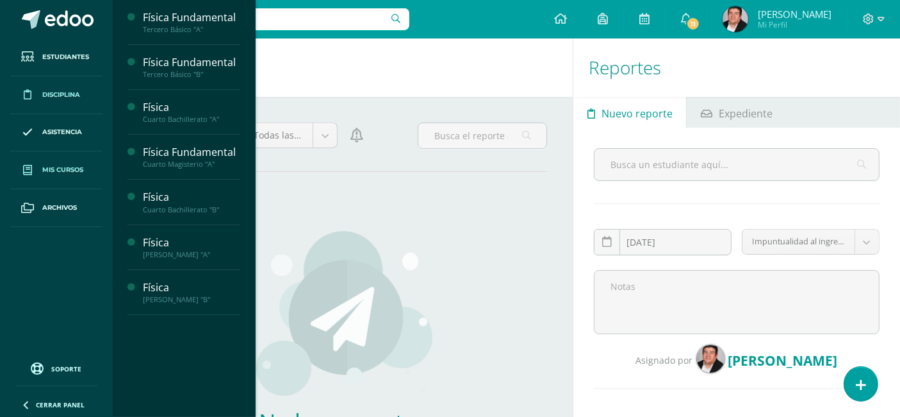
click at [51, 173] on span "Mis cursos" at bounding box center [62, 170] width 41 height 10
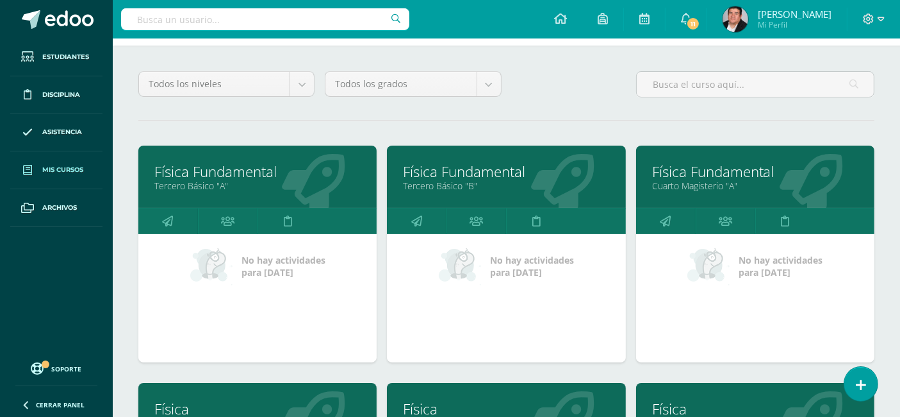
scroll to position [71, 0]
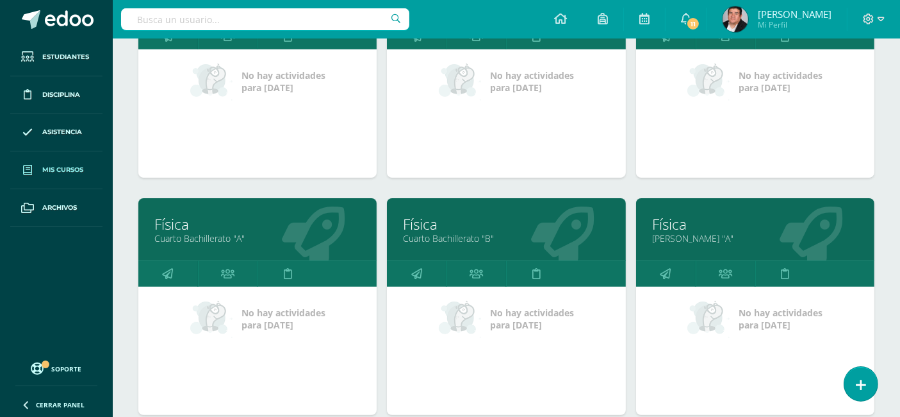
scroll to position [142, 0]
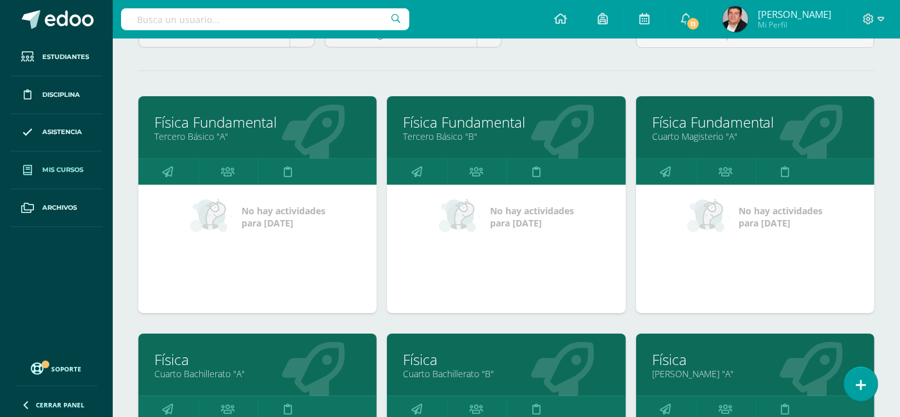
click at [487, 121] on link "Física Fundamental" at bounding box center [506, 122] width 206 height 20
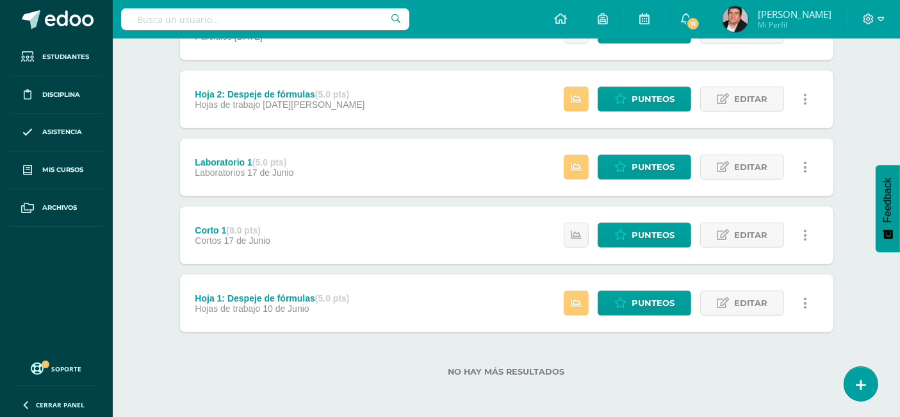
scroll to position [543, 0]
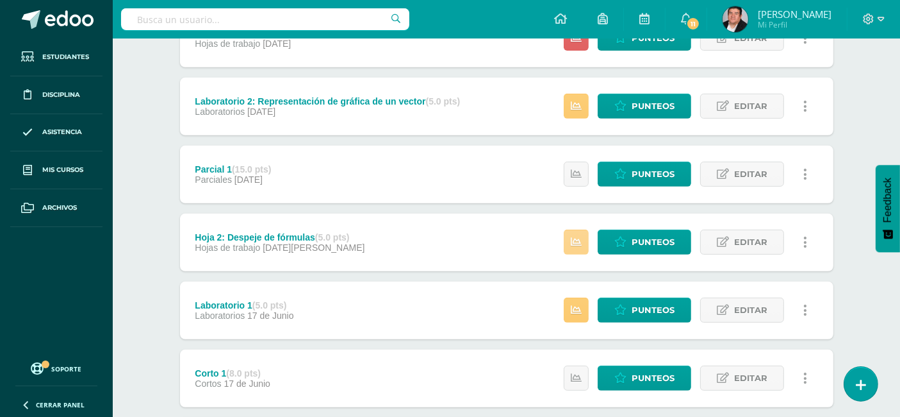
click at [582, 243] on icon at bounding box center [576, 241] width 11 height 11
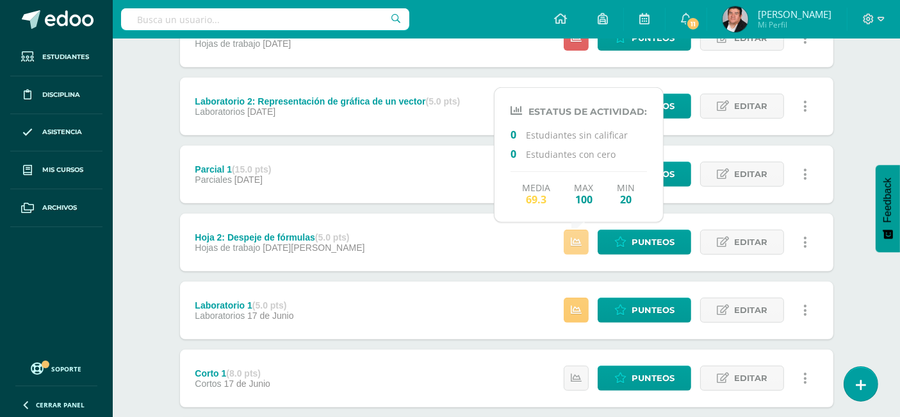
click at [582, 243] on icon at bounding box center [576, 241] width 11 height 11
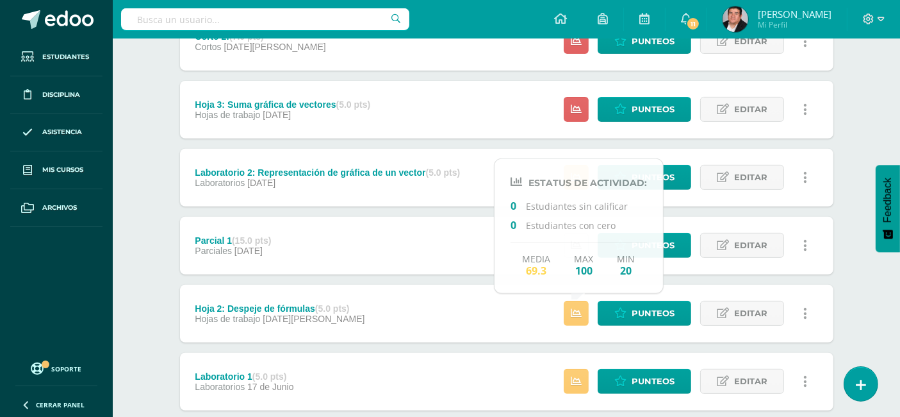
click at [474, 236] on div "Parcial 1 (15.0 pts) Parciales 10 de Julio Estatus de Actividad: 0 Estudiantes …" at bounding box center [507, 246] width 654 height 58
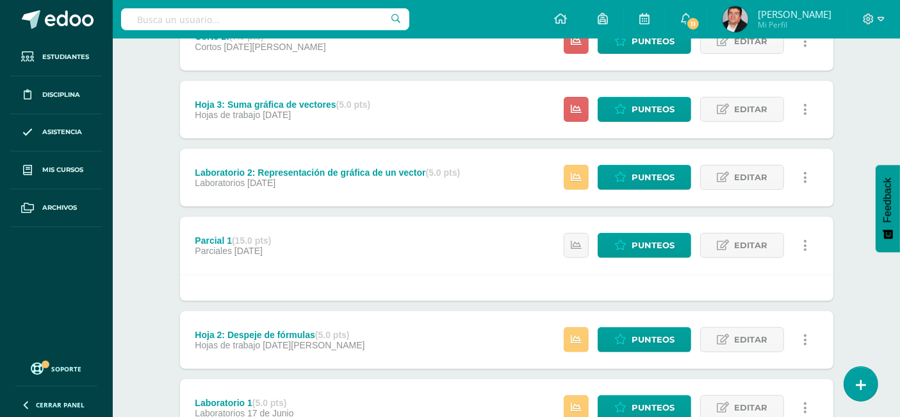
click at [565, 242] on div "Estatus de Actividad: 0 Estudiantes sin calificar 0 Estudiantes con cero Media …" at bounding box center [689, 246] width 289 height 58
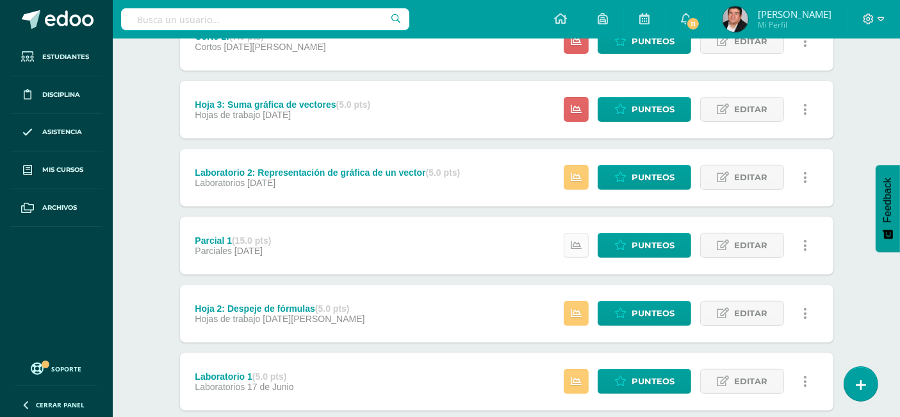
click at [570, 240] on link at bounding box center [576, 245] width 25 height 25
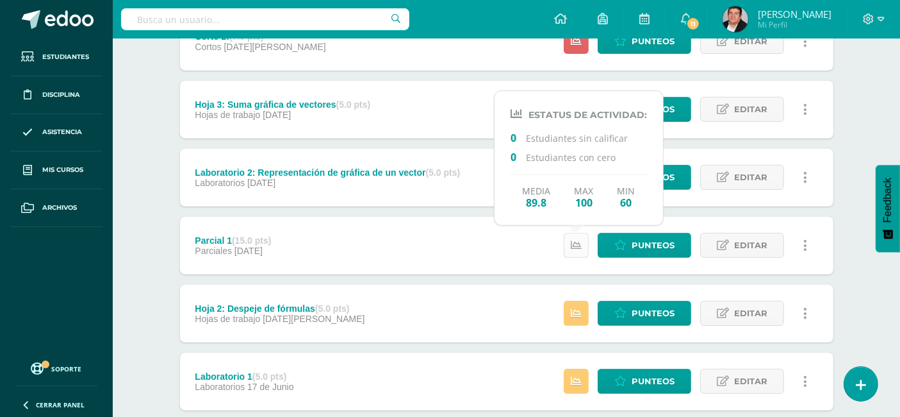
click at [578, 242] on icon at bounding box center [576, 245] width 11 height 11
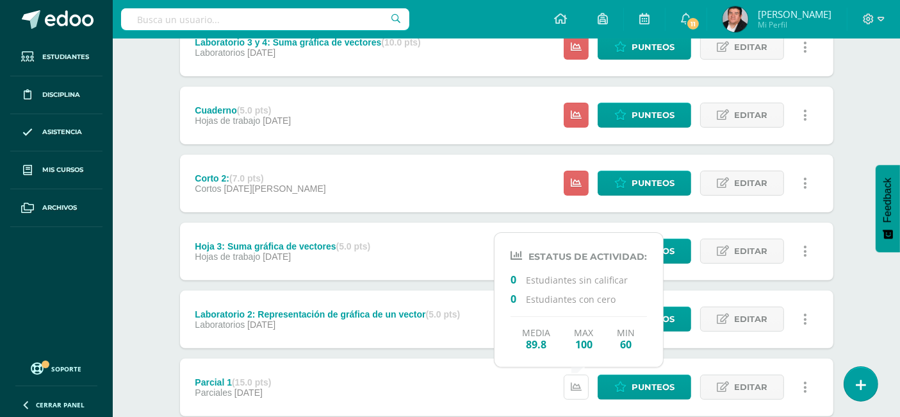
scroll to position [330, 0]
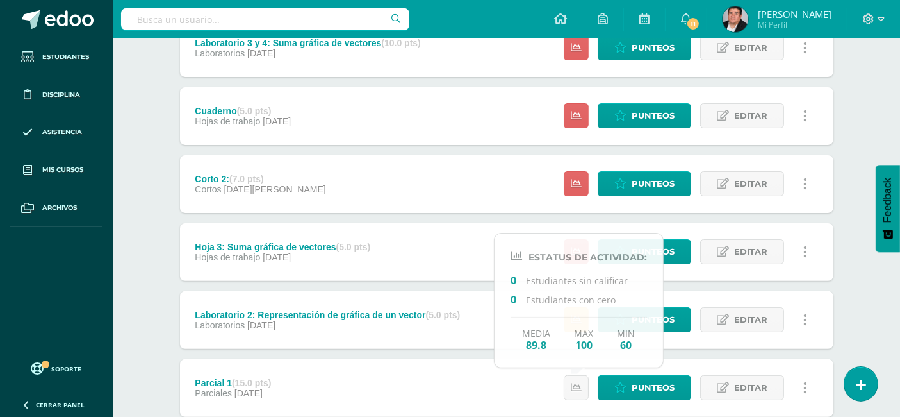
click at [838, 278] on div "Unidad 3 Unidad 1 Unidad 2 Unidad 3 Unidad 4 Resumen de unidad Descargar como H…" at bounding box center [507, 285] width 664 height 925
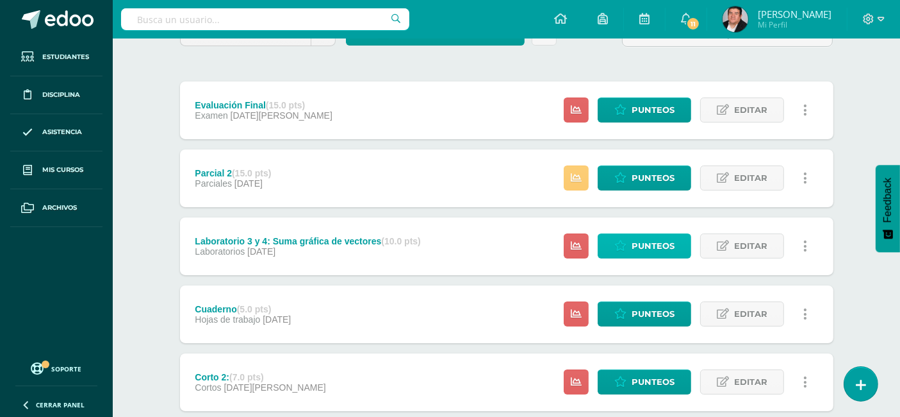
scroll to position [71, 0]
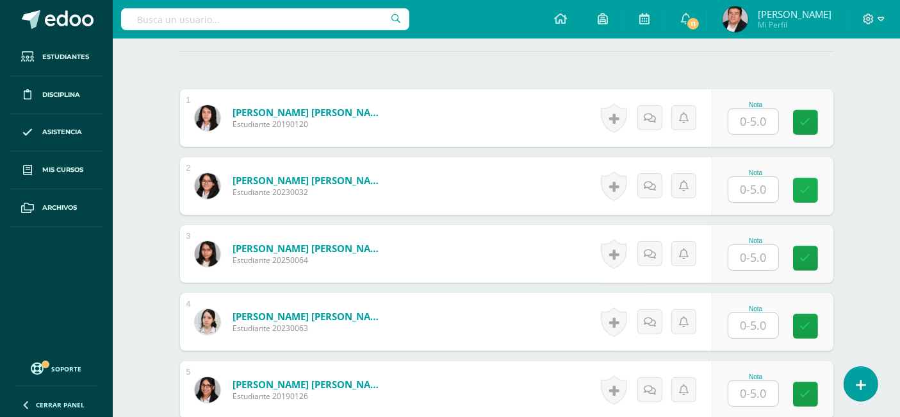
scroll to position [357, 0]
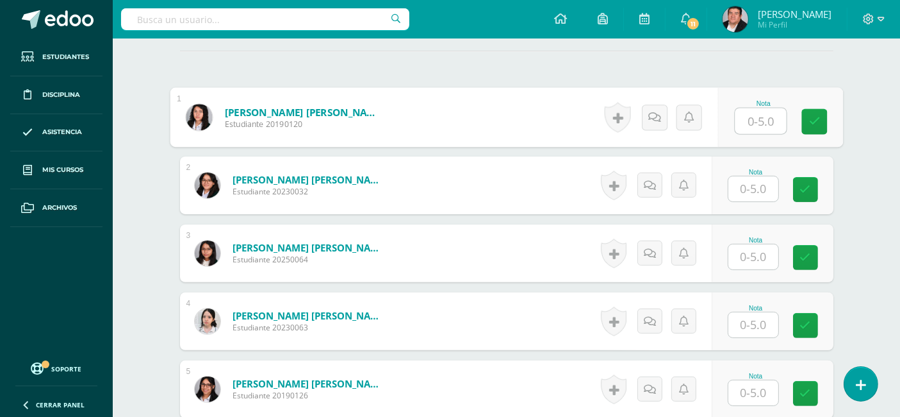
click at [757, 118] on input "text" at bounding box center [760, 121] width 51 height 26
type input "5"
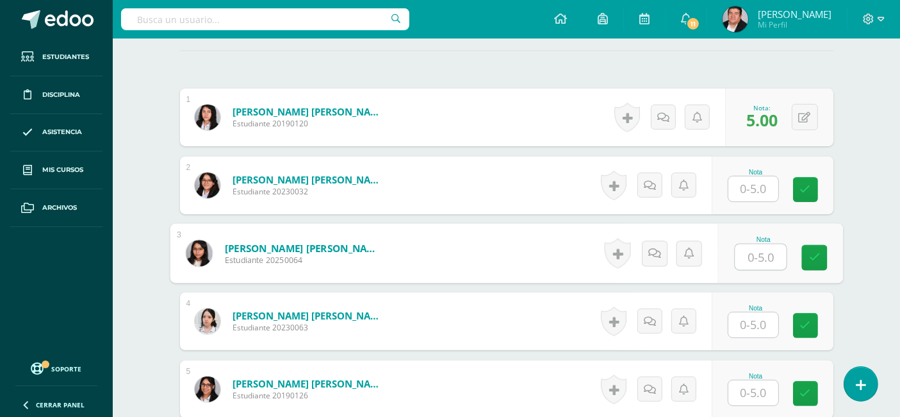
click at [763, 186] on input "text" at bounding box center [754, 188] width 50 height 25
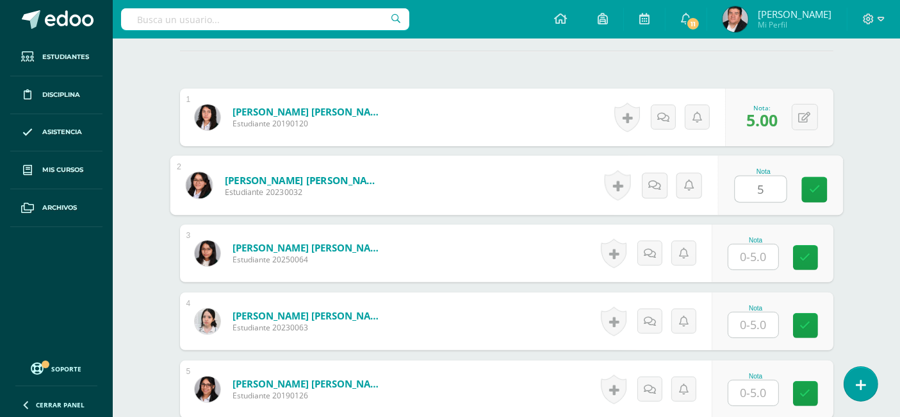
type input "5"
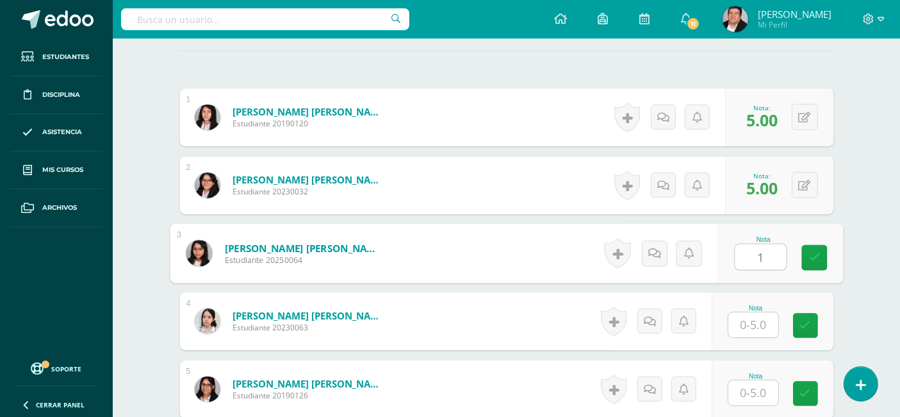
type input "1"
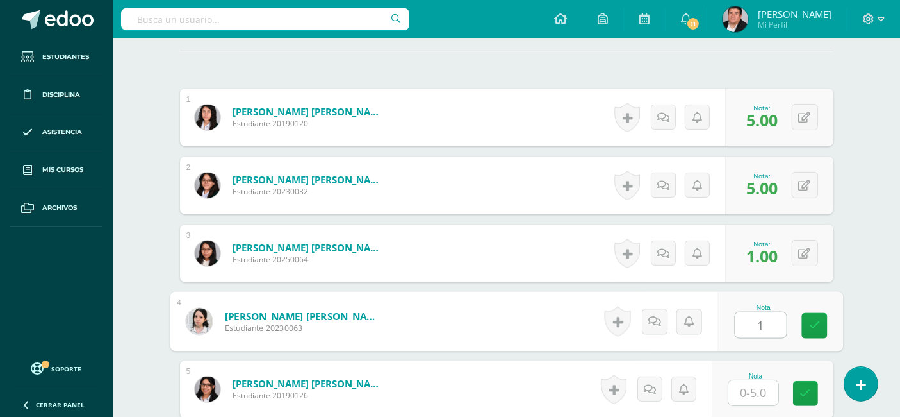
type input "1"
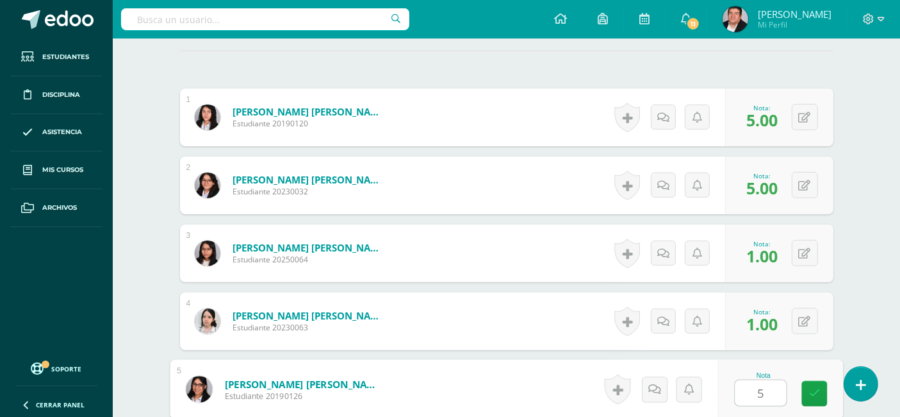
type input "5"
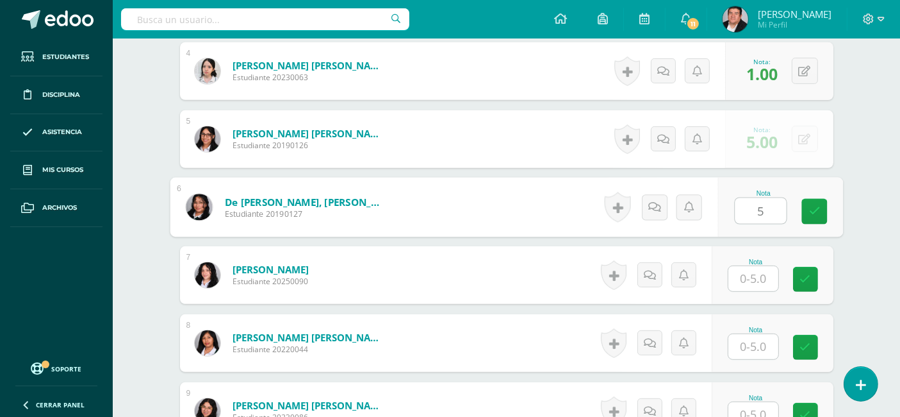
type input "5"
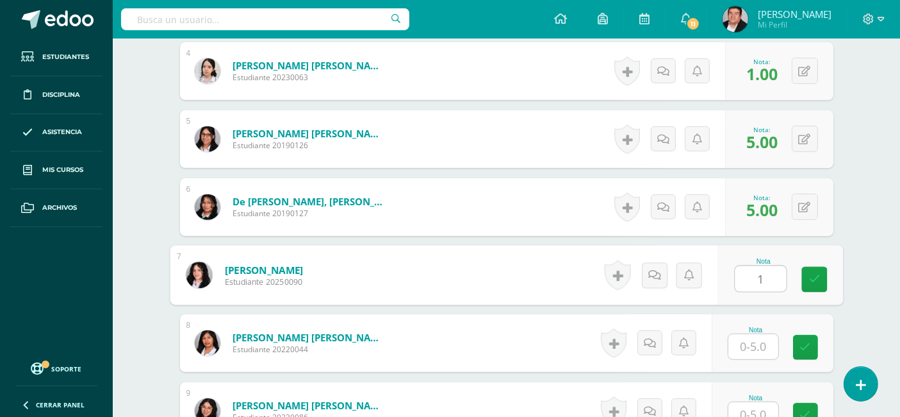
type input "1"
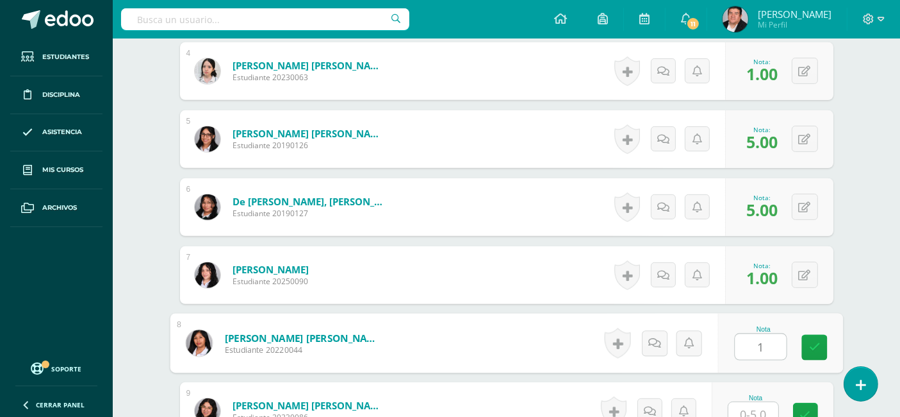
type input "1"
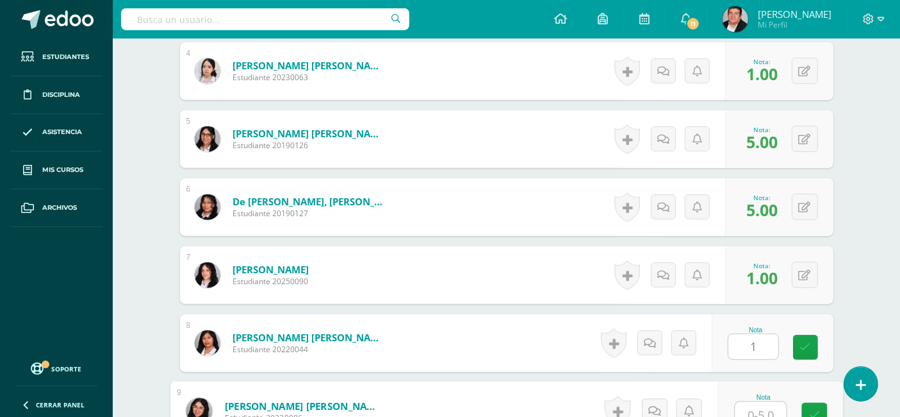
scroll to position [615, 0]
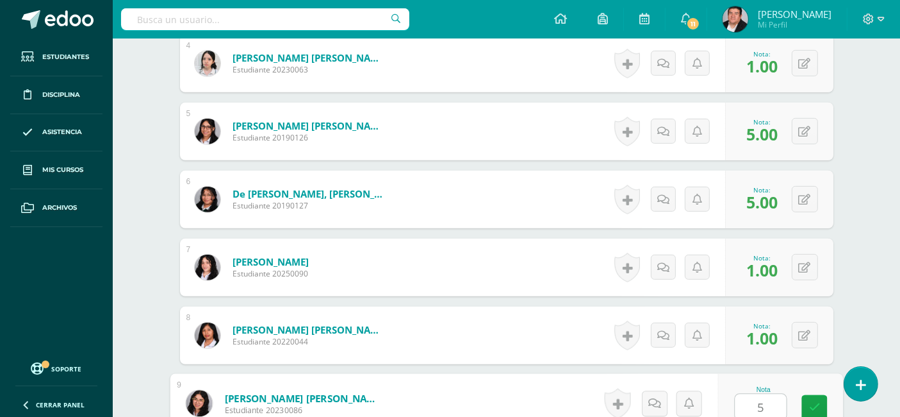
type input "5"
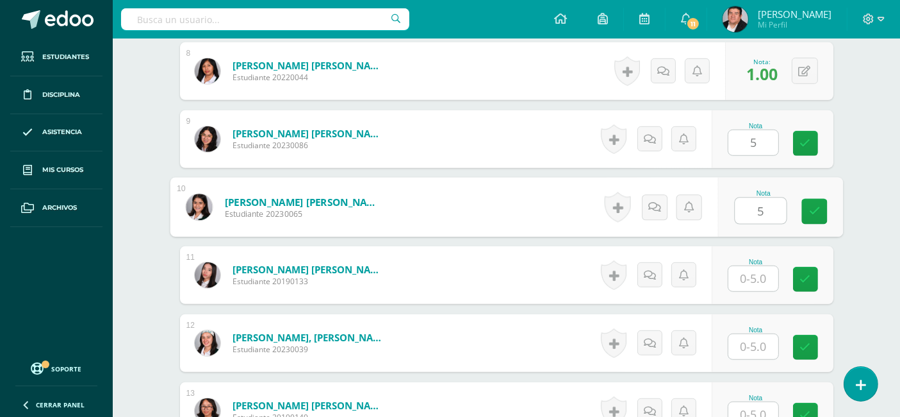
type input "5"
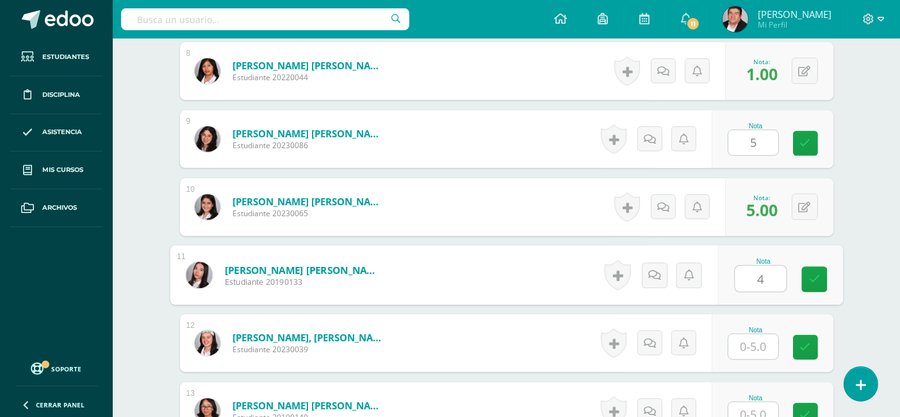
type input "4"
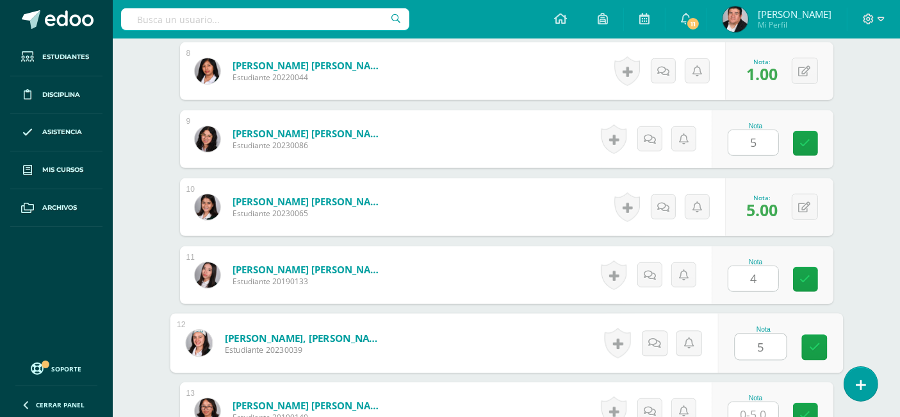
type input "5"
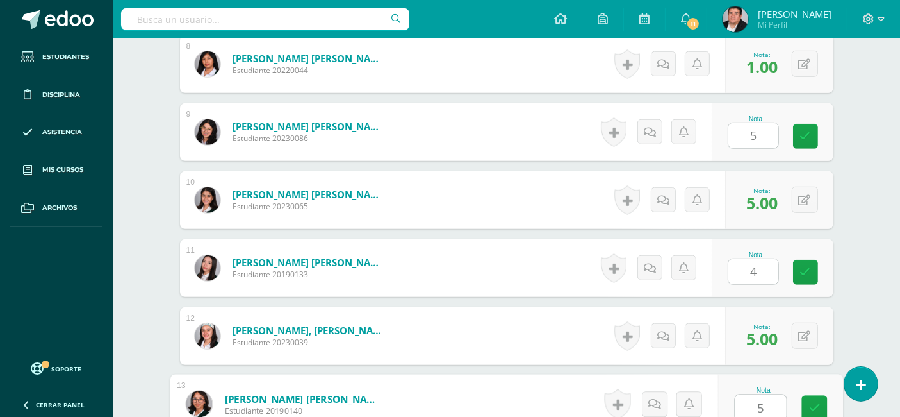
type input "5"
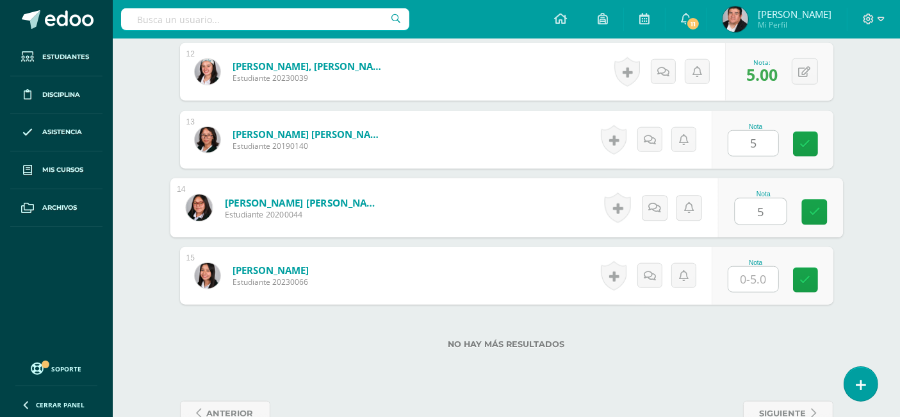
type input "5"
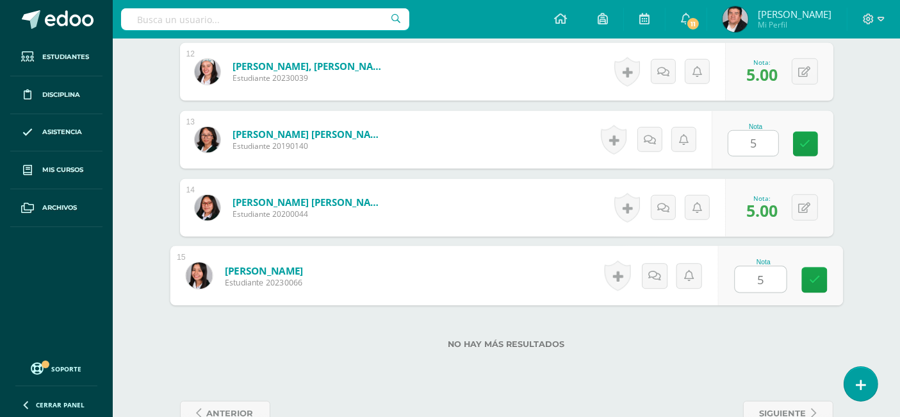
type input "5"
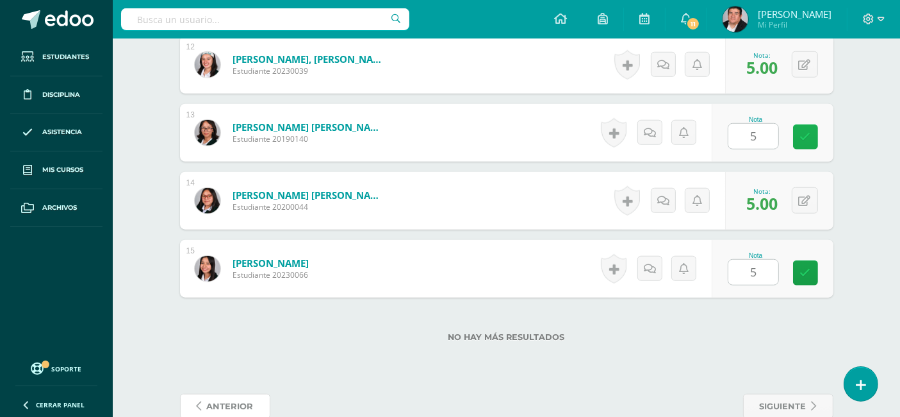
click at [802, 133] on icon at bounding box center [805, 136] width 11 height 11
click at [805, 267] on icon at bounding box center [805, 272] width 11 height 11
click at [798, 271] on link at bounding box center [805, 272] width 25 height 25
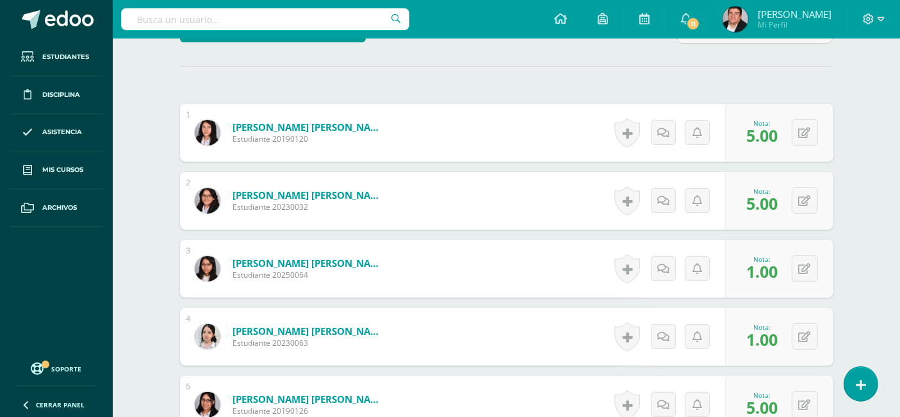
scroll to position [231, 0]
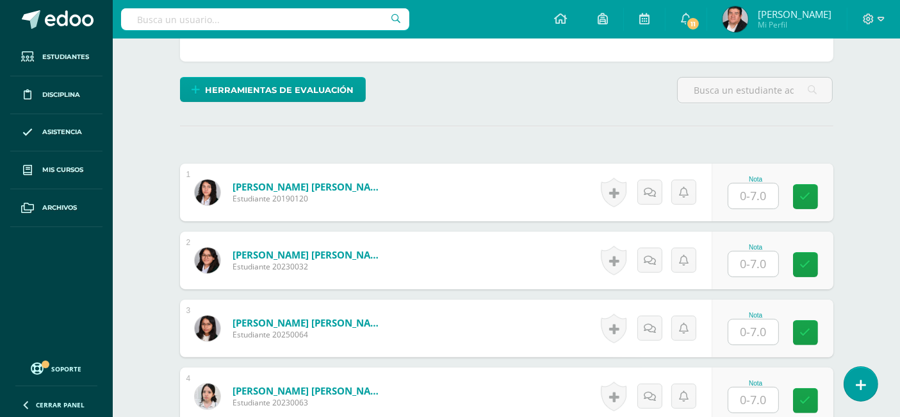
scroll to position [285, 0]
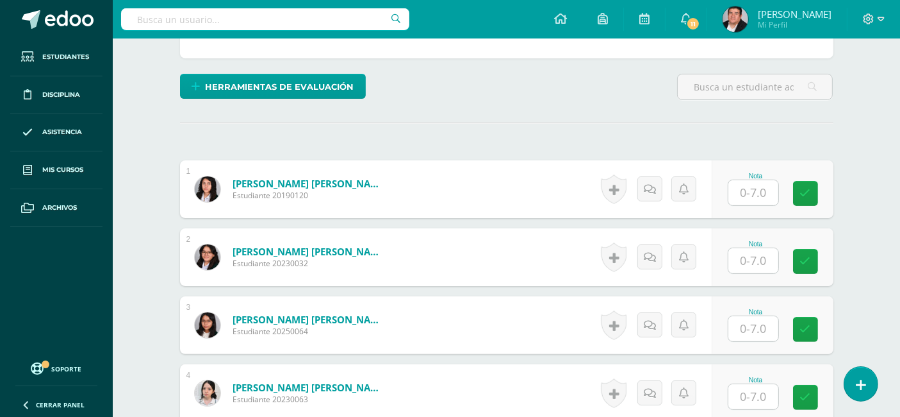
click at [763, 195] on input "text" at bounding box center [754, 192] width 50 height 25
type input "7"
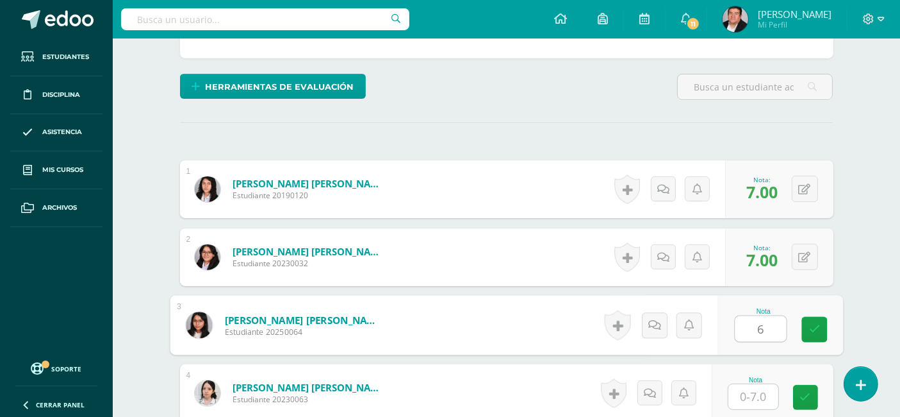
type input "6"
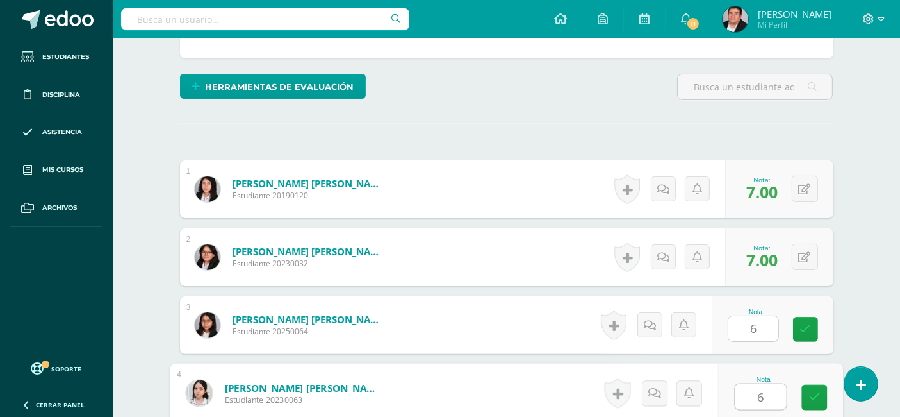
type input "6"
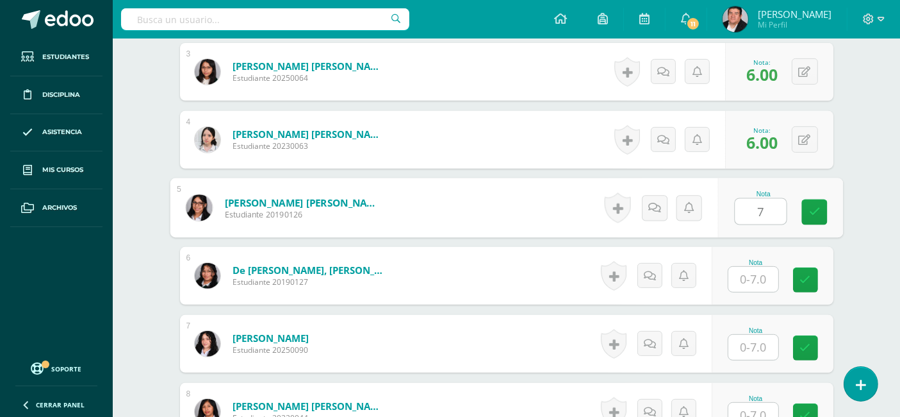
type input "7"
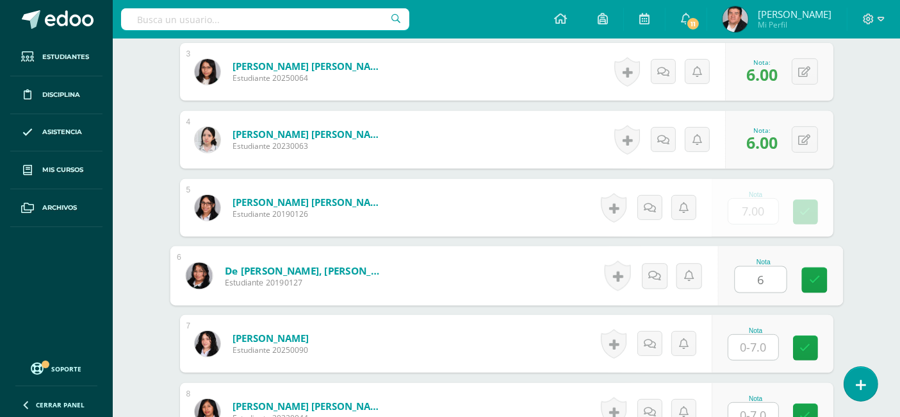
type input "6"
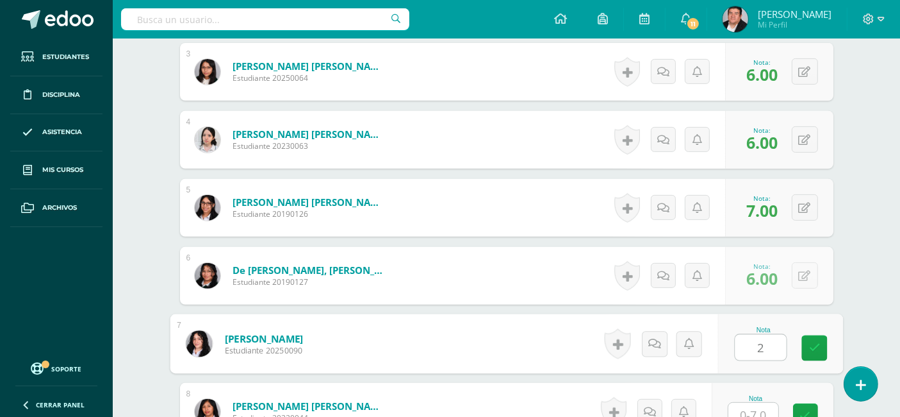
type input "2"
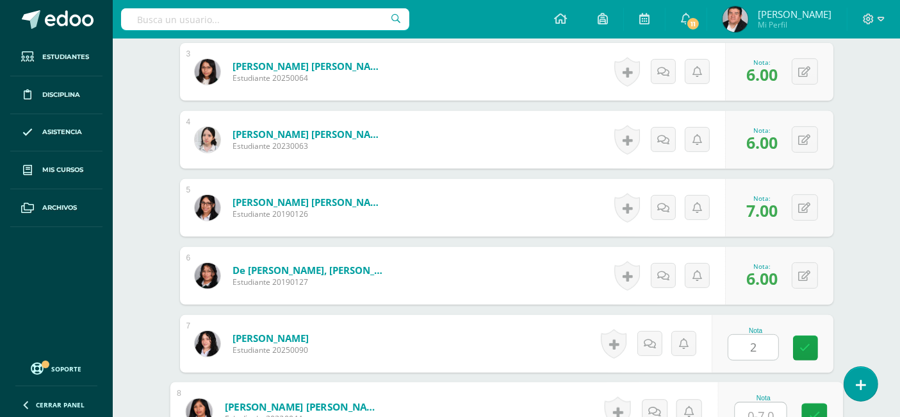
scroll to position [547, 0]
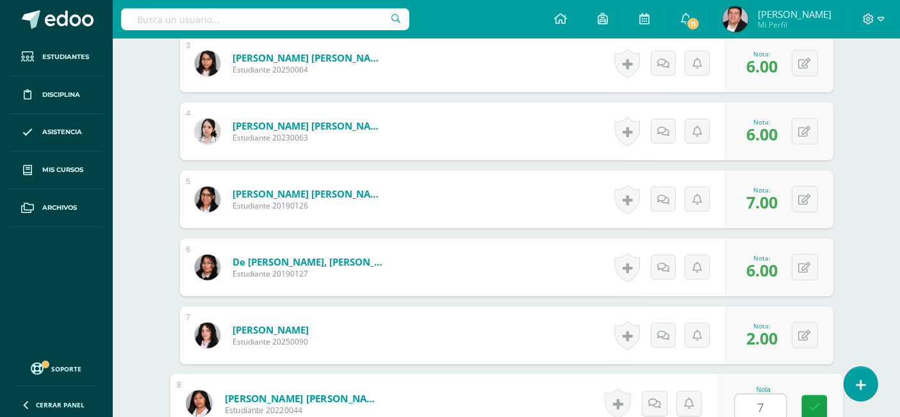
type input "7"
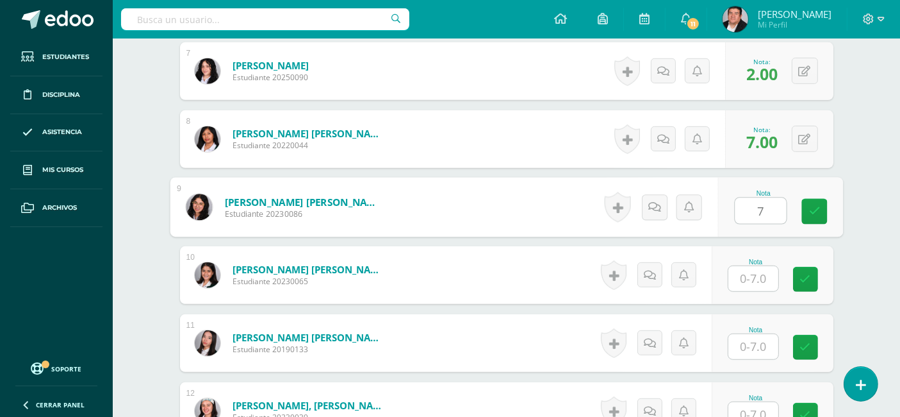
type input "7"
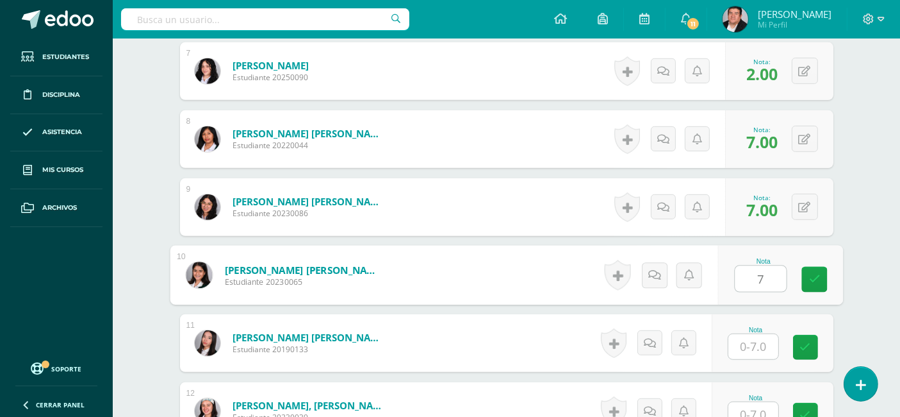
type input "7"
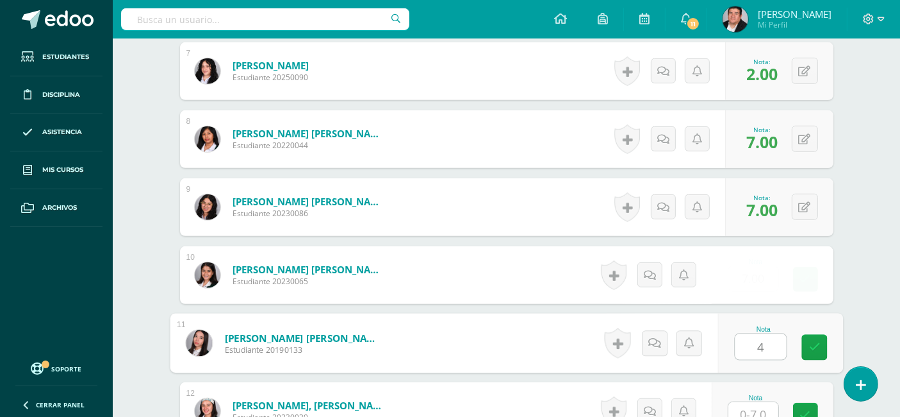
type input "4"
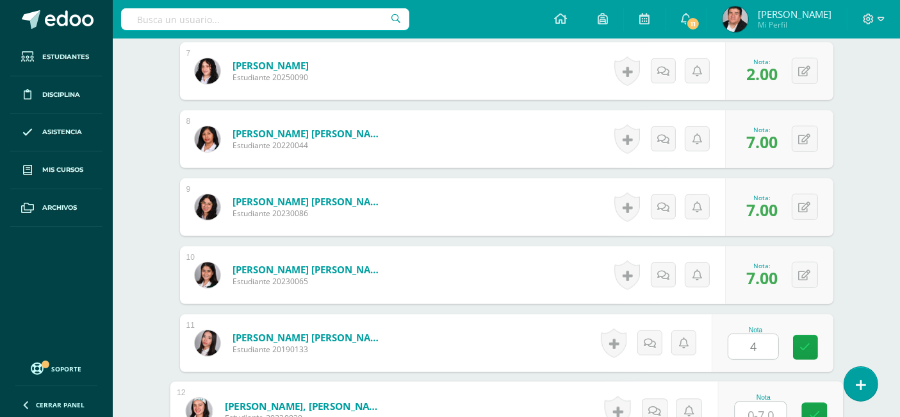
scroll to position [818, 0]
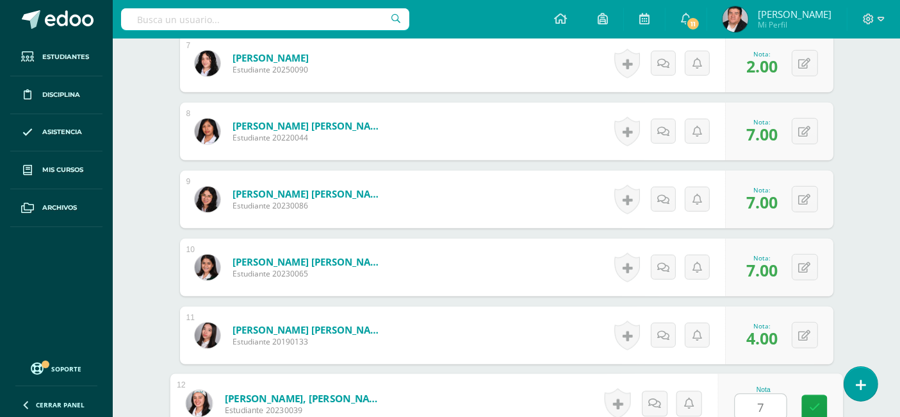
type input "7"
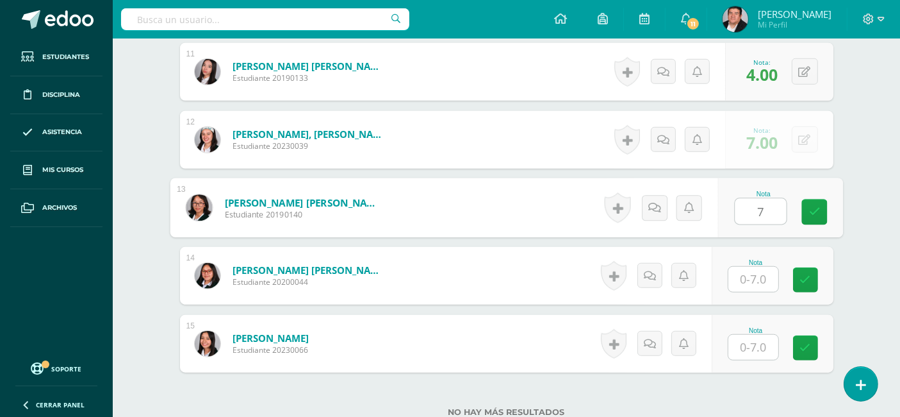
type input "7"
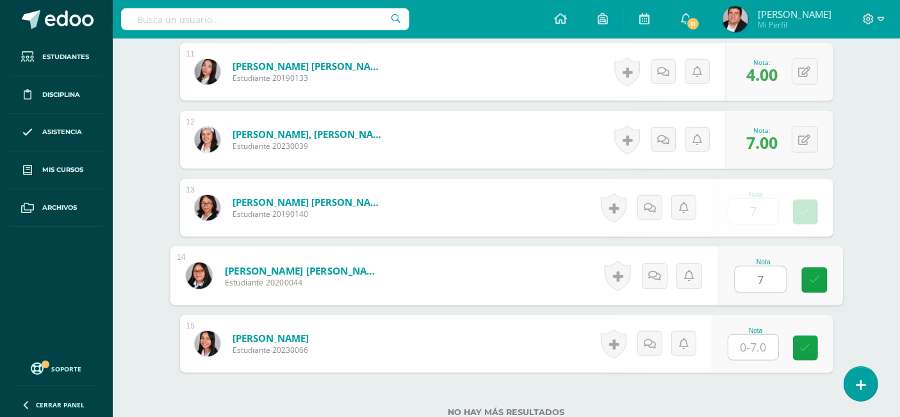
type input "7"
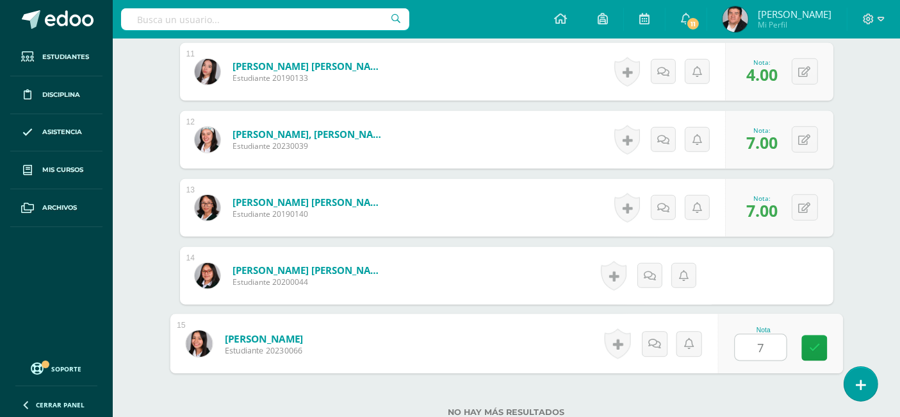
type input "7"
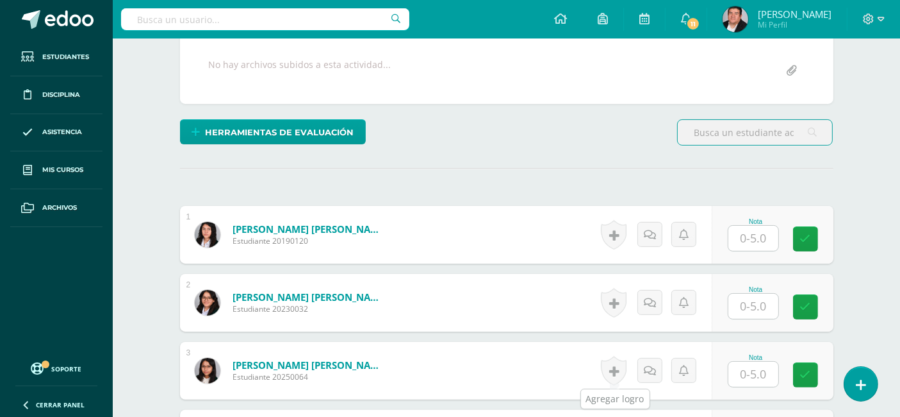
scroll to position [239, 0]
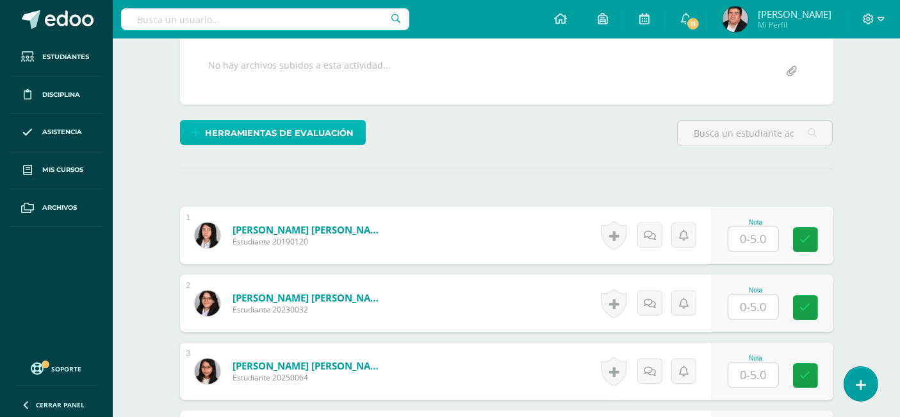
click at [282, 135] on span "Herramientas de evaluación" at bounding box center [279, 133] width 149 height 24
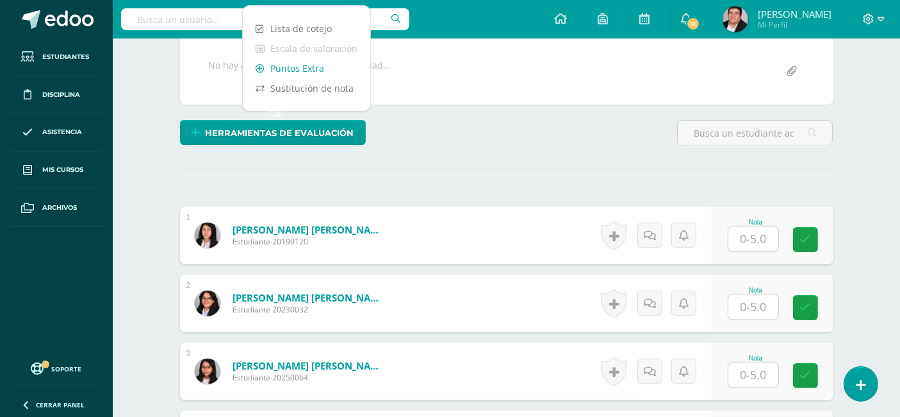
click at [287, 70] on link "Puntos Extra" at bounding box center [307, 68] width 128 height 20
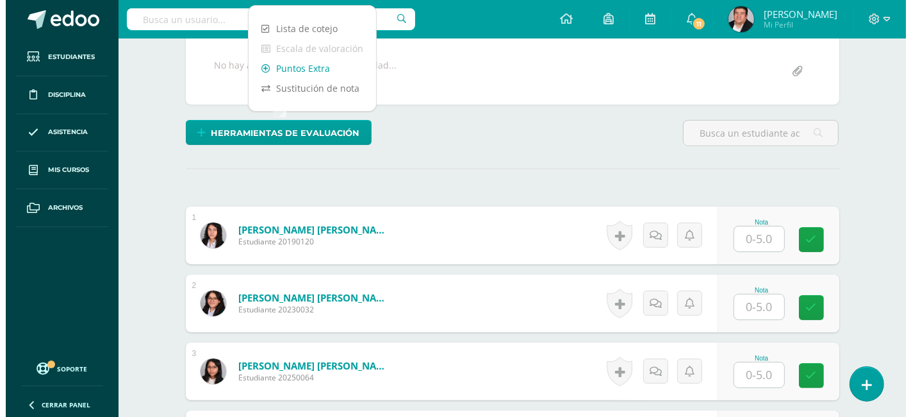
scroll to position [240, 0]
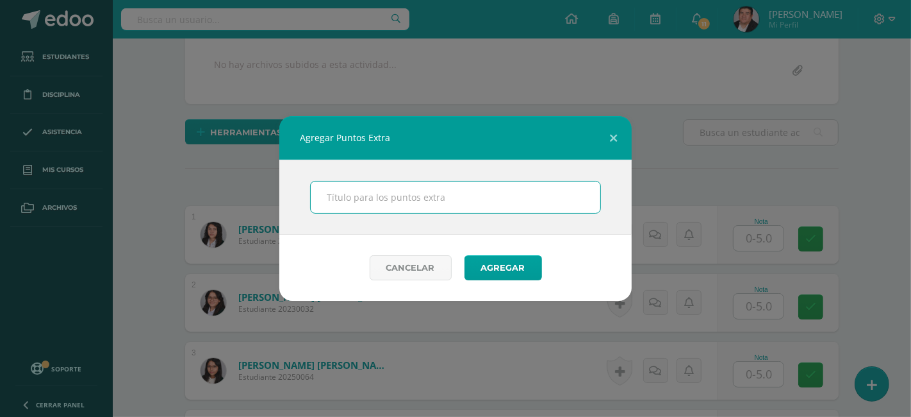
click at [397, 197] on input "text" at bounding box center [456, 196] width 290 height 31
type input "Puntos extra cuaderno"
click at [500, 273] on button "Agregar" at bounding box center [504, 267] width 78 height 25
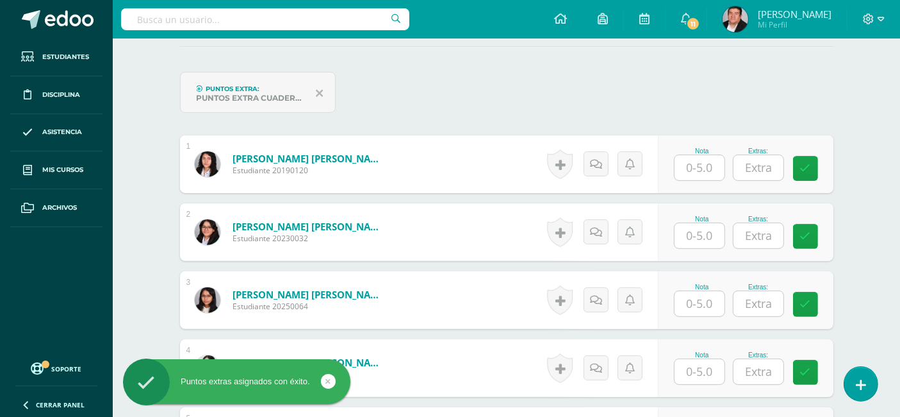
scroll to position [362, 0]
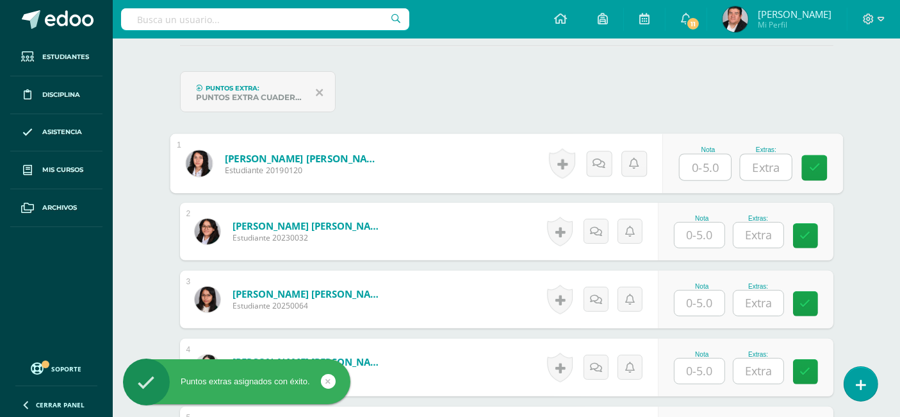
click at [709, 169] on input "text" at bounding box center [705, 167] width 51 height 26
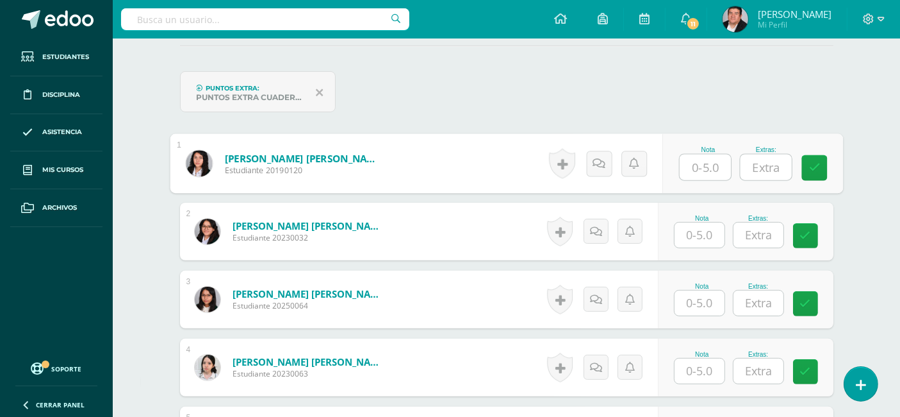
type input "6"
type input "5"
type input "1"
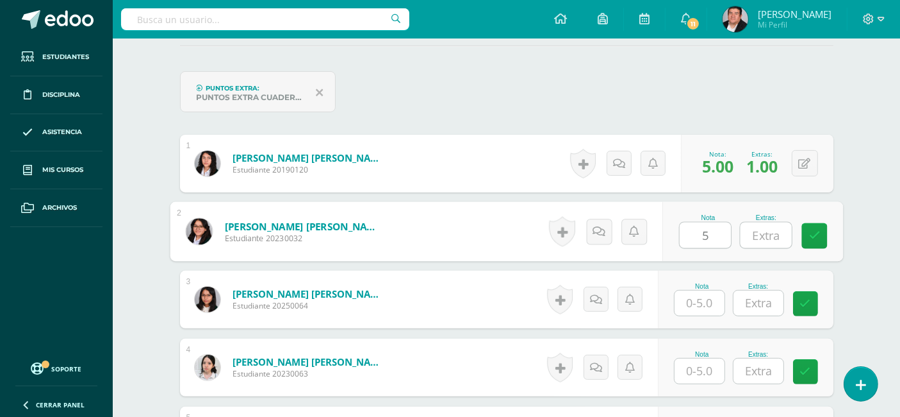
type input "5"
type input "1"
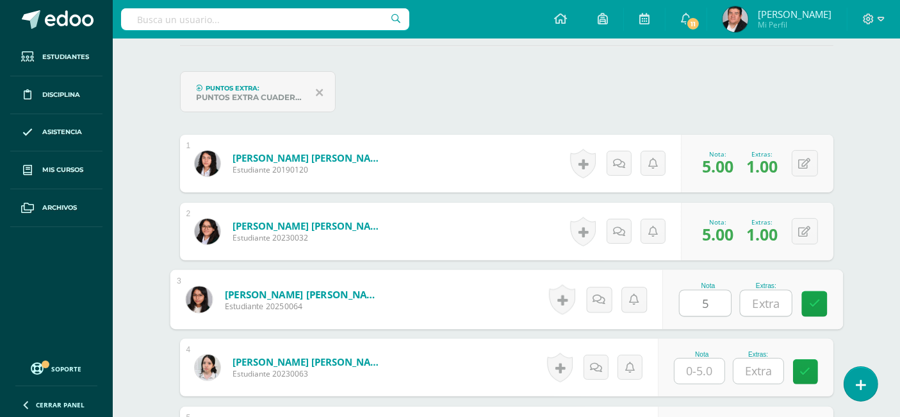
type input "5"
type input "1"
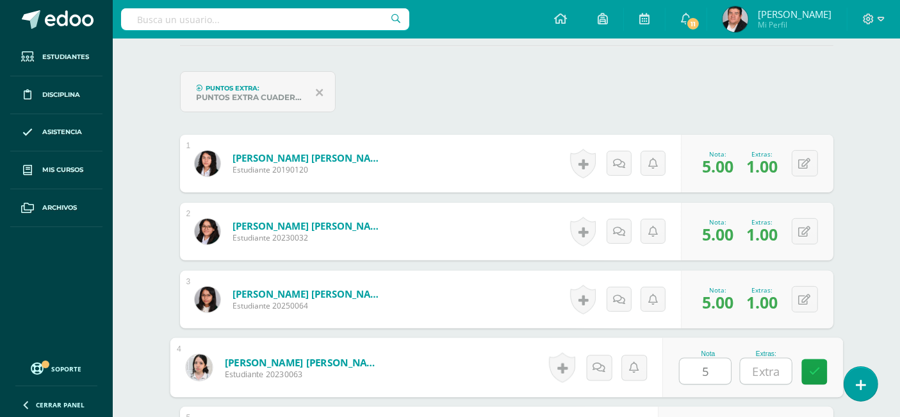
type input "5"
type input "1"
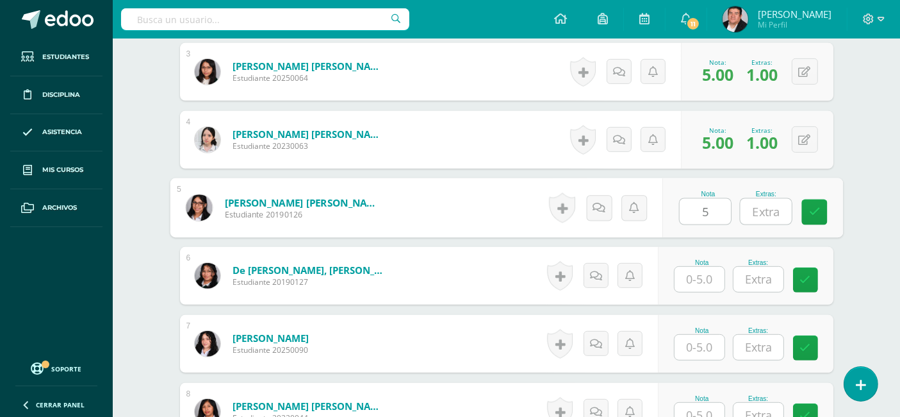
type input "5"
type input "1"
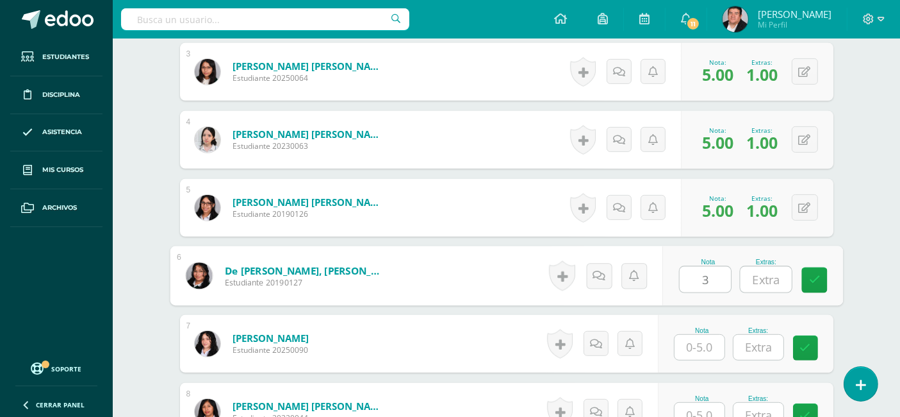
type input "3"
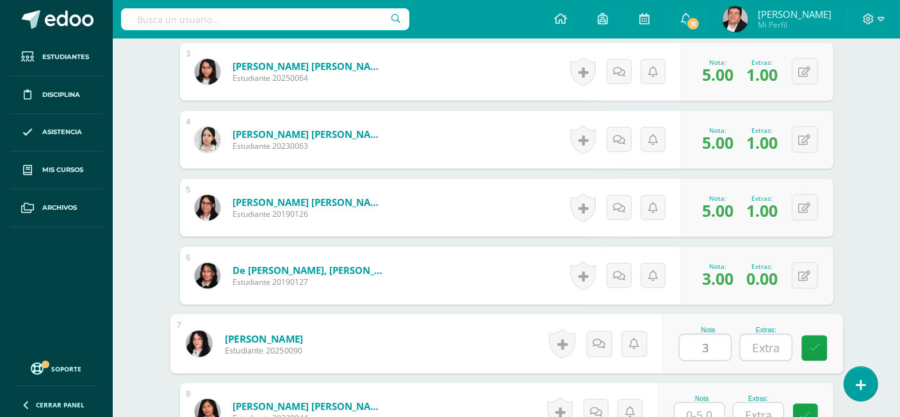
type input "3"
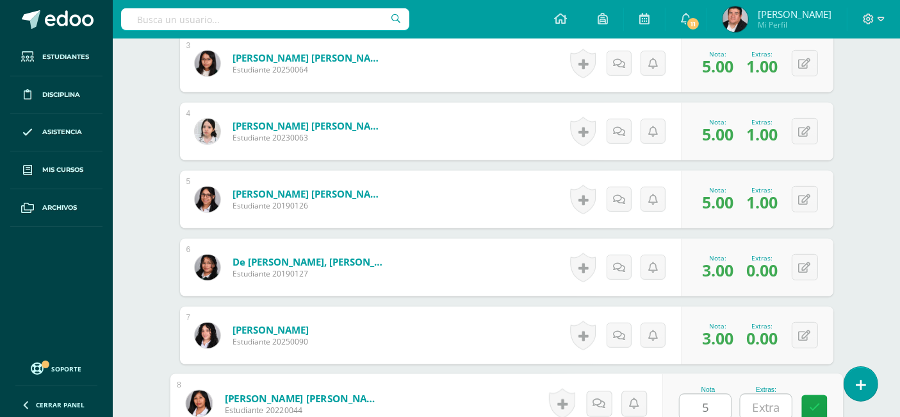
type input "5"
type input "1"
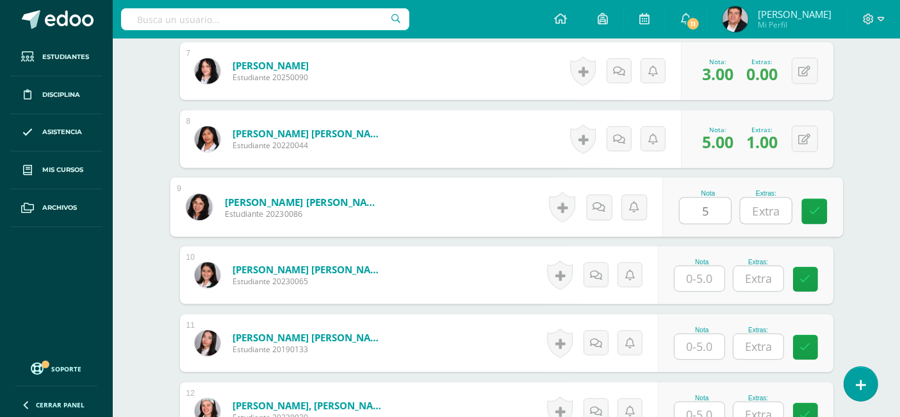
type input "5"
type input "1"
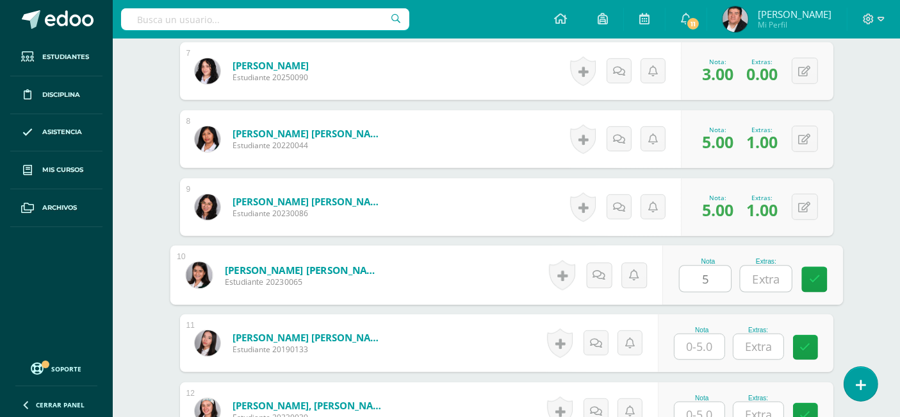
type input "5"
type input "1"
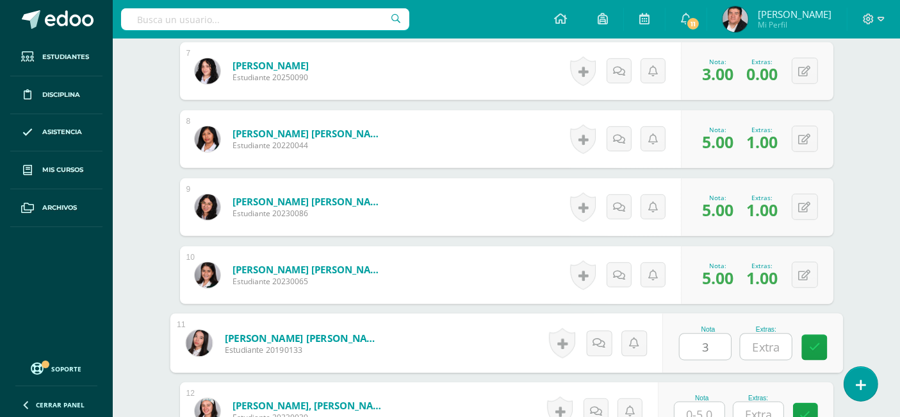
type input "3"
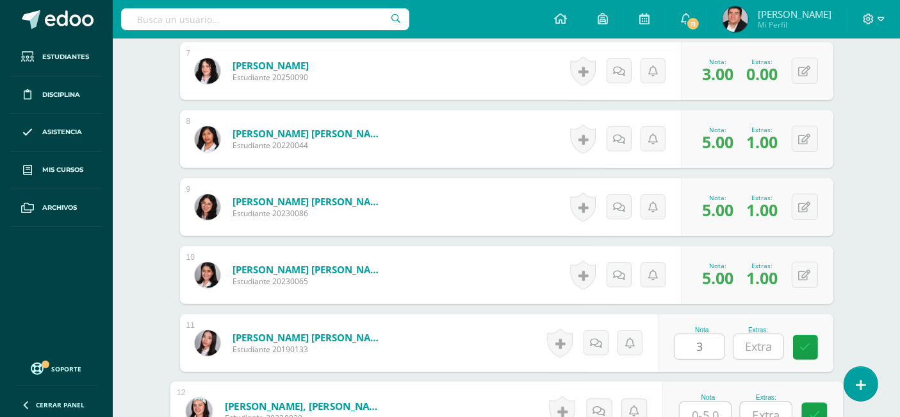
scroll to position [870, 0]
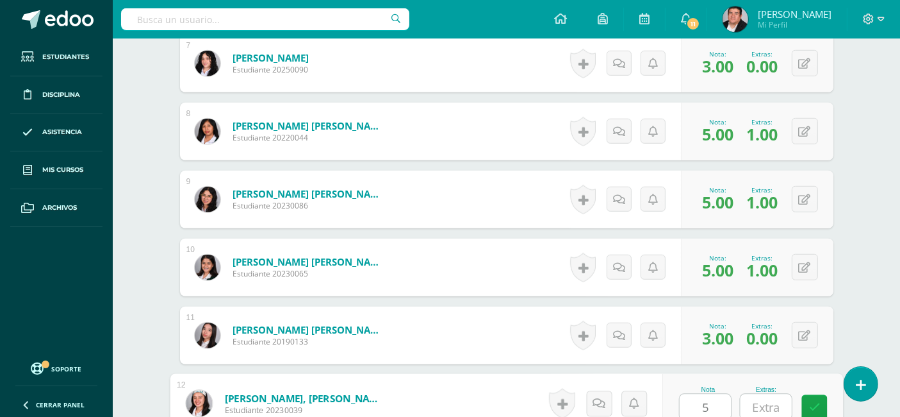
type input "5"
type input "1"
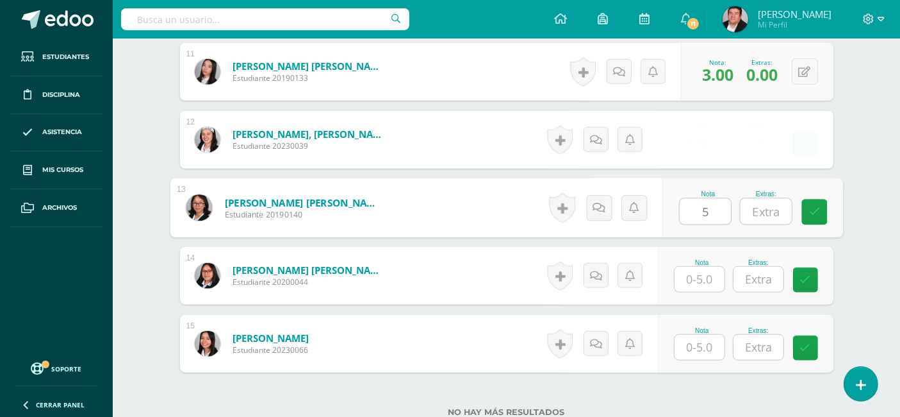
type input "5"
type input "1"
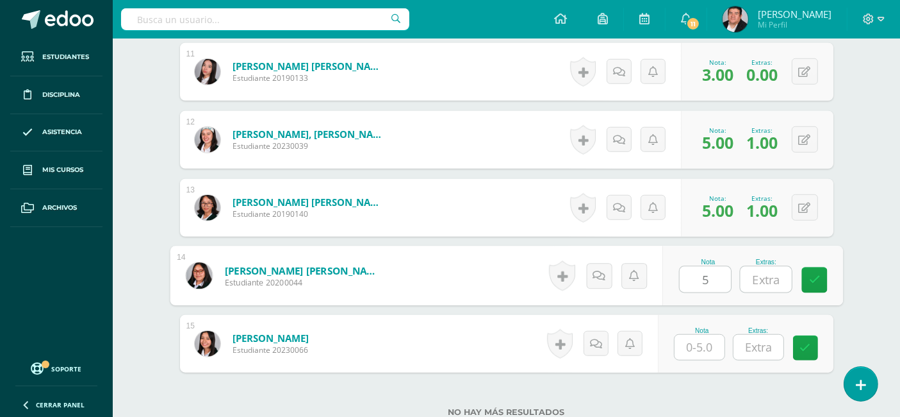
type input "5"
type input "1"
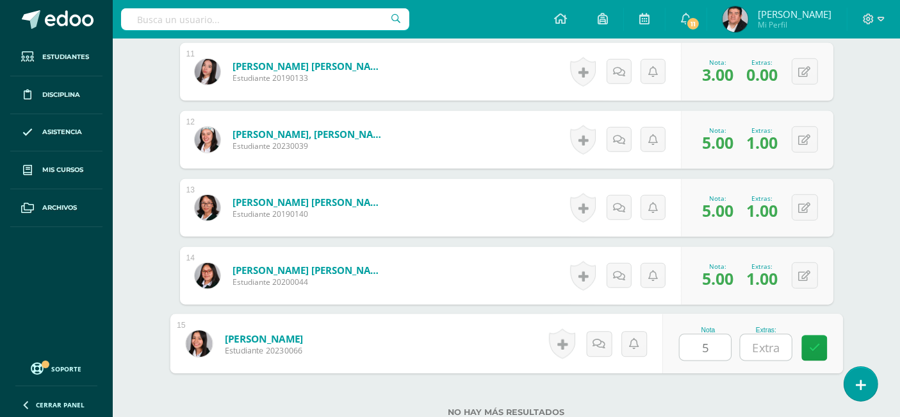
type input "5"
type input "1"
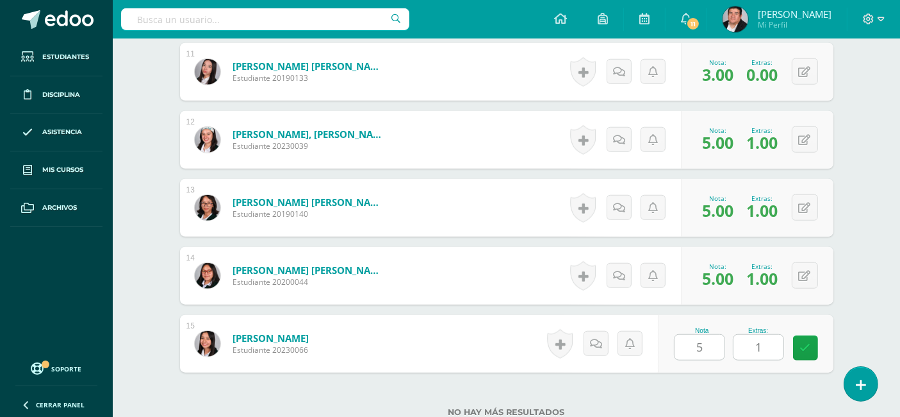
scroll to position [1234, 0]
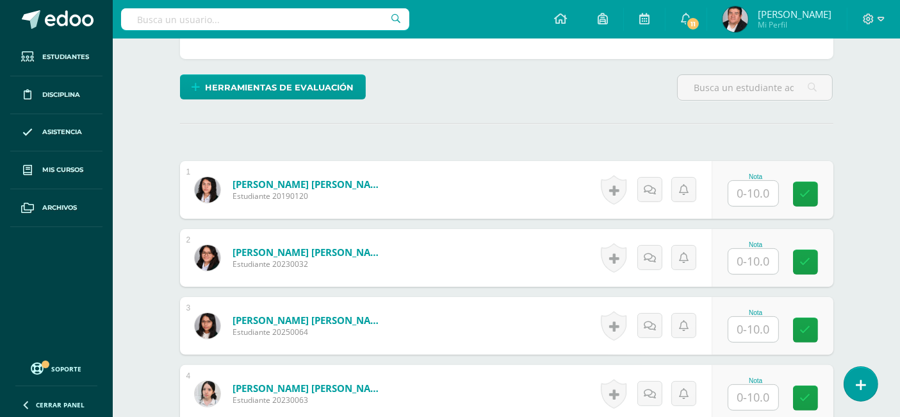
scroll to position [285, 0]
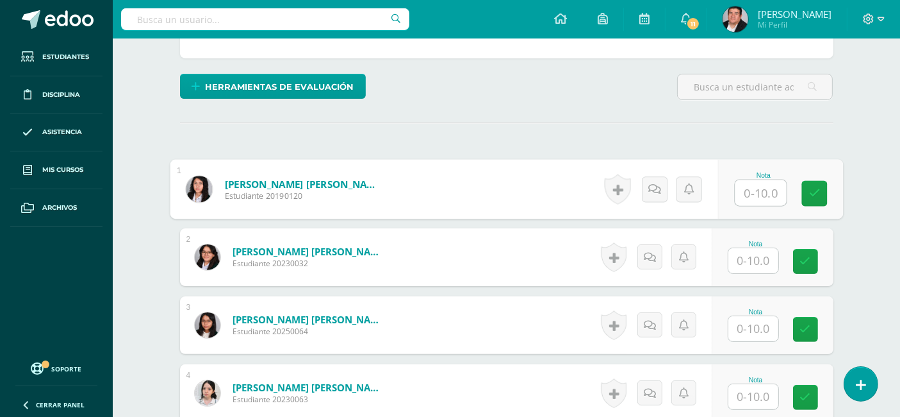
click at [761, 185] on input "text" at bounding box center [760, 193] width 51 height 26
type input "10"
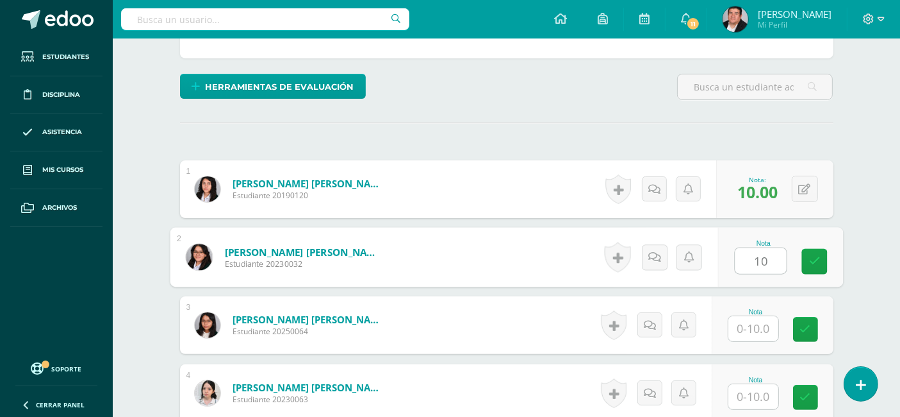
type input "10"
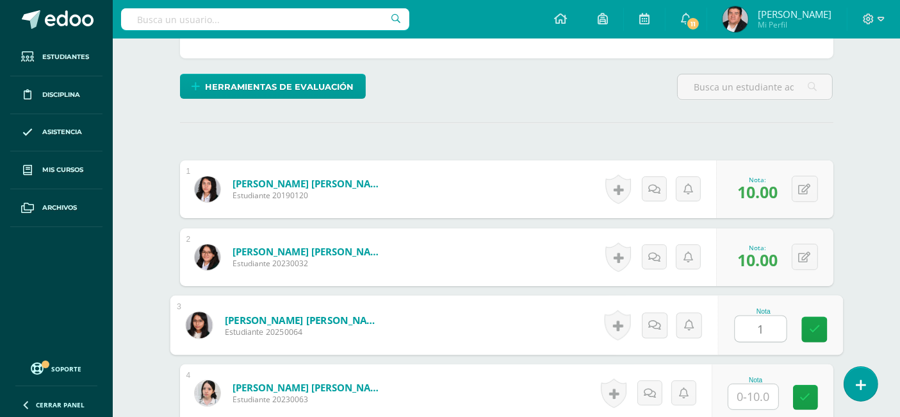
type input "1"
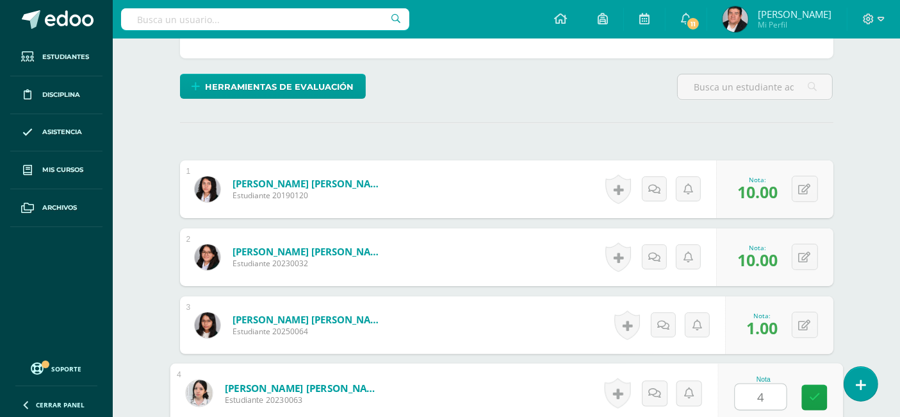
type input "4"
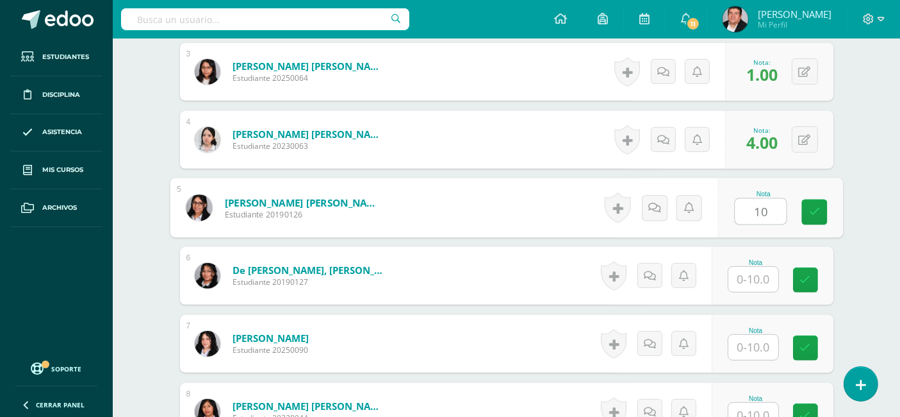
type input "10"
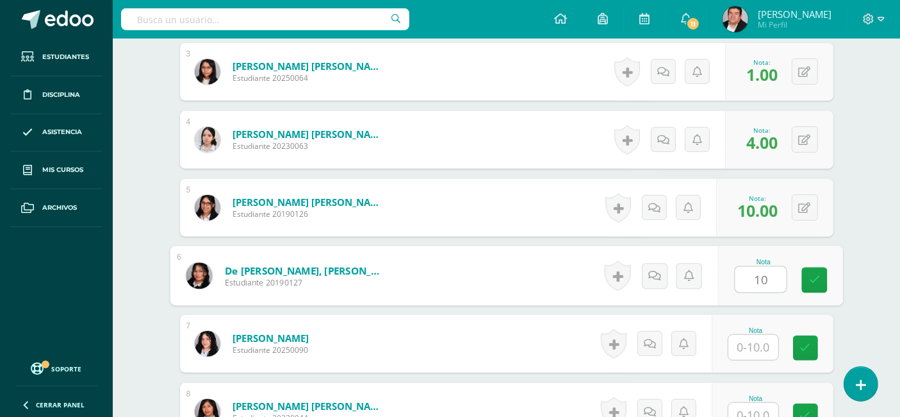
type input "10"
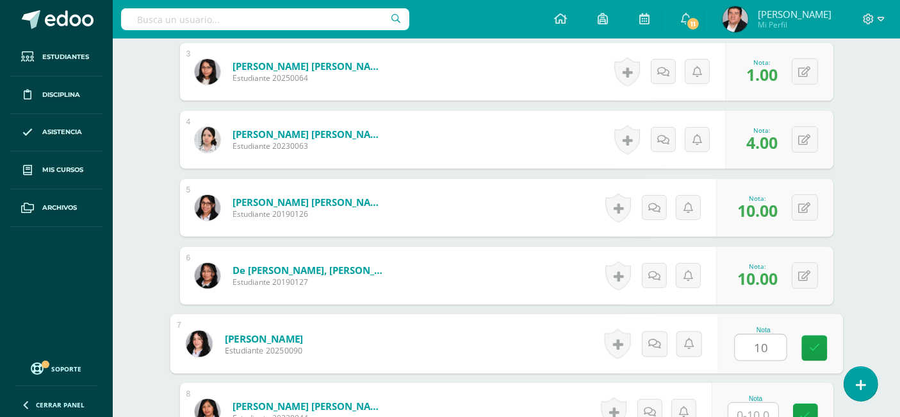
type input "10"
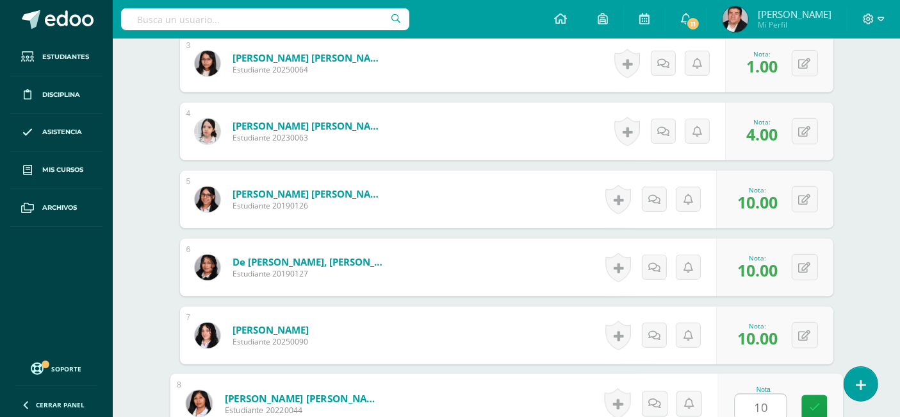
type input "10"
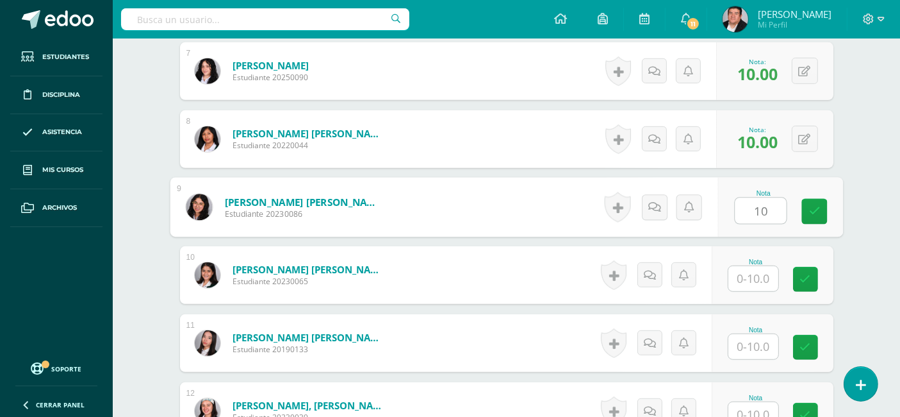
type input "10"
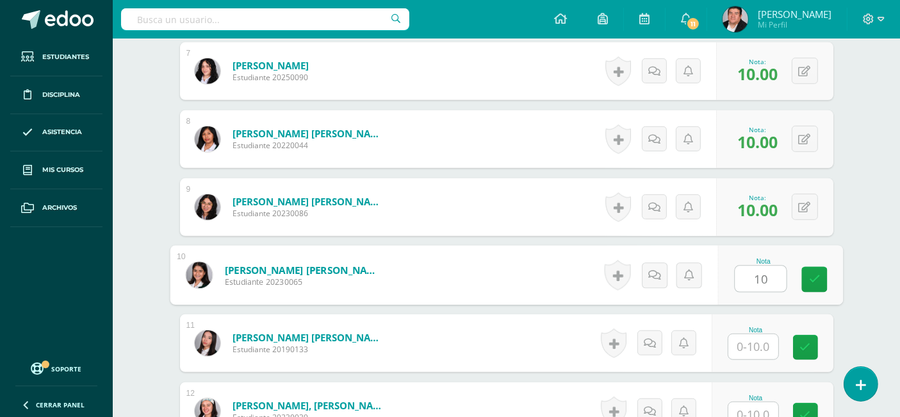
type input "10"
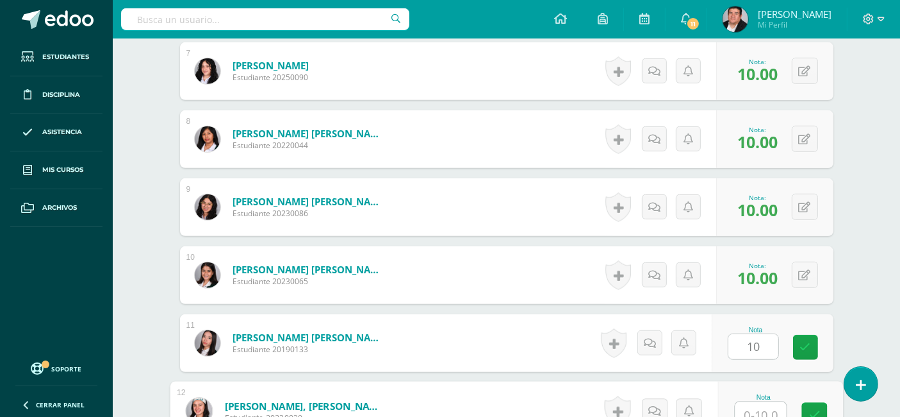
scroll to position [818, 0]
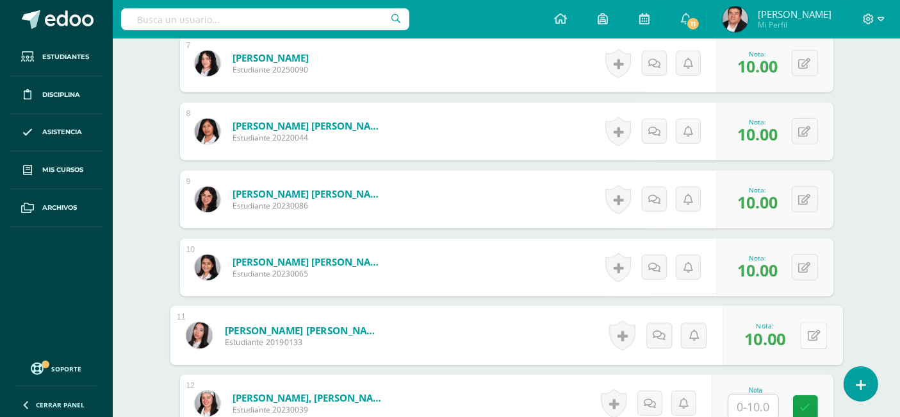
click at [807, 332] on icon at bounding box center [813, 334] width 13 height 11
type input "1"
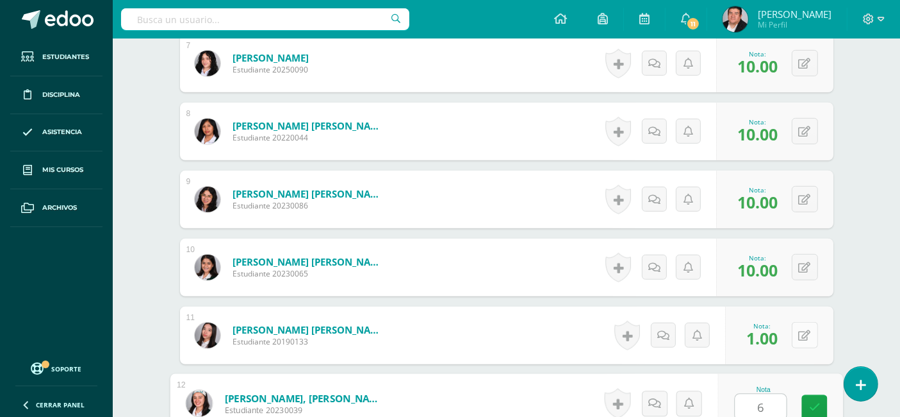
type input "6"
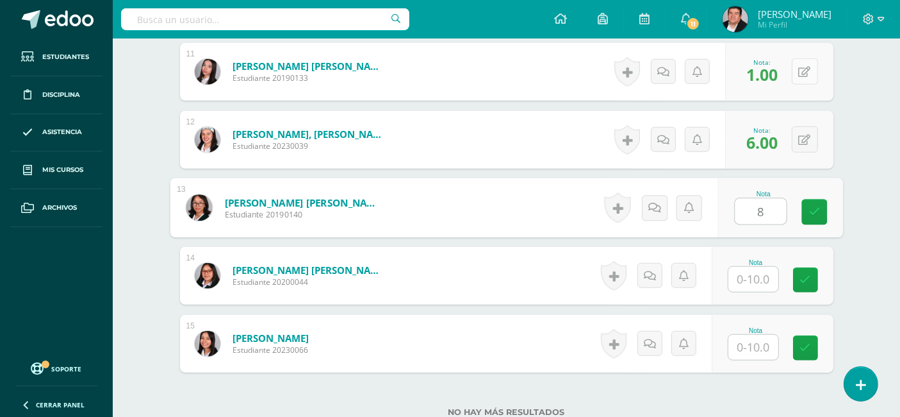
type input "8"
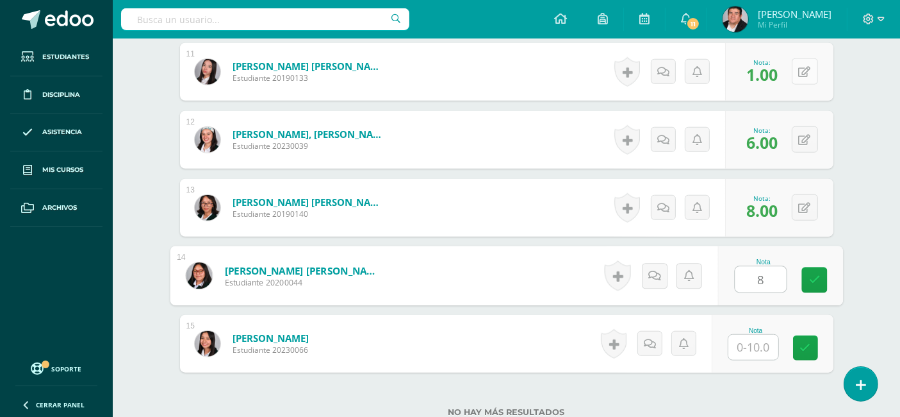
type input "8"
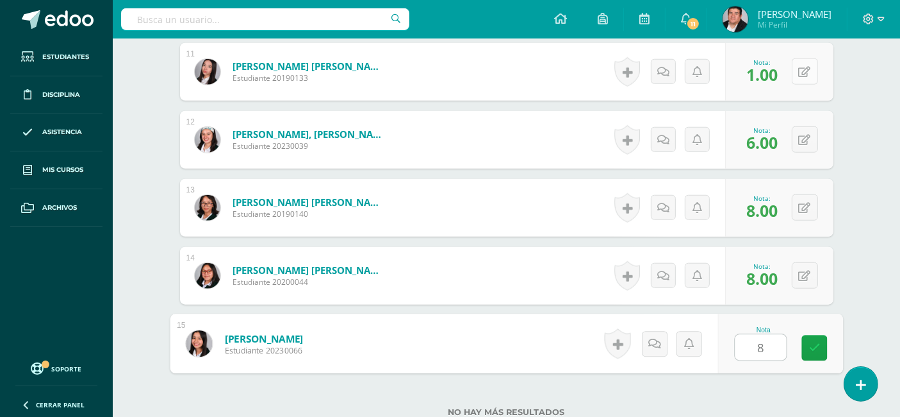
type input "8"
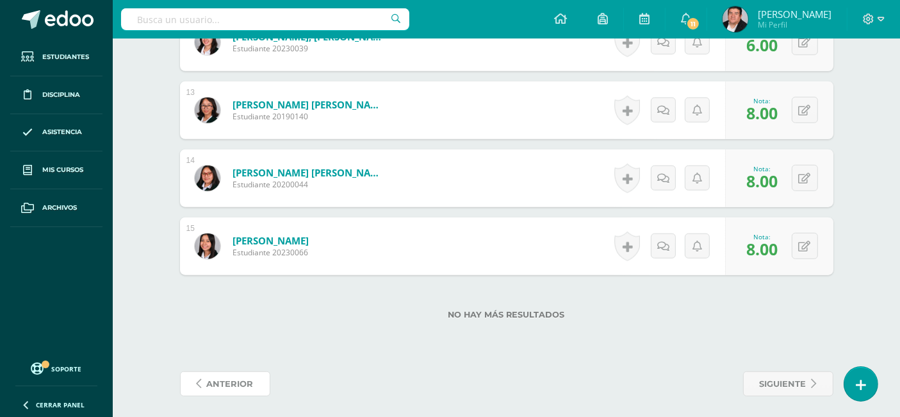
scroll to position [1182, 0]
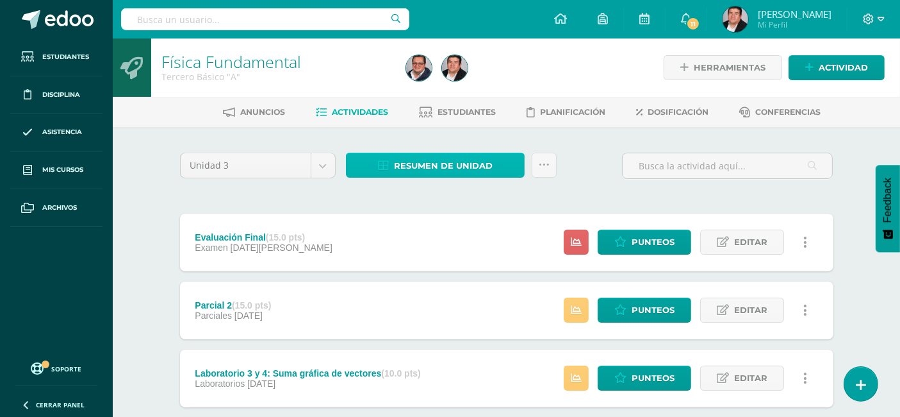
click at [409, 170] on span "Resumen de unidad" at bounding box center [443, 166] width 99 height 24
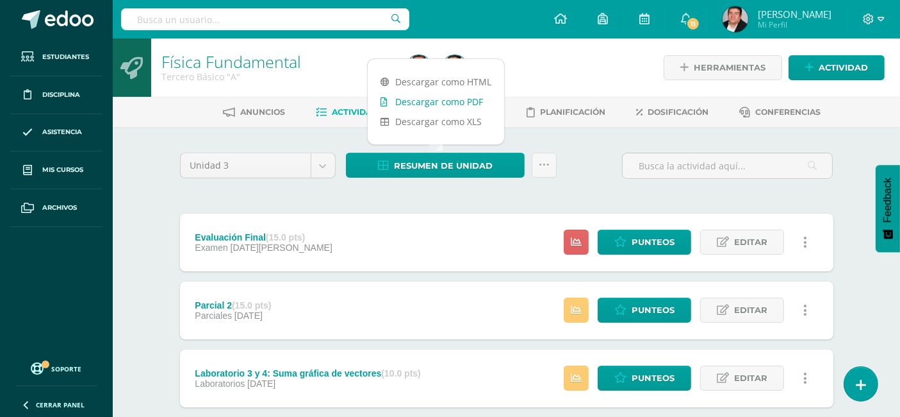
click at [422, 105] on link "Descargar como PDF" at bounding box center [436, 102] width 136 height 20
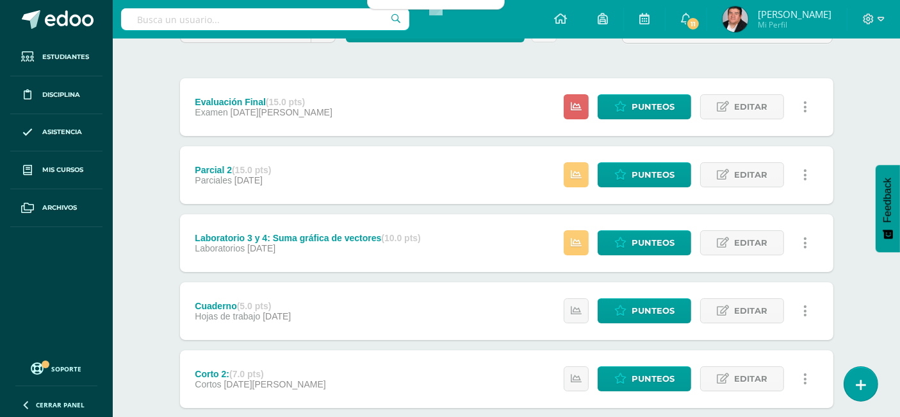
scroll to position [142, 0]
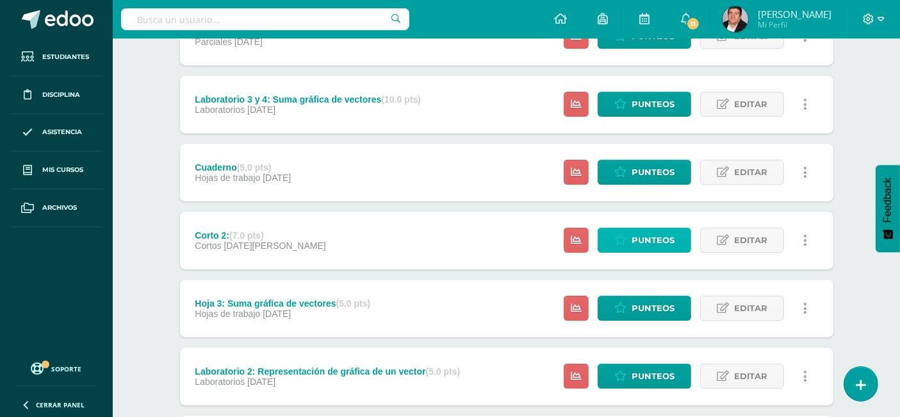
scroll to position [261, 0]
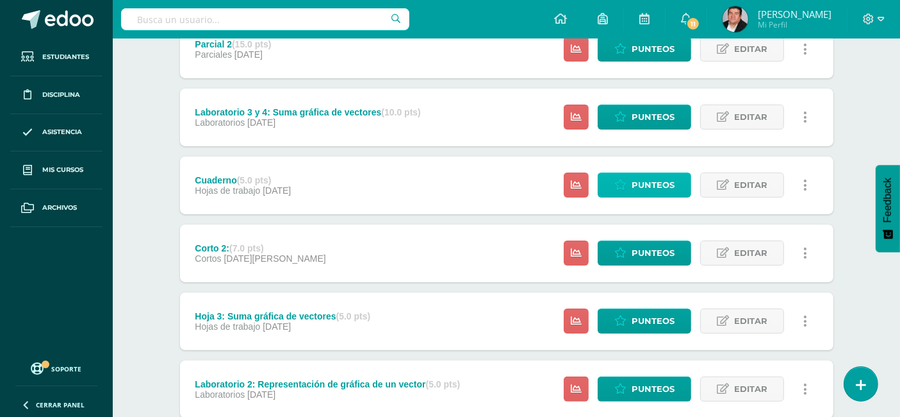
click at [650, 188] on span "Punteos" at bounding box center [653, 185] width 43 height 24
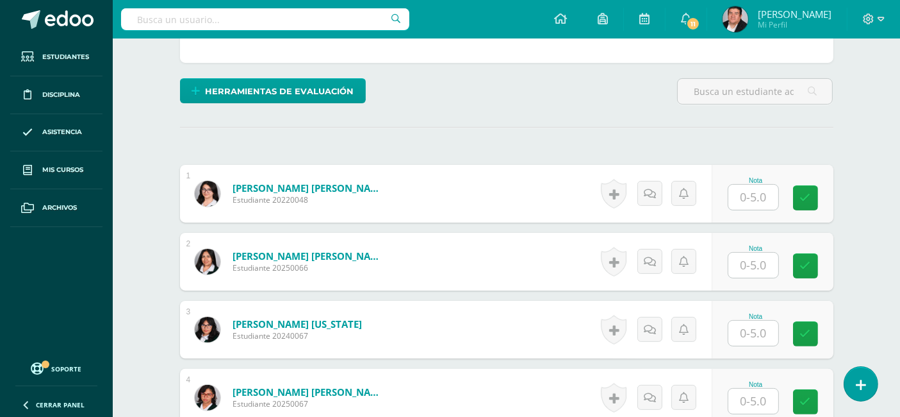
scroll to position [311, 0]
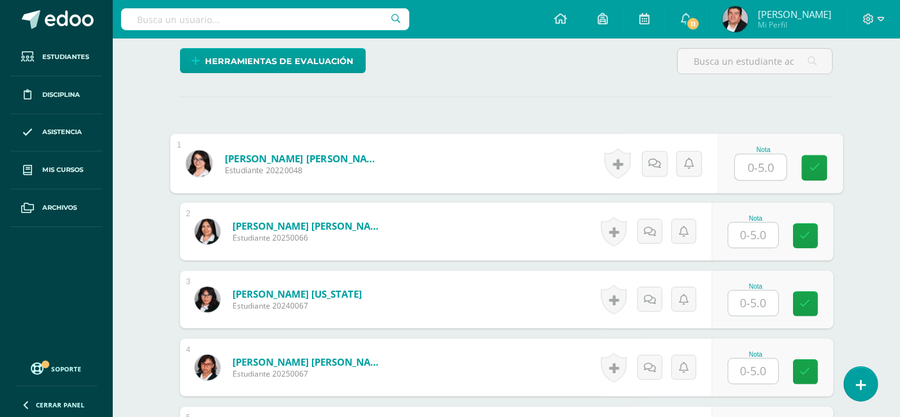
click at [754, 173] on input "text" at bounding box center [760, 167] width 51 height 26
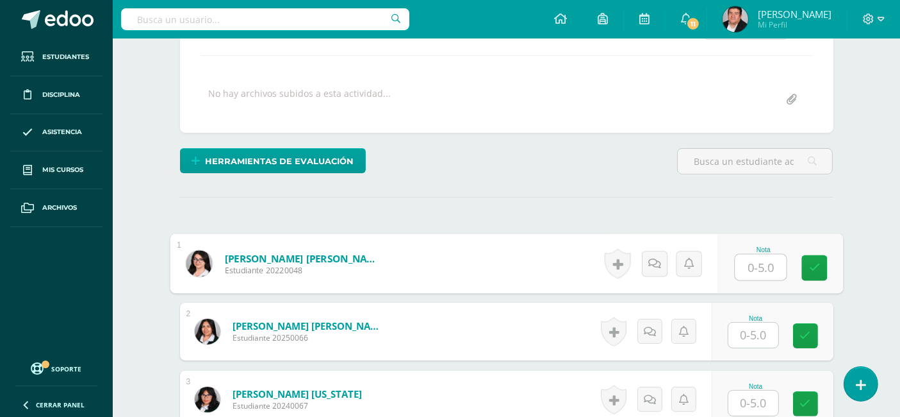
scroll to position [240, 0]
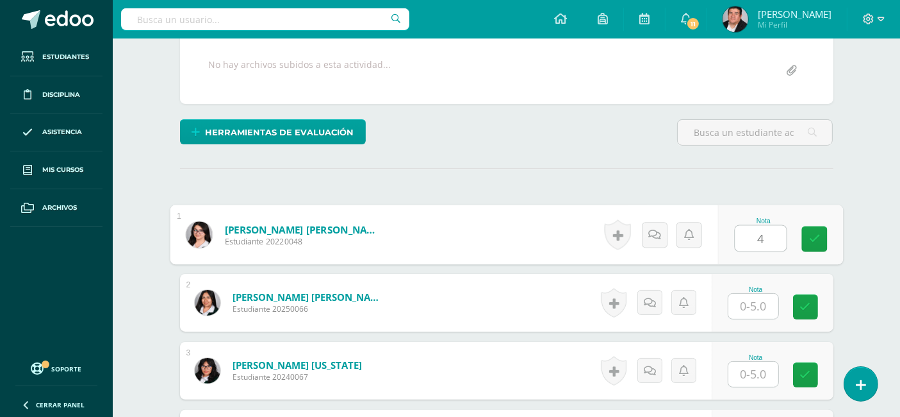
type input "4"
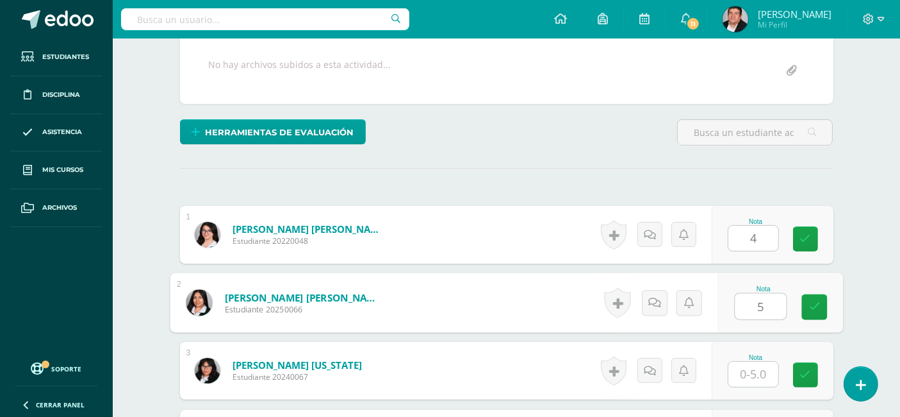
type input "5"
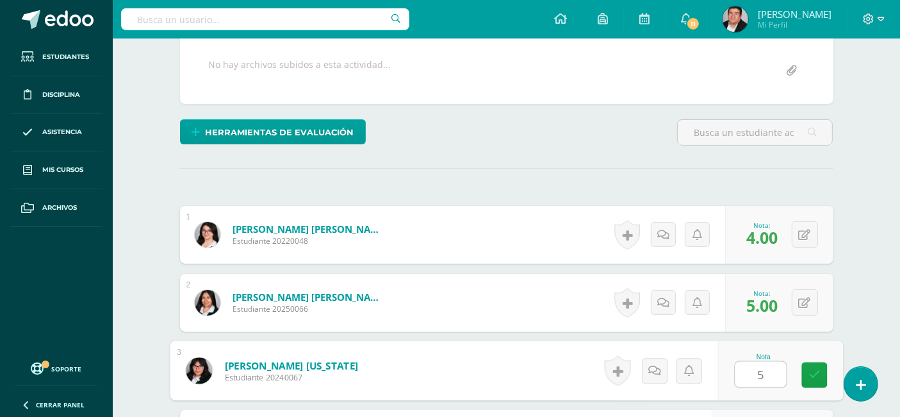
type input "5"
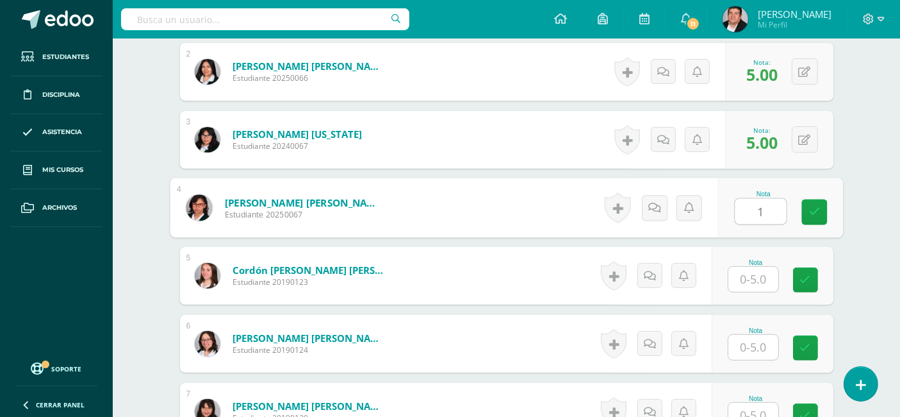
type input "1"
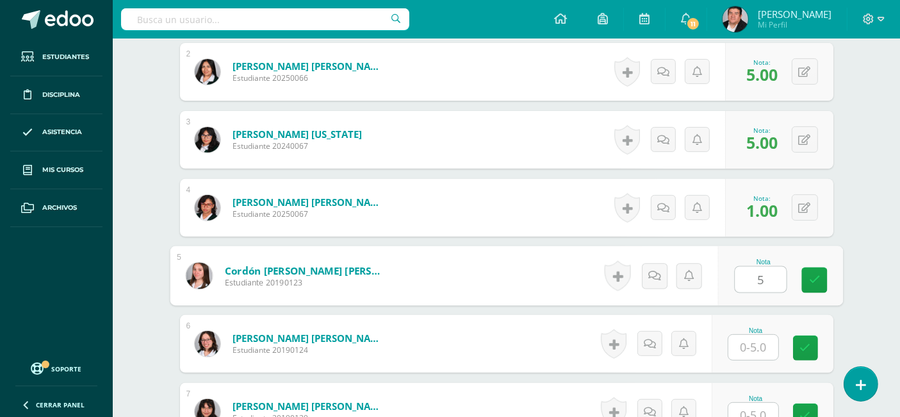
type input "5"
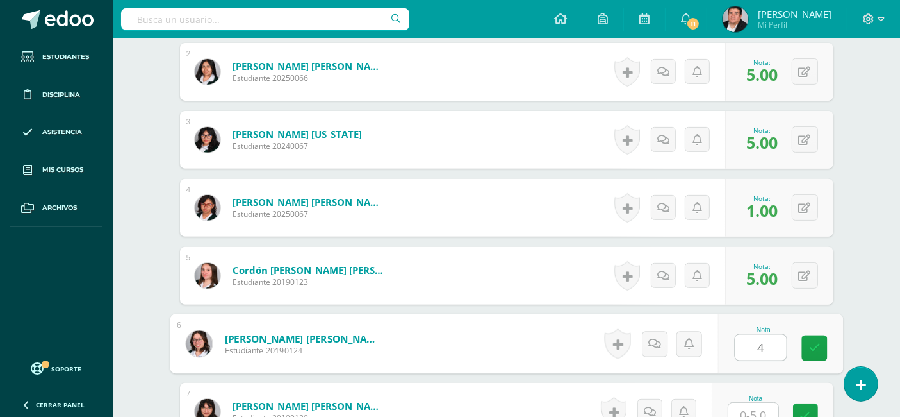
type input "4"
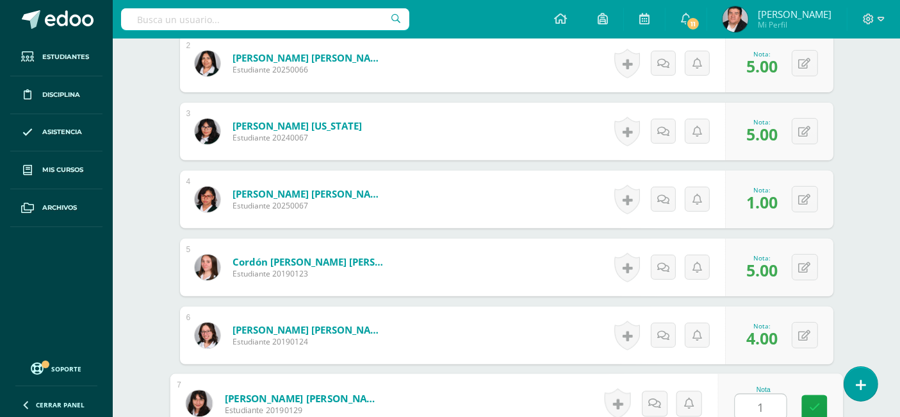
type input "1"
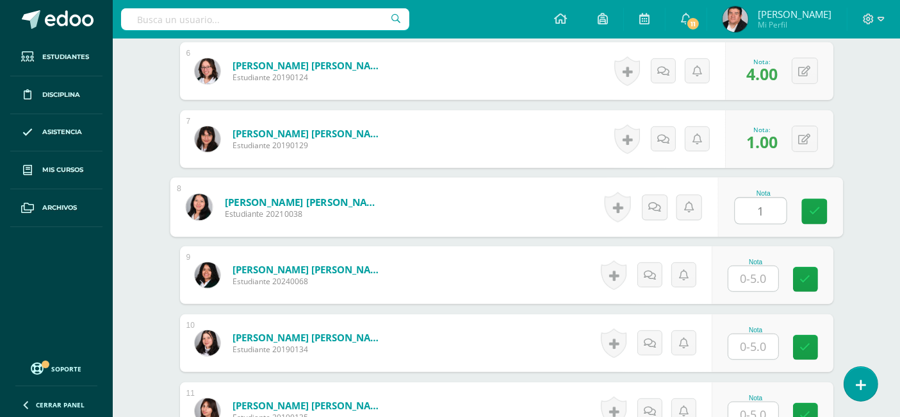
type input "1"
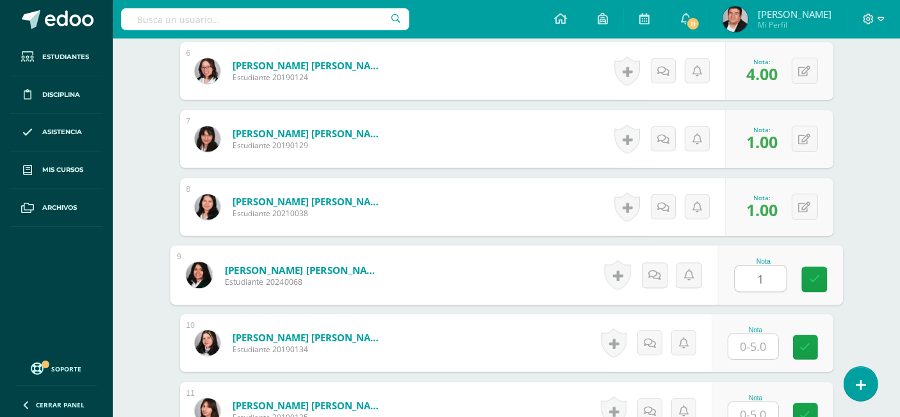
type input "1"
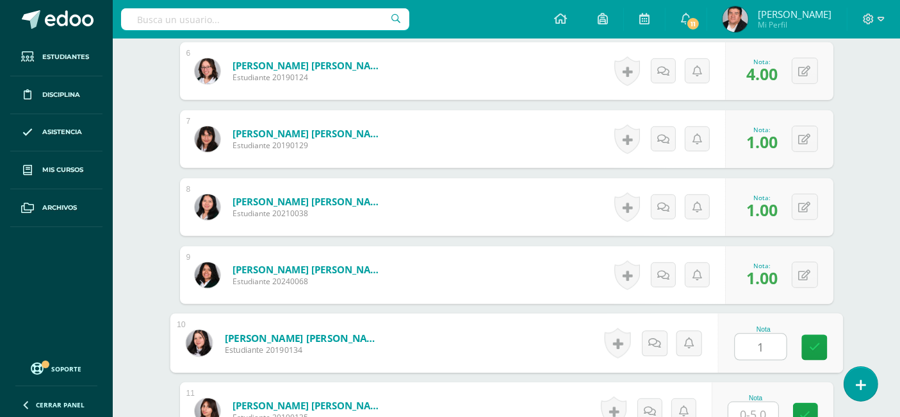
type input "1"
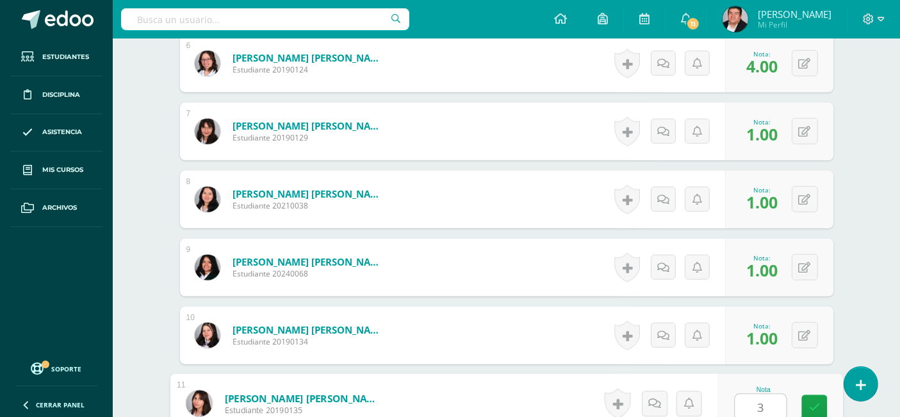
type input "3"
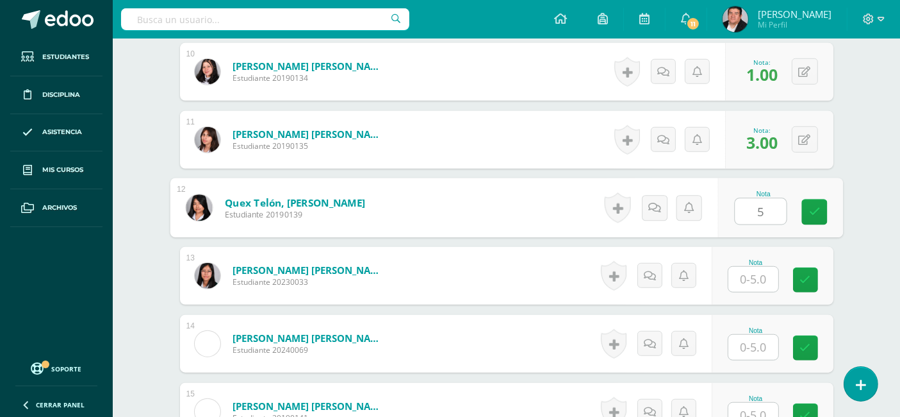
type input "5"
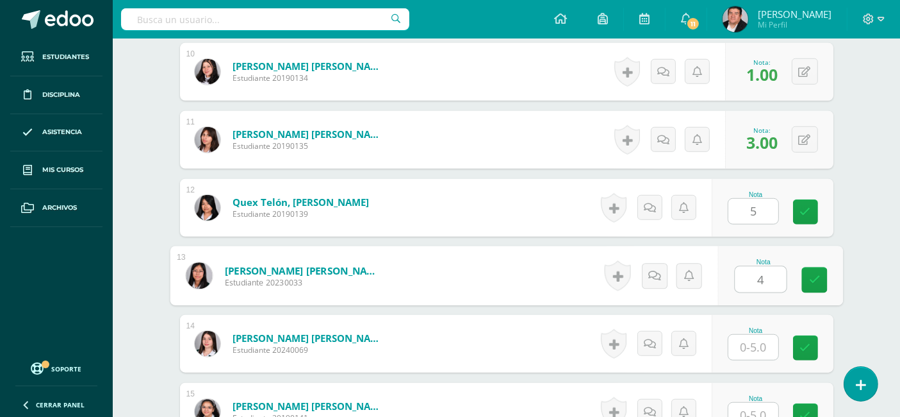
type input "4"
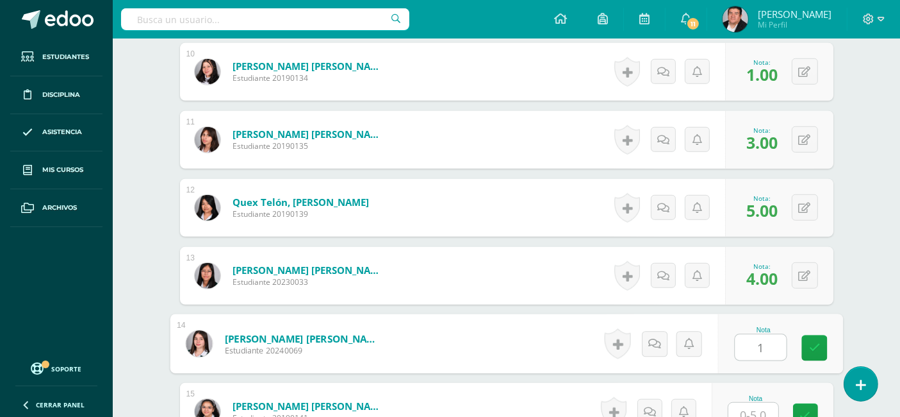
type input "1"
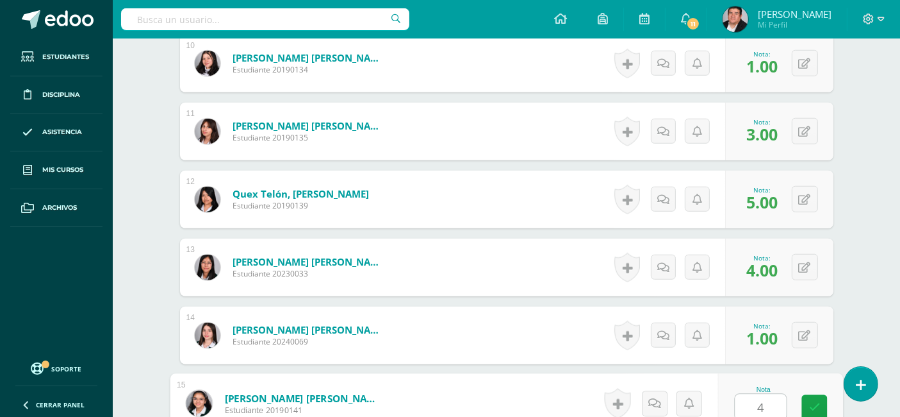
type input "4"
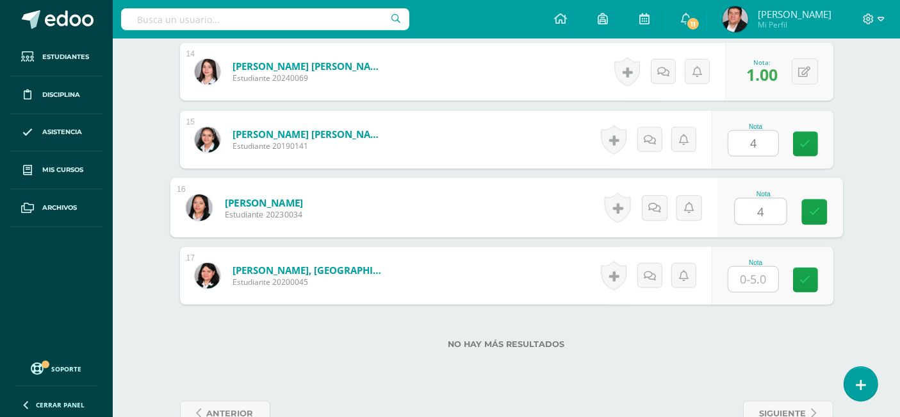
type input "4"
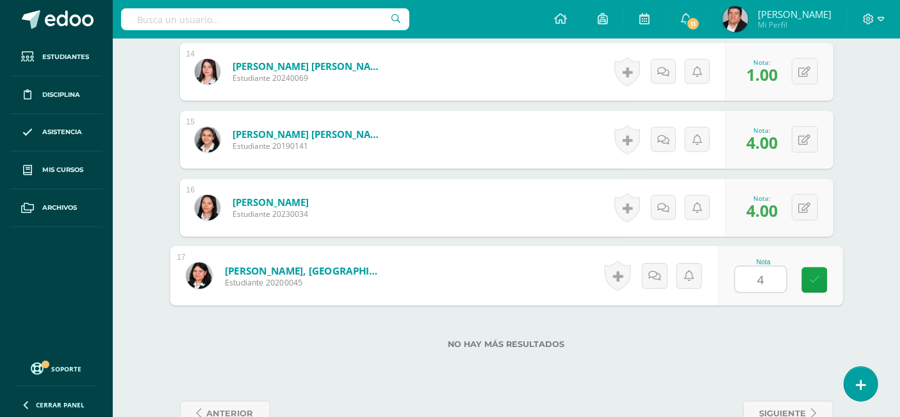
type input "4"
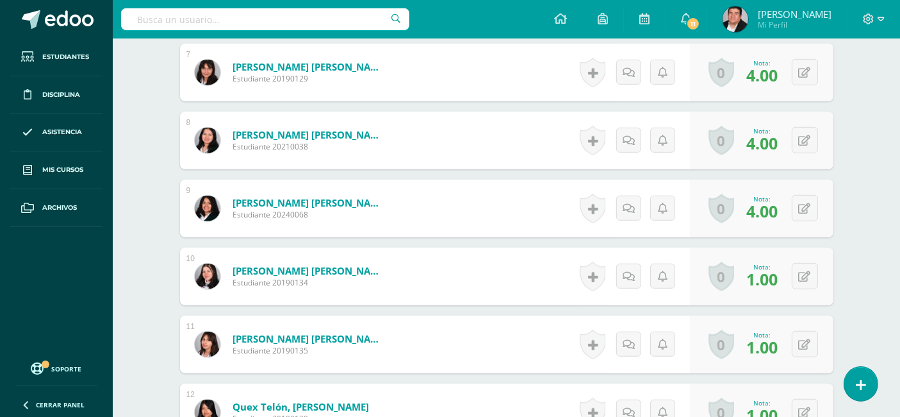
scroll to position [880, 0]
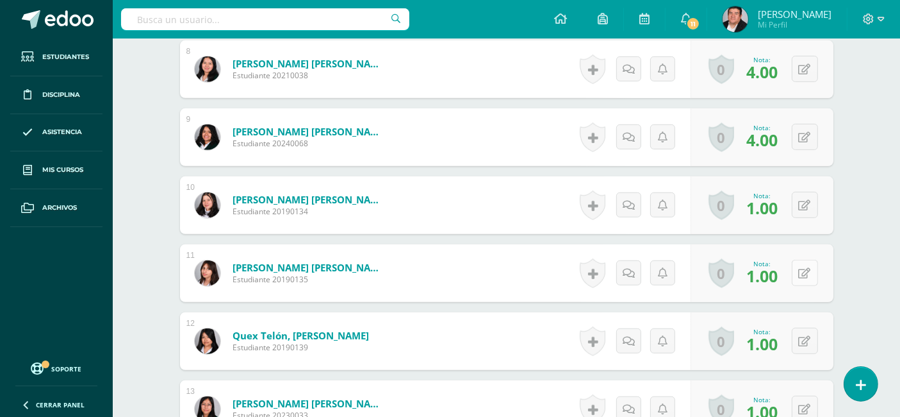
click at [800, 273] on button at bounding box center [805, 273] width 26 height 26
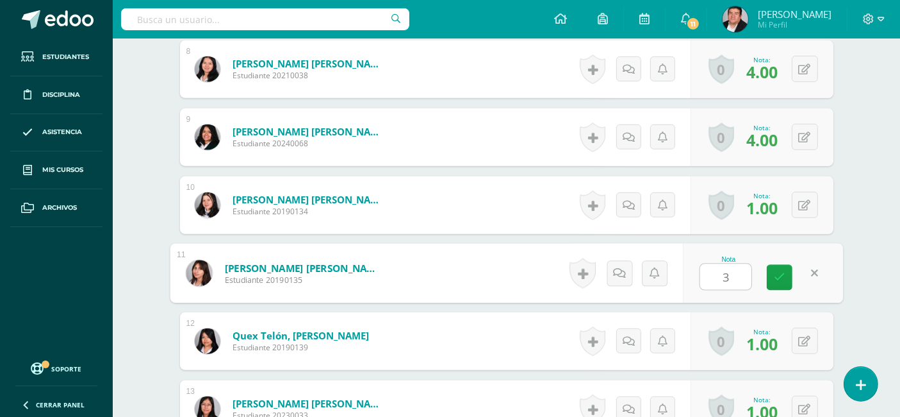
type input "3"
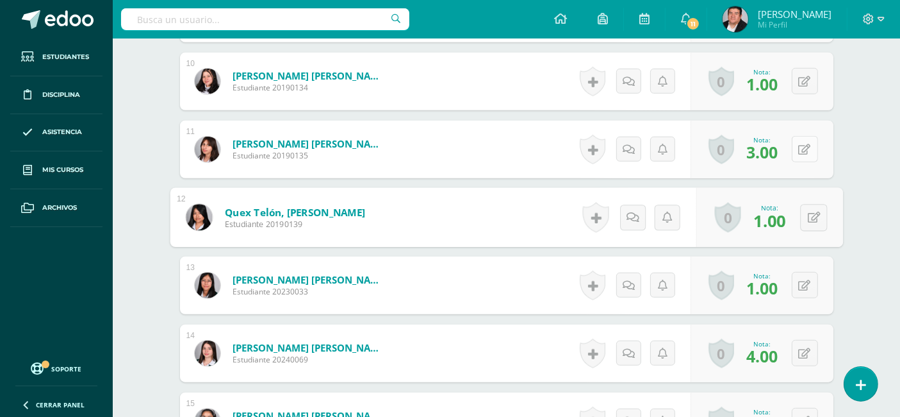
scroll to position [1023, 0]
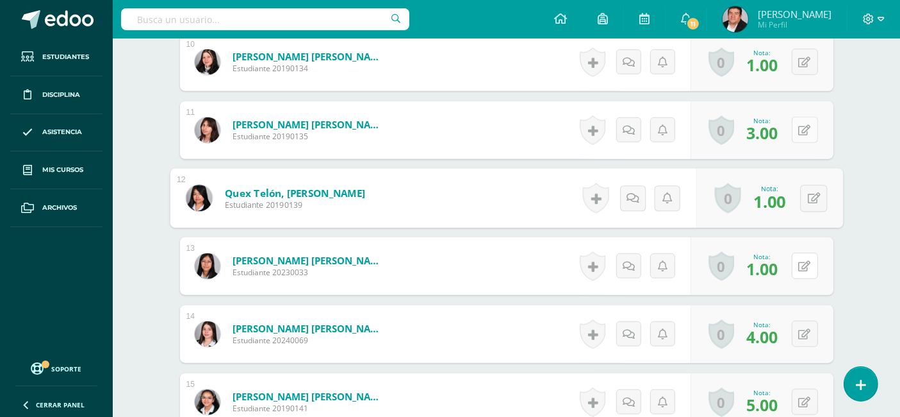
click at [798, 264] on div "0 [GEOGRAPHIC_DATA] Logros obtenidos Aún no hay logros agregados Nota: 1.00" at bounding box center [762, 266] width 143 height 58
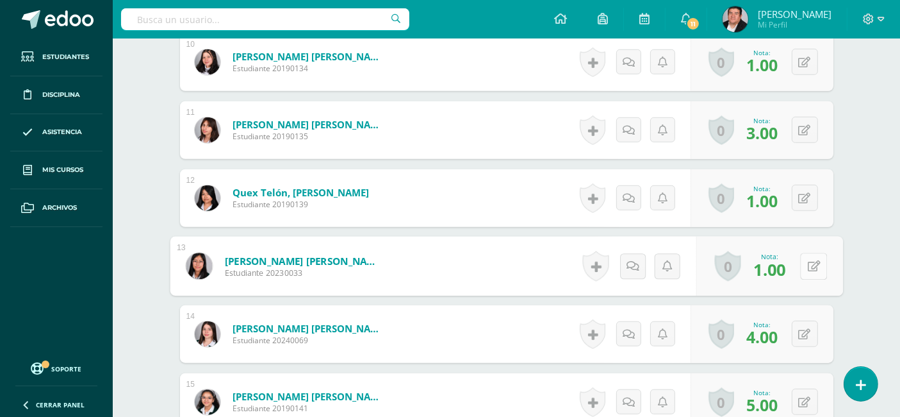
click at [816, 261] on icon at bounding box center [813, 265] width 13 height 11
type input "4"
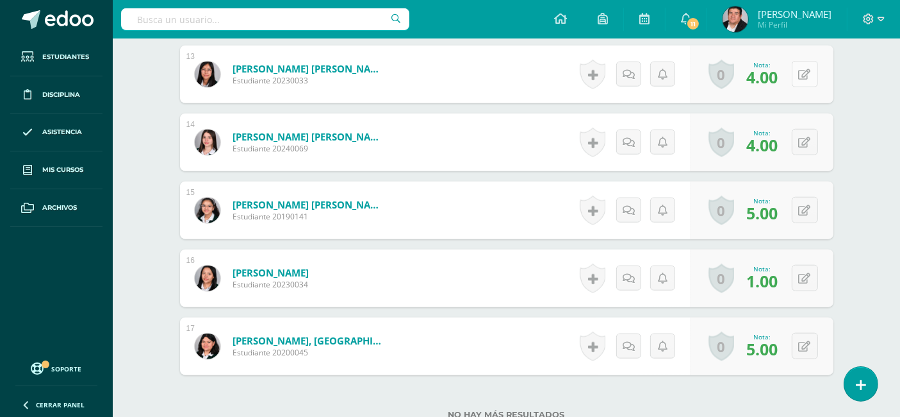
scroll to position [1237, 0]
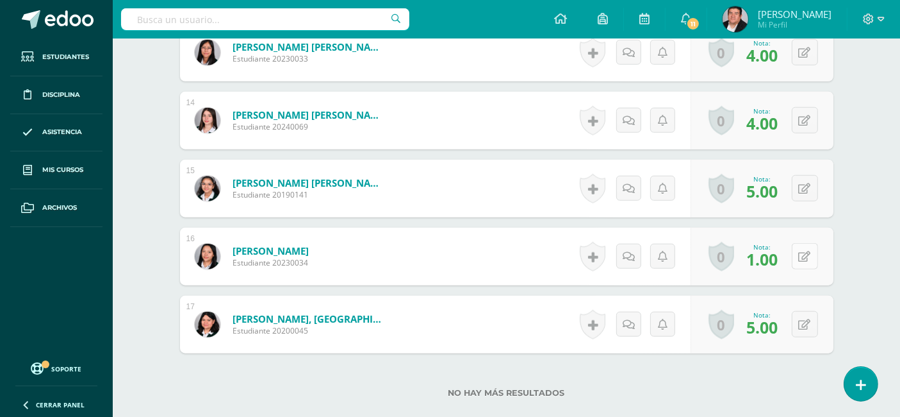
click at [807, 256] on button at bounding box center [805, 256] width 26 height 26
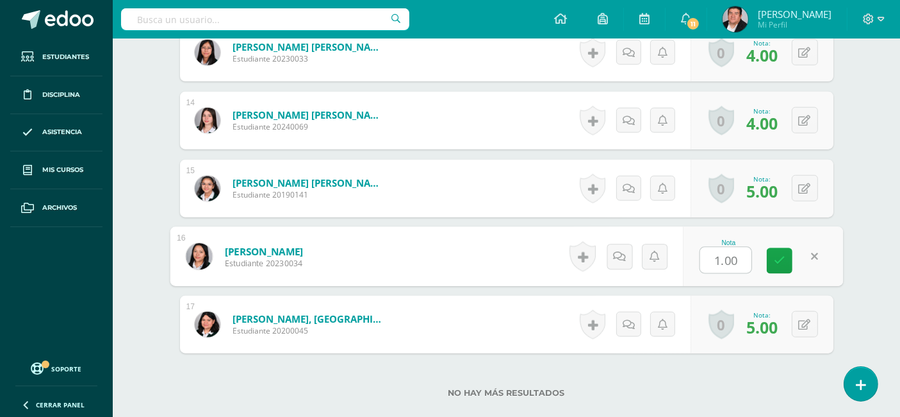
type input "5"
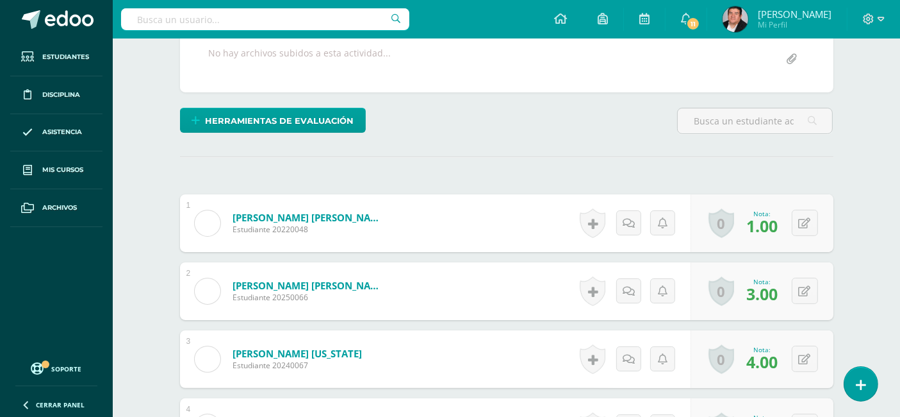
scroll to position [169, 0]
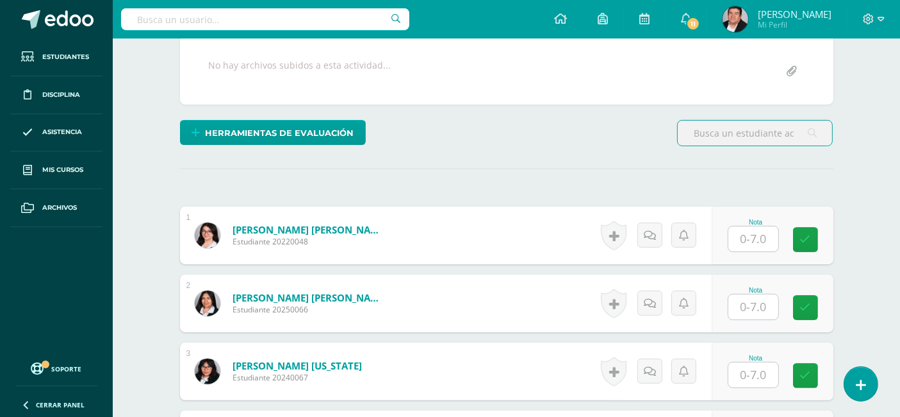
scroll to position [240, 0]
click at [761, 236] on input "text" at bounding box center [754, 238] width 50 height 25
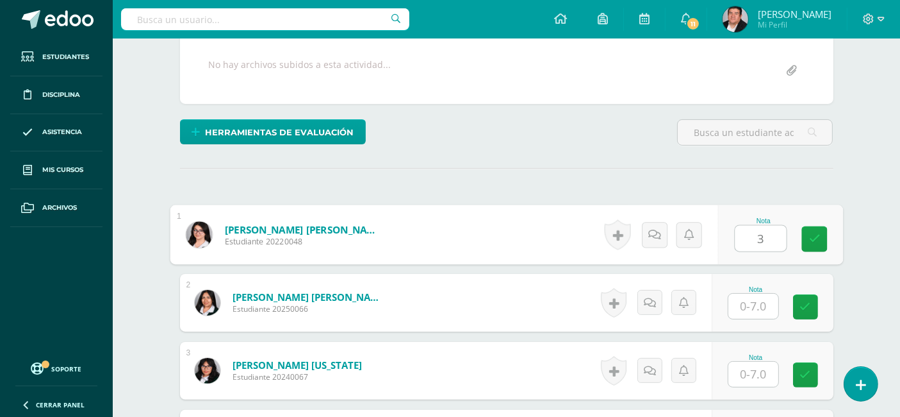
type input "3"
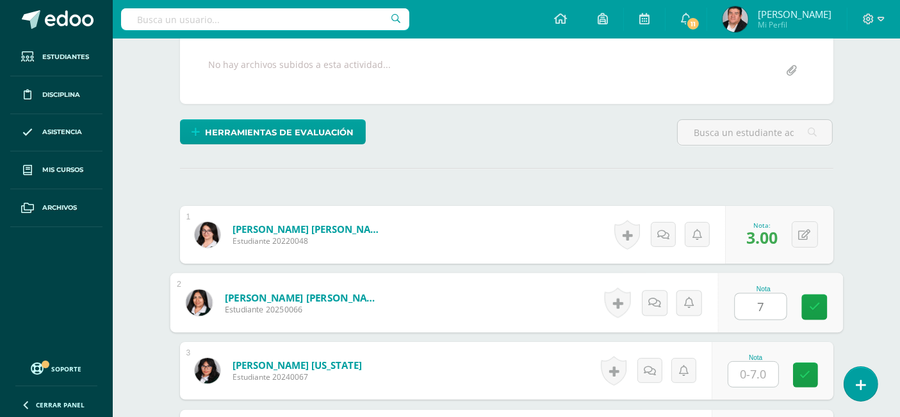
type input "7"
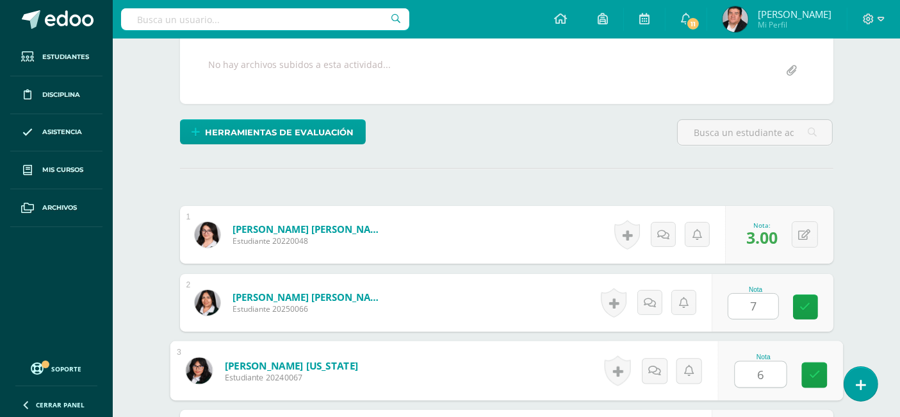
type input "6"
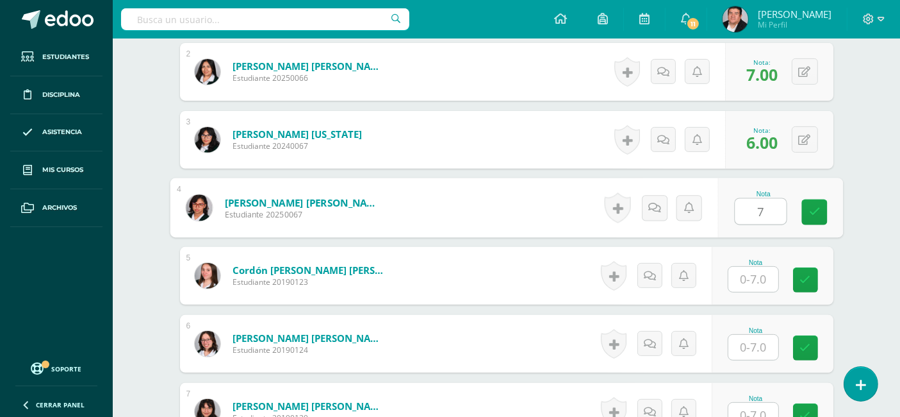
type input "7"
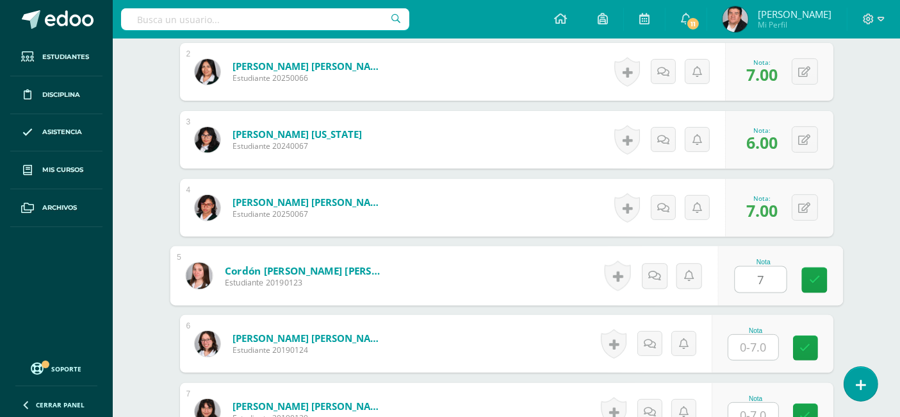
type input "7"
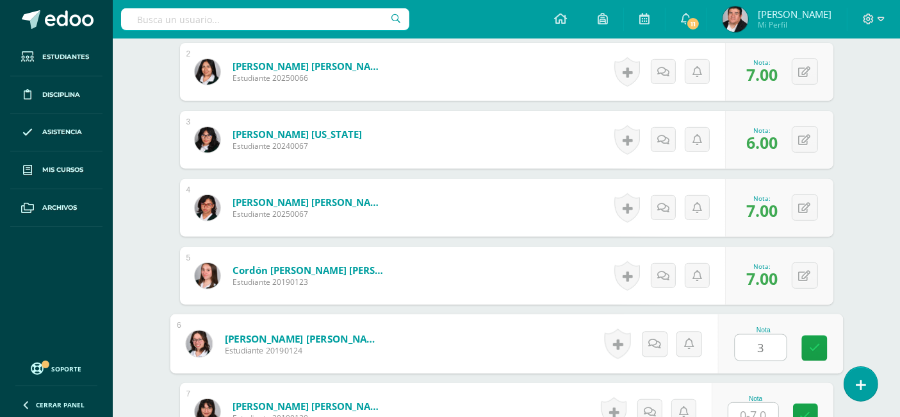
type input "3"
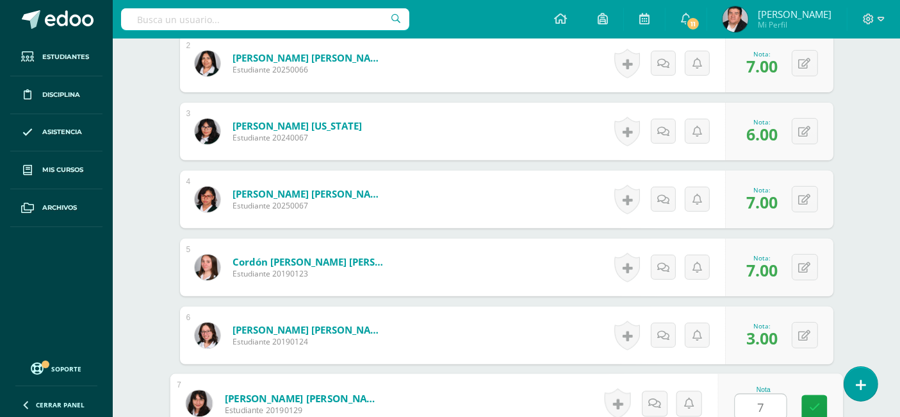
type input "7"
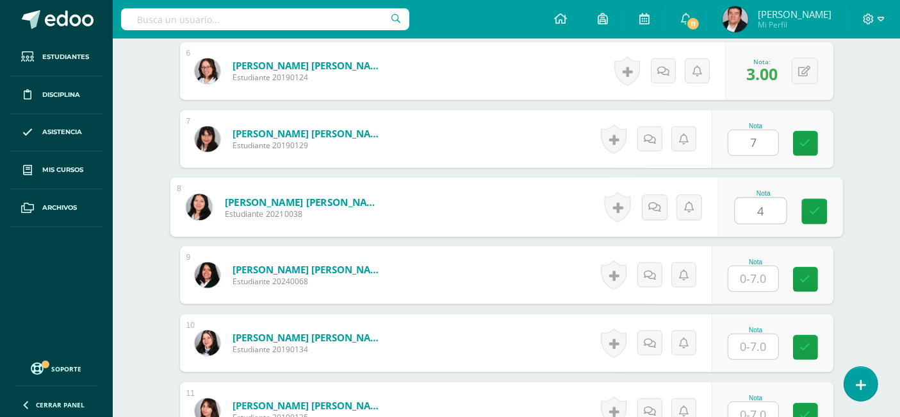
type input "4"
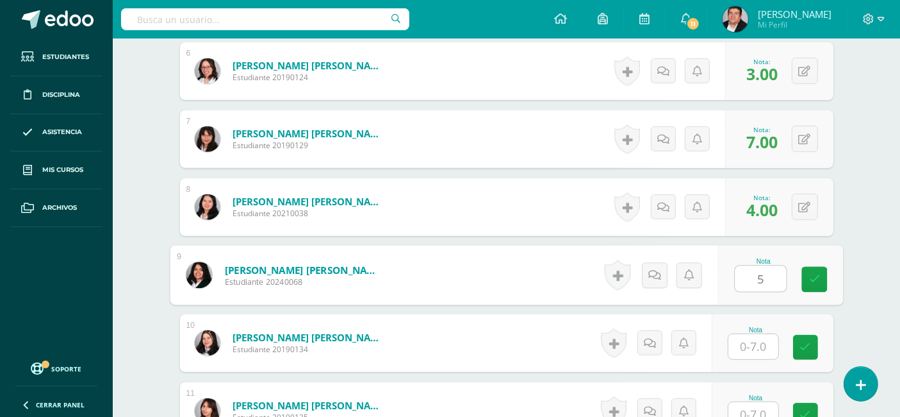
type input "5"
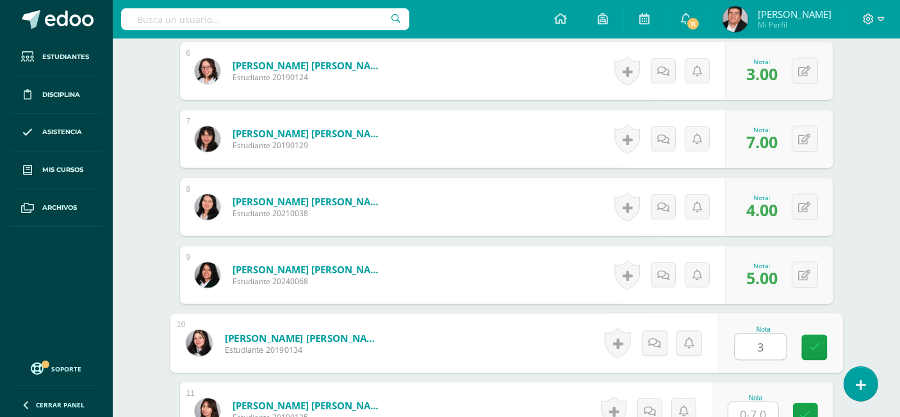
type input "3"
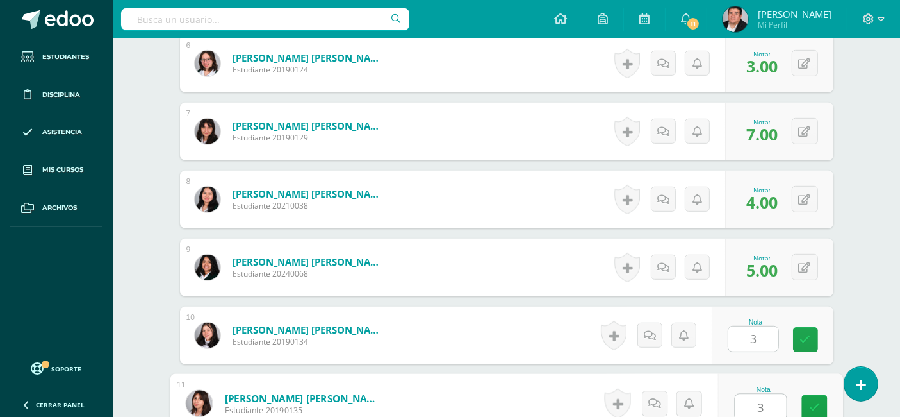
type input "3"
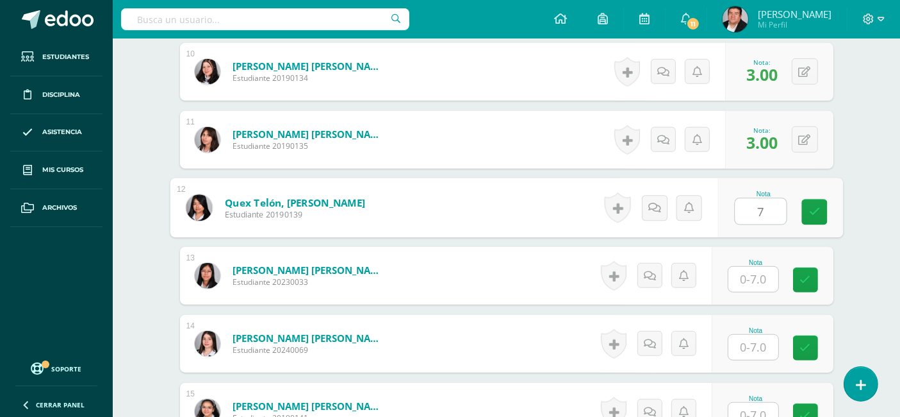
type input "7"
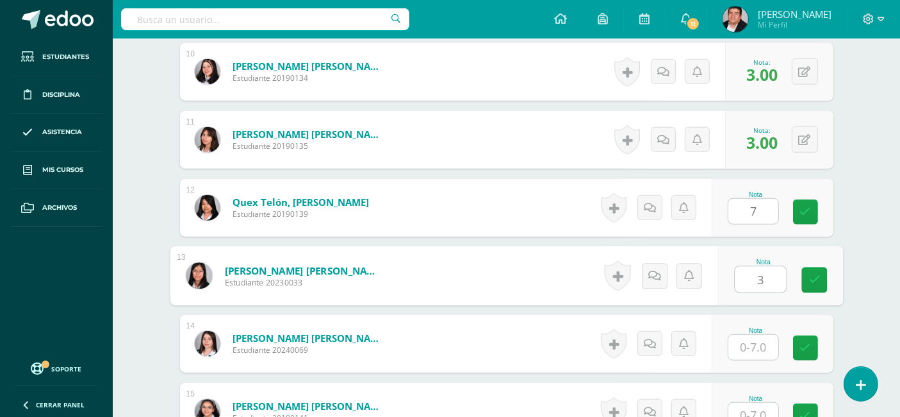
type input "3"
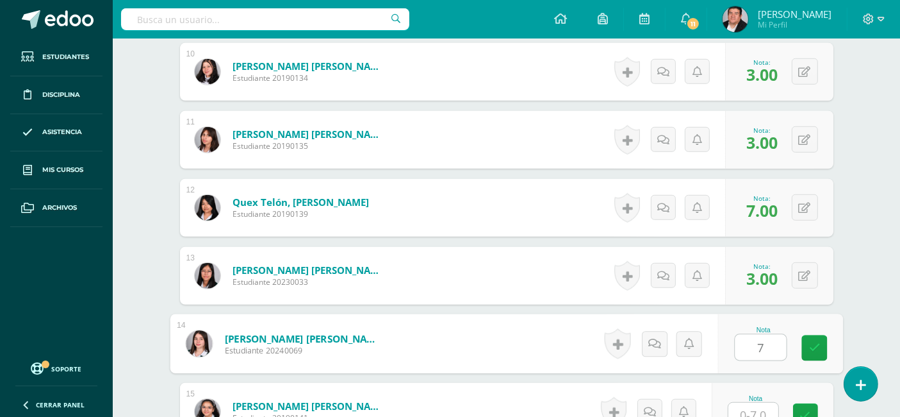
type input "7"
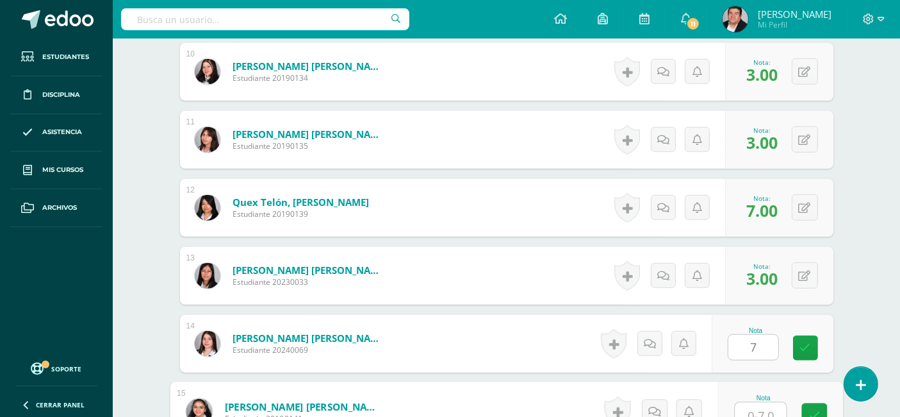
scroll to position [1022, 0]
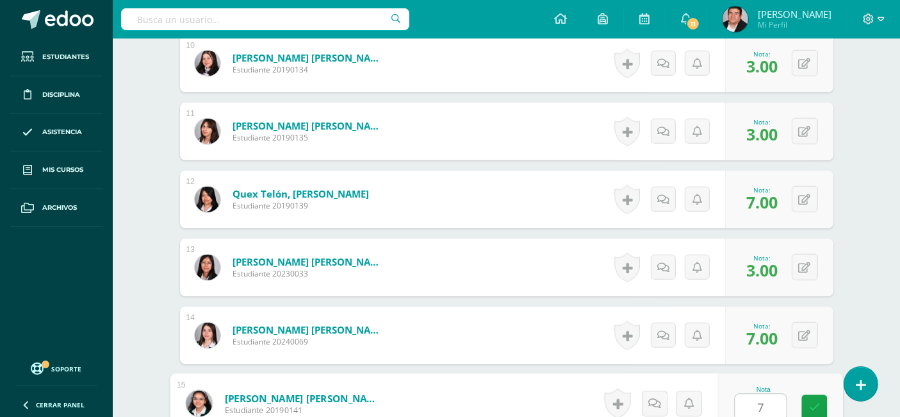
type input "7"
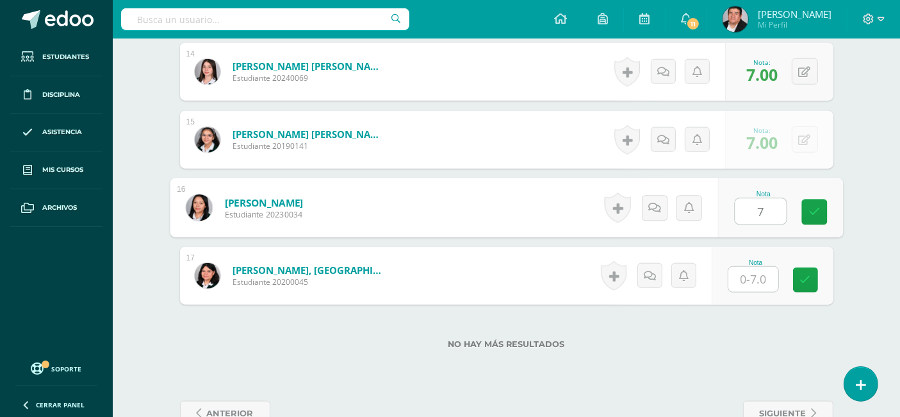
type input "7"
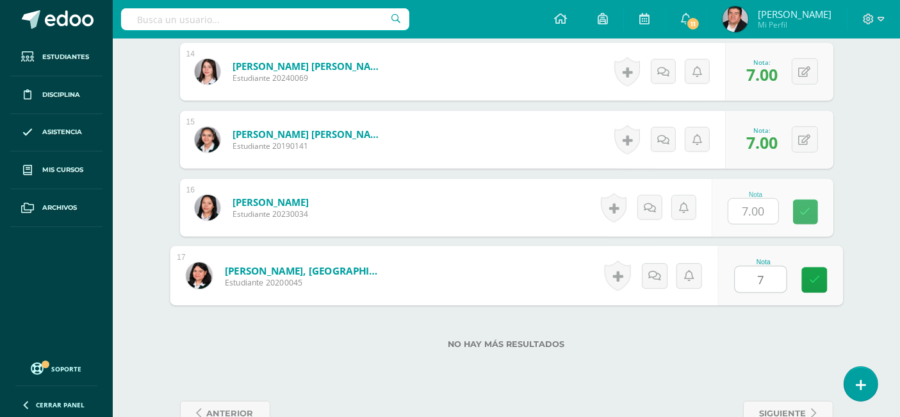
type input "7"
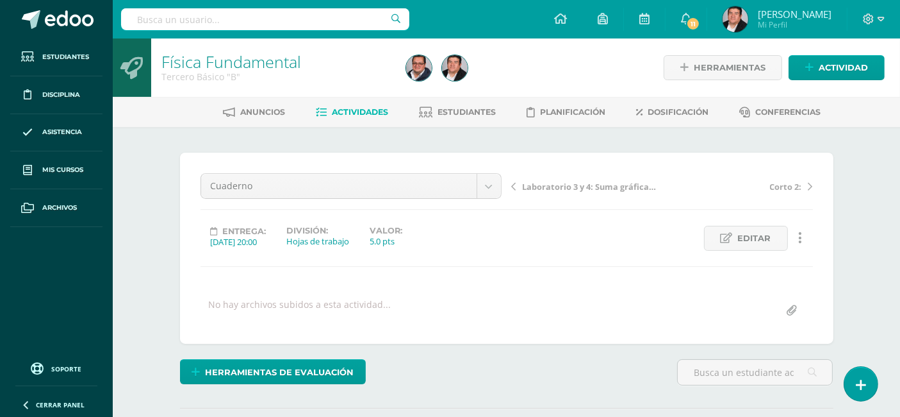
scroll to position [142, 0]
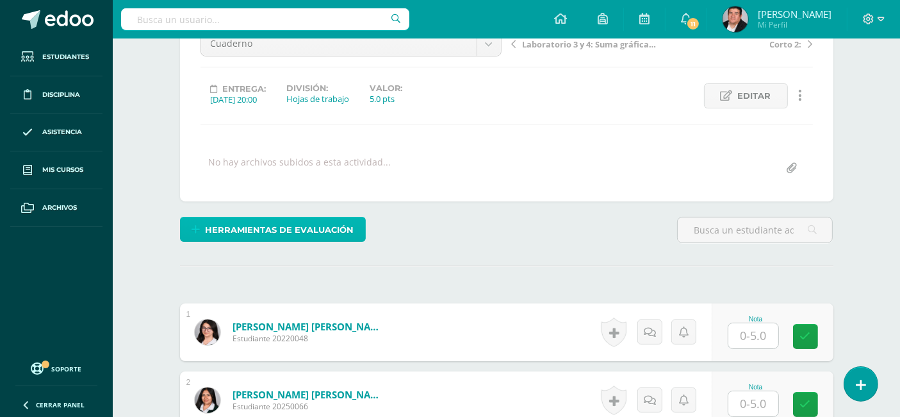
click at [276, 229] on span "Herramientas de evaluación" at bounding box center [279, 230] width 149 height 24
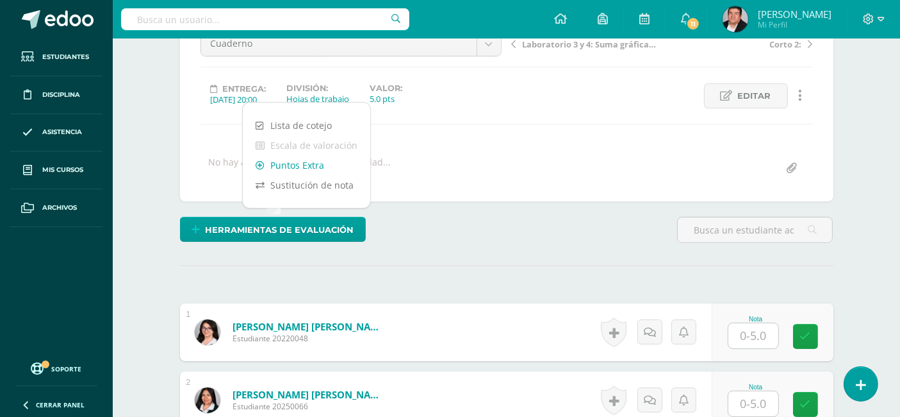
click at [304, 168] on link "Puntos Extra" at bounding box center [307, 165] width 128 height 20
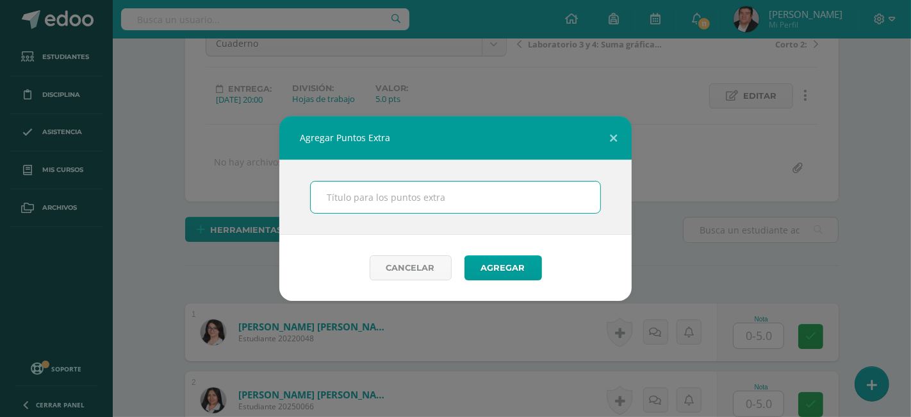
click at [379, 200] on input "text" at bounding box center [456, 196] width 290 height 31
type input "p"
type input "Puntos extra"
click at [511, 266] on button "Agregar" at bounding box center [504, 267] width 78 height 25
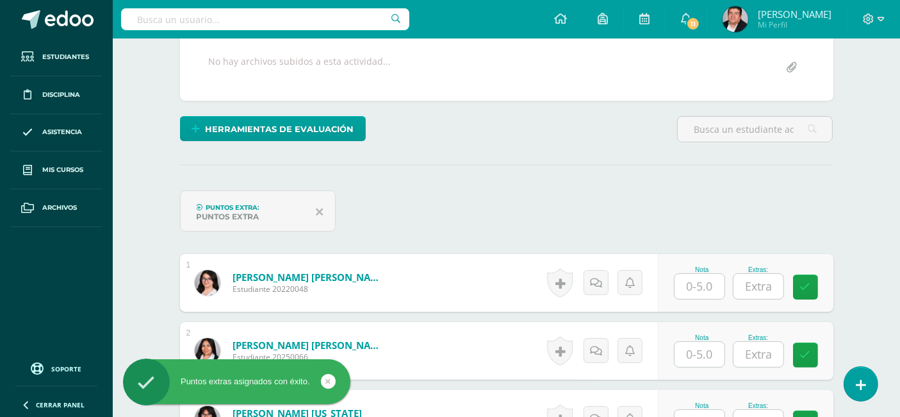
scroll to position [285, 0]
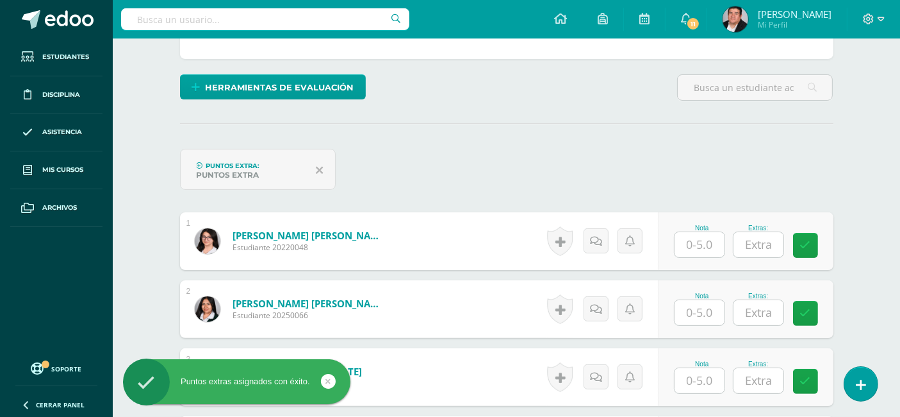
click at [708, 240] on input "text" at bounding box center [700, 244] width 50 height 25
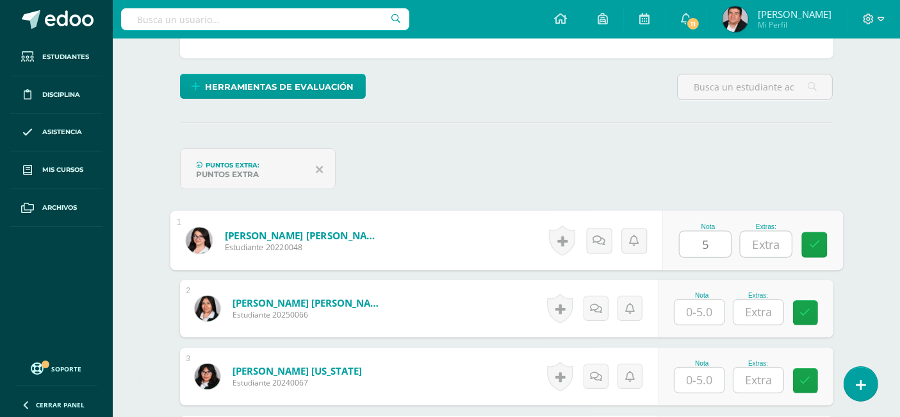
scroll to position [285, 0]
type input "5"
type input "1"
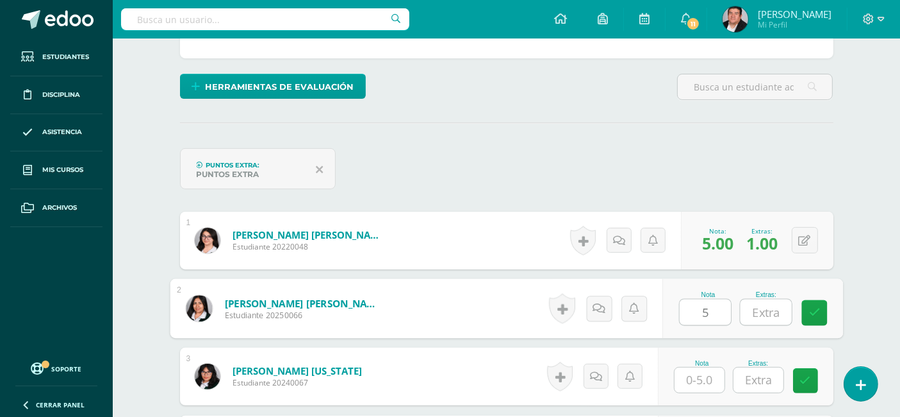
type input "5"
type input "1"
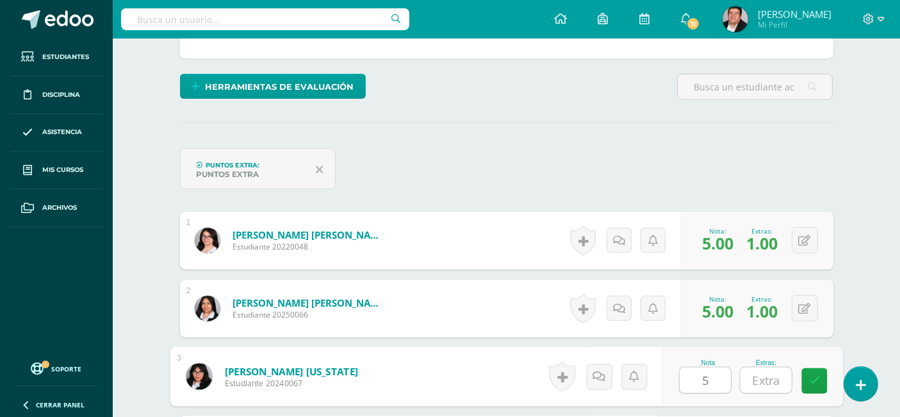
type input "5"
type input "1"
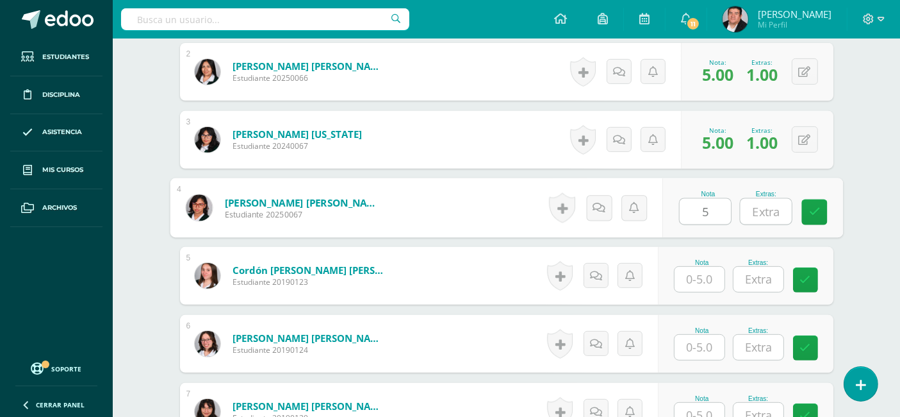
type input "5"
type input "1"
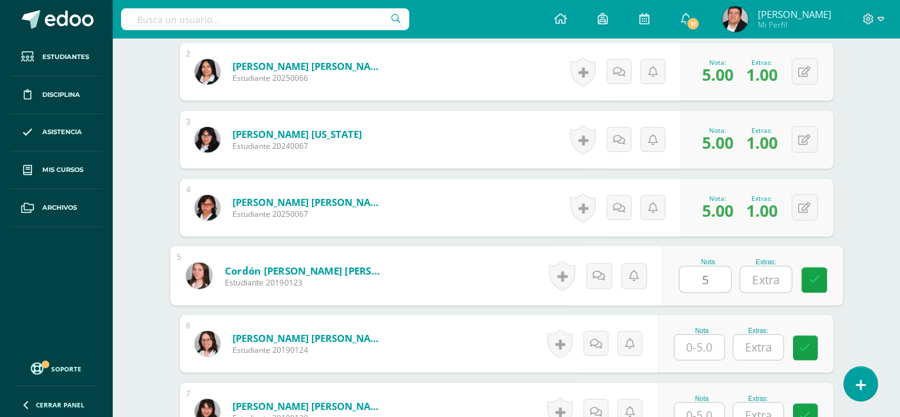
type input "5"
type input "1"
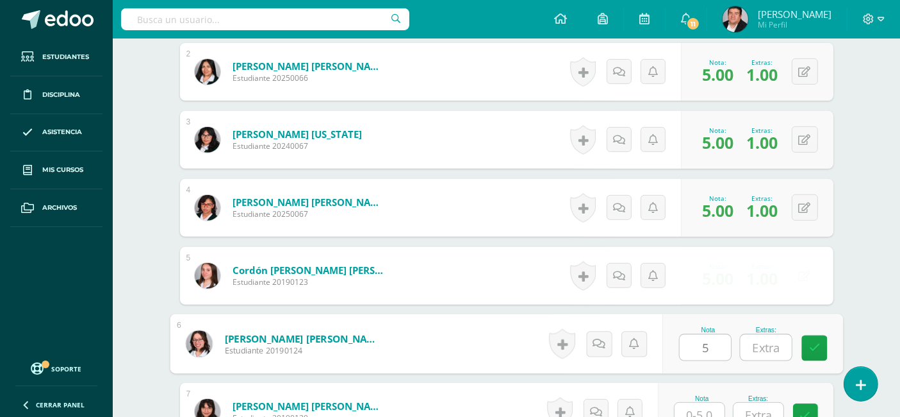
type input "5"
type input "1"
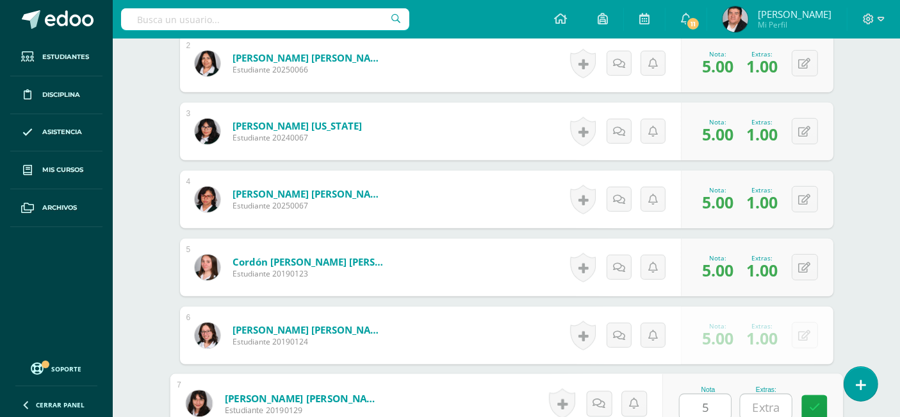
type input "5"
type input "1"
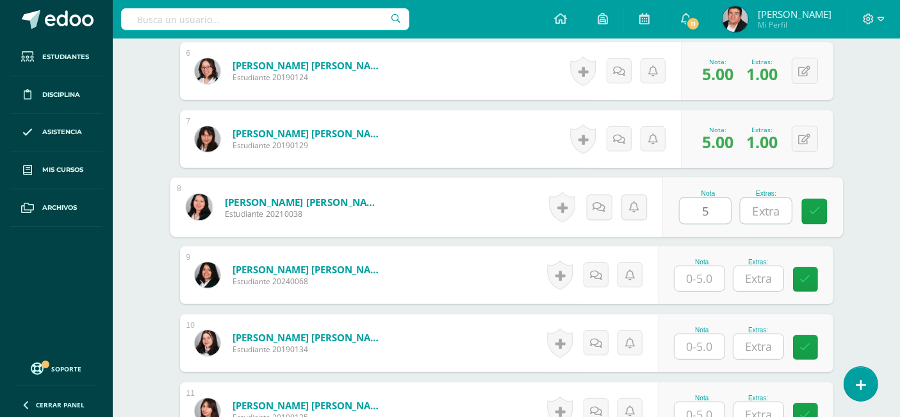
type input "5"
type input "1"
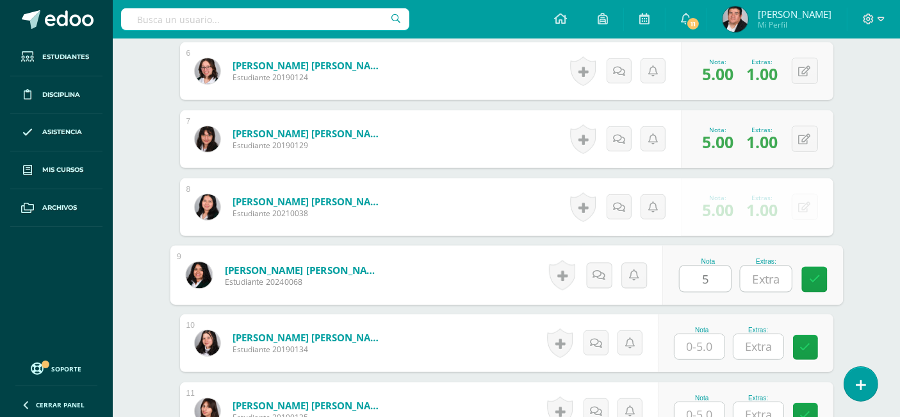
type input "5"
type input "1"
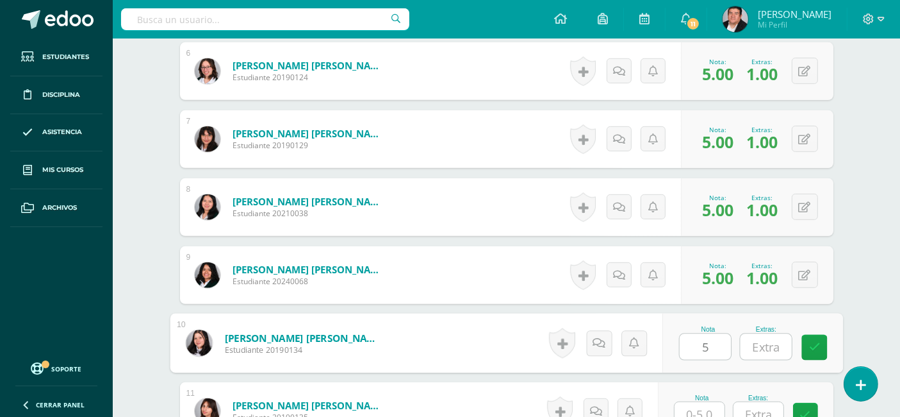
type input "5"
type input "1"
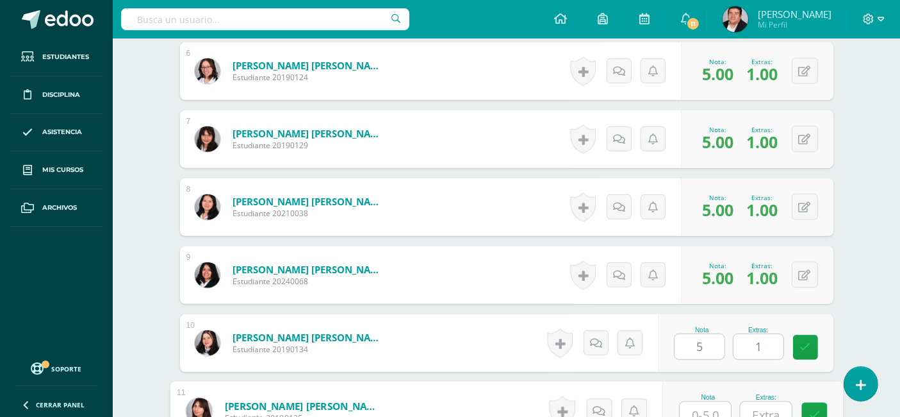
scroll to position [802, 0]
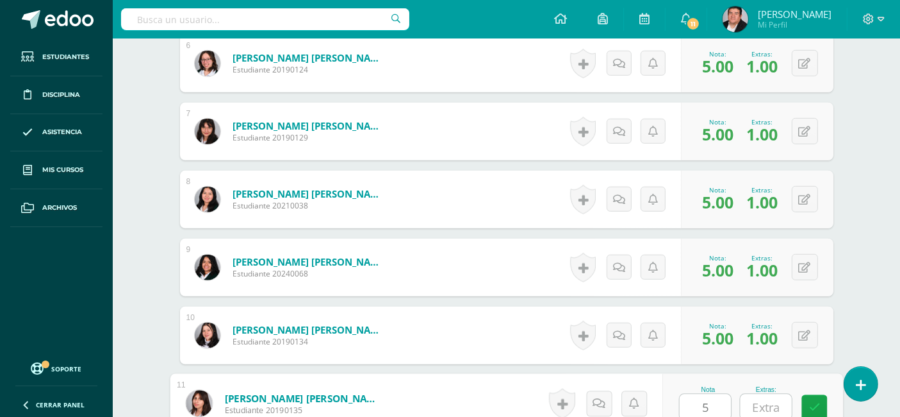
type input "5"
type input "1"
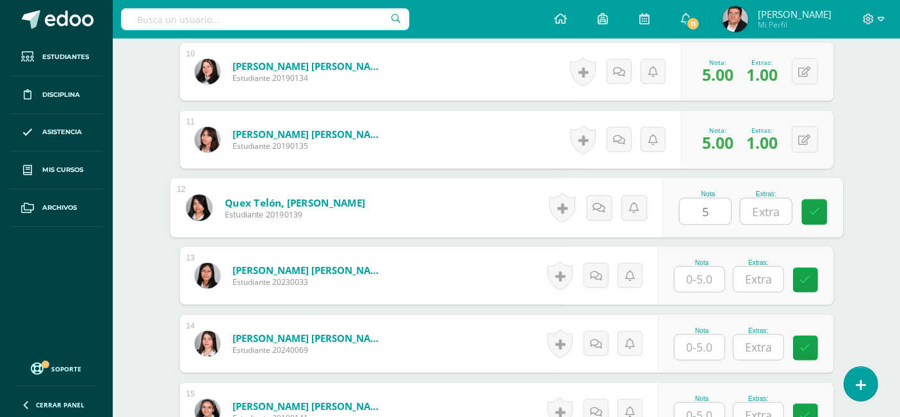
type input "5"
type input "1"
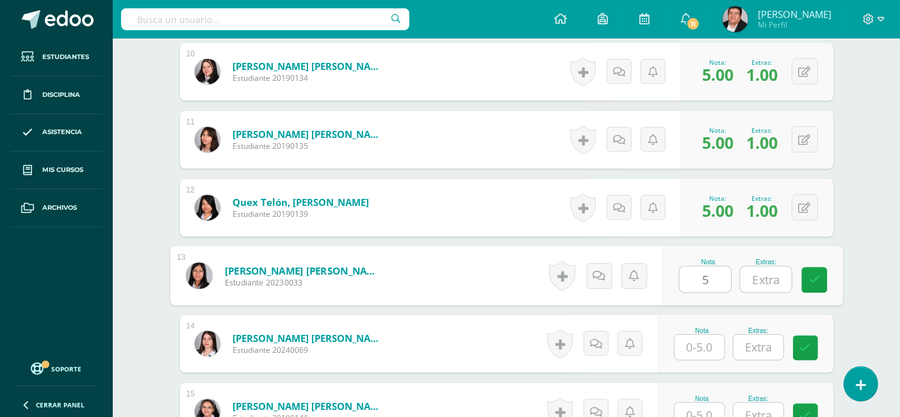
type input "5"
type input "1"
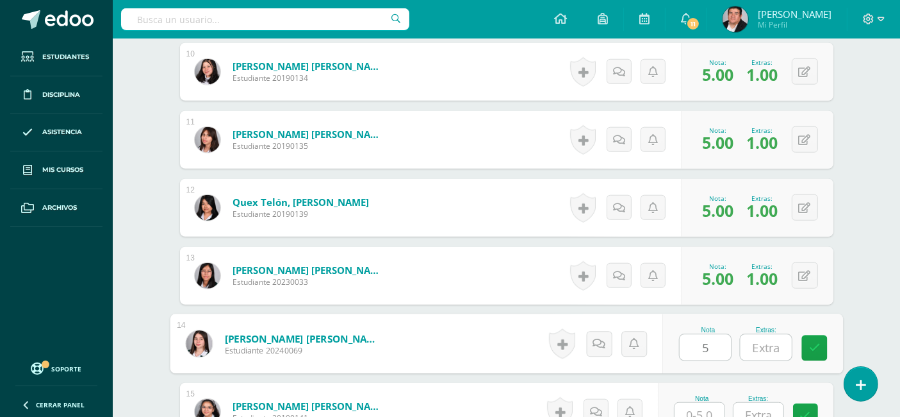
type input "5"
type input "1"
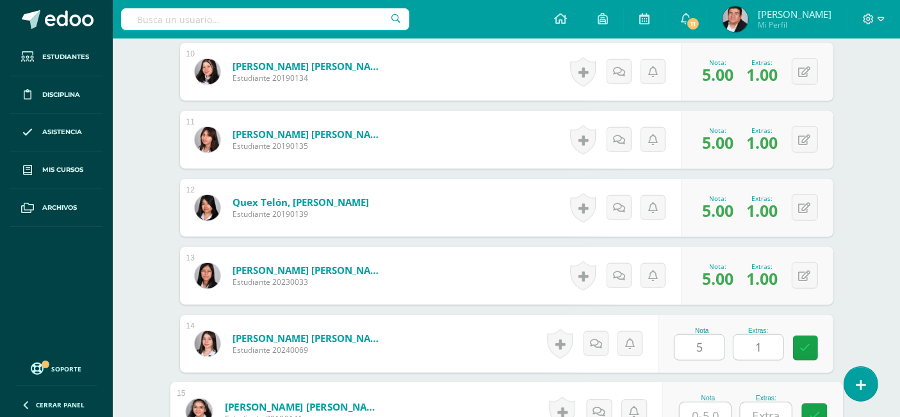
scroll to position [1073, 0]
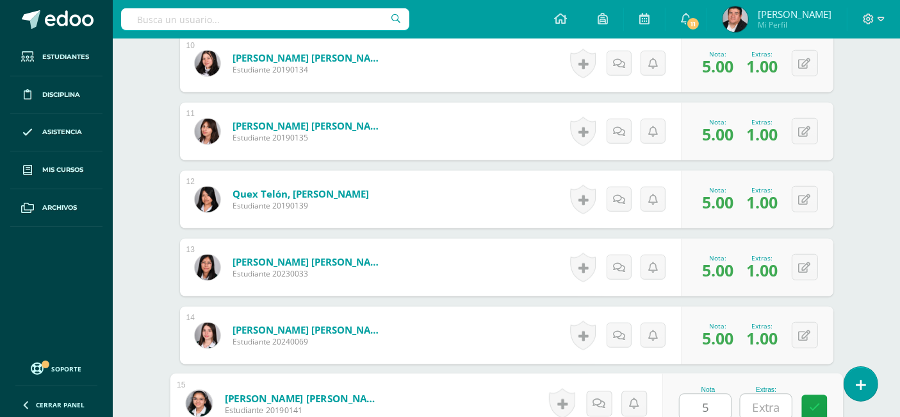
type input "5"
type input "1"
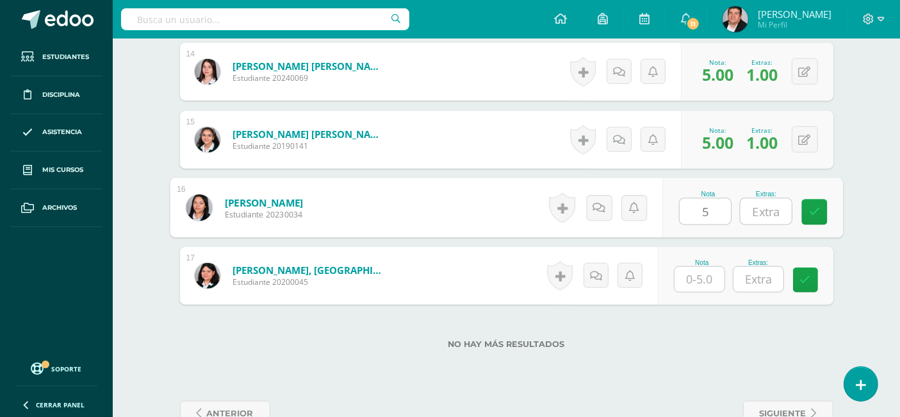
type input "5"
type input "1"
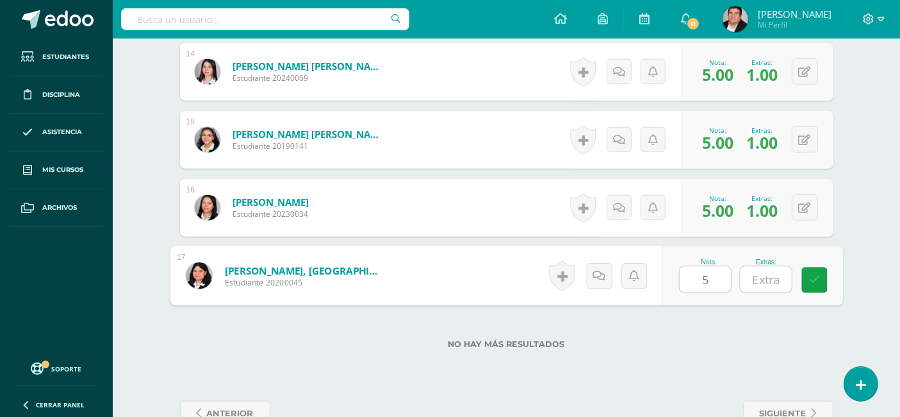
type input "5"
type input "1"
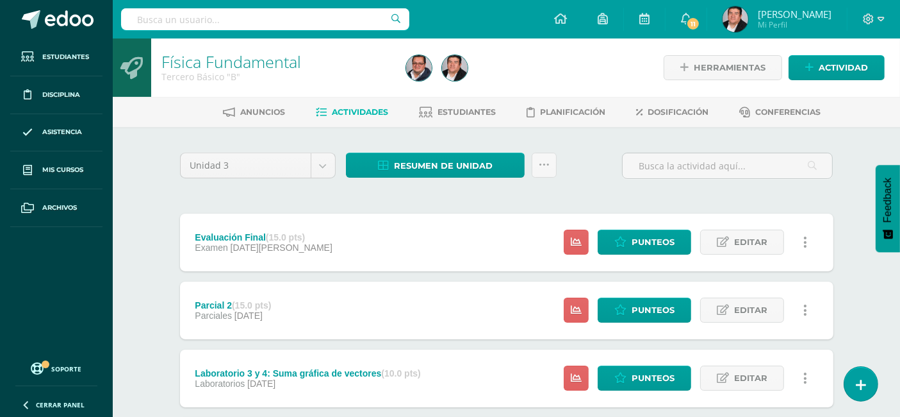
scroll to position [142, 0]
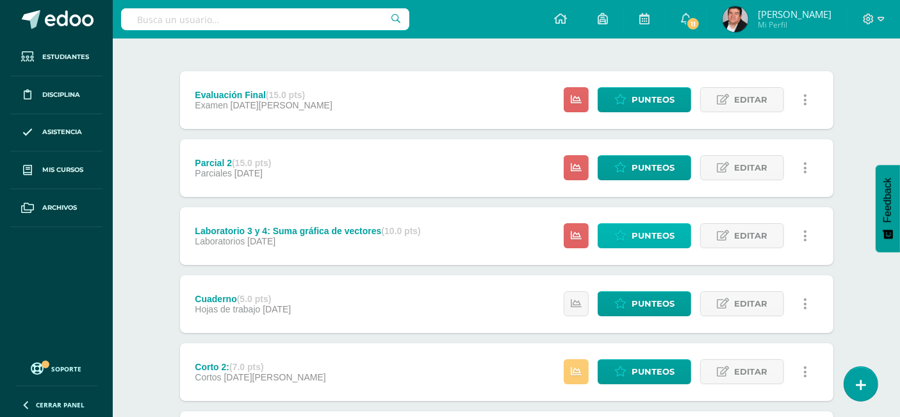
click at [638, 235] on span "Punteos" at bounding box center [653, 236] width 43 height 24
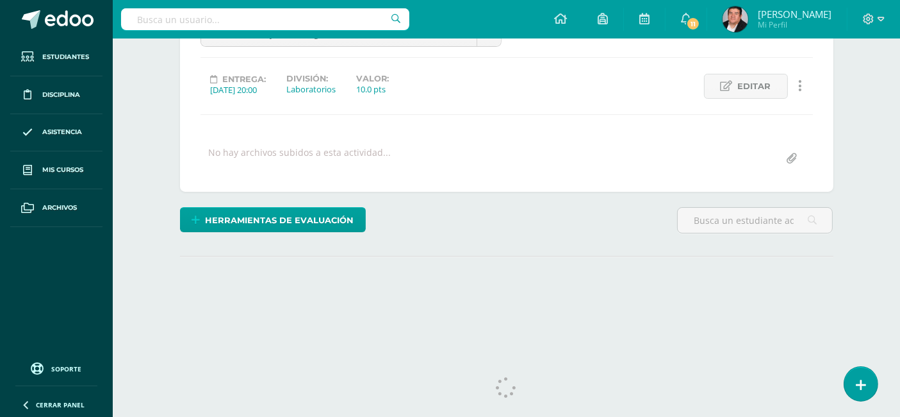
scroll to position [168, 0]
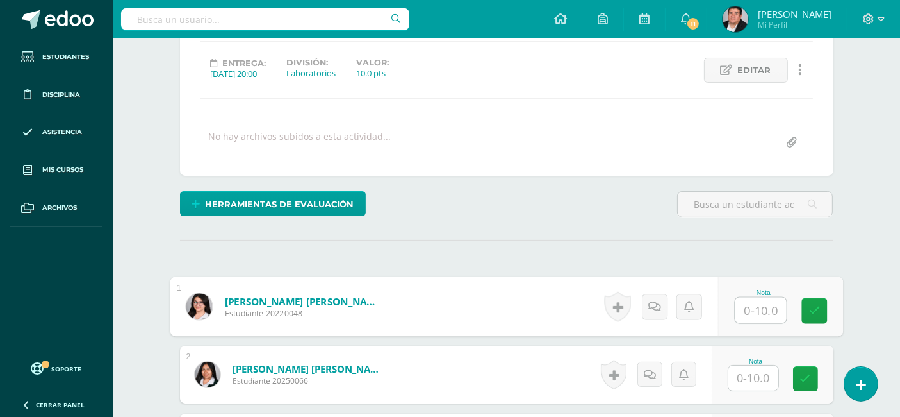
click at [748, 304] on input "text" at bounding box center [760, 310] width 51 height 26
type input "10"
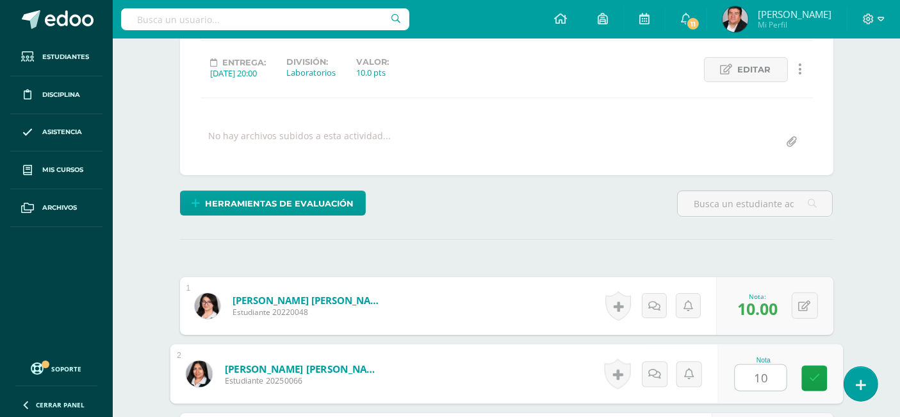
type input "10"
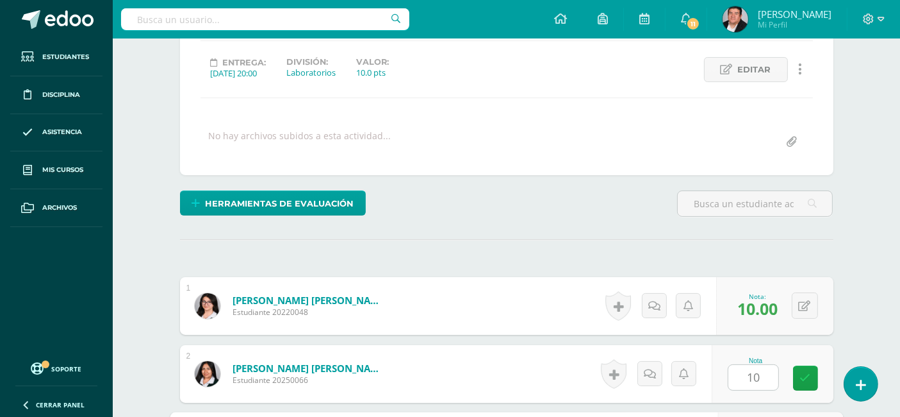
scroll to position [402, 0]
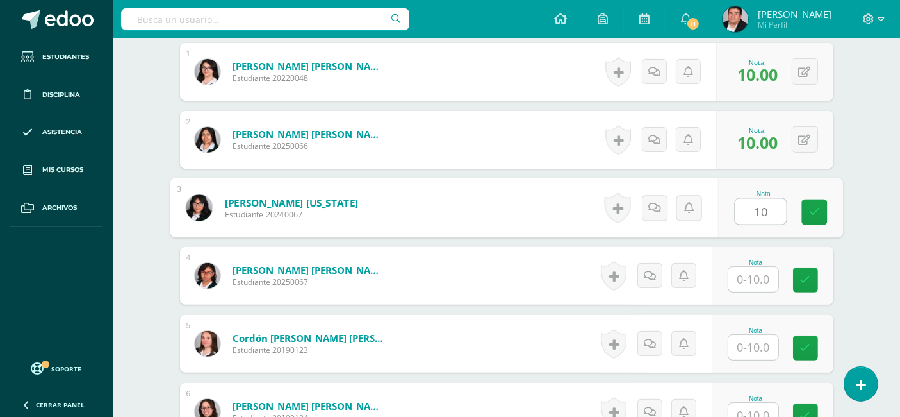
type input "10"
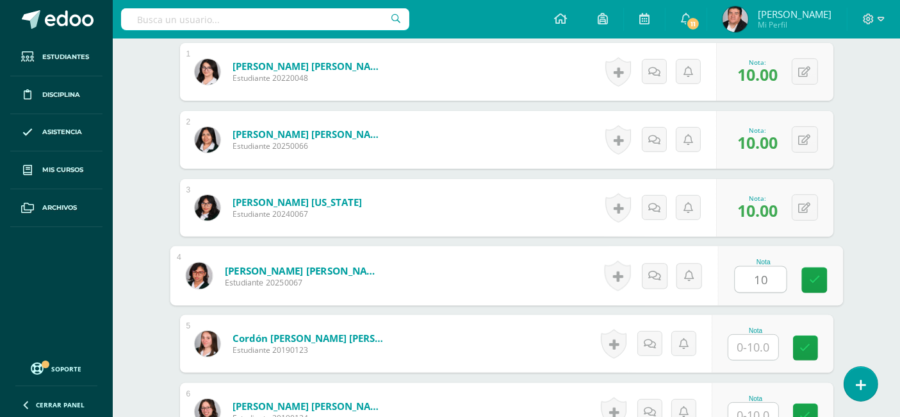
type input "10"
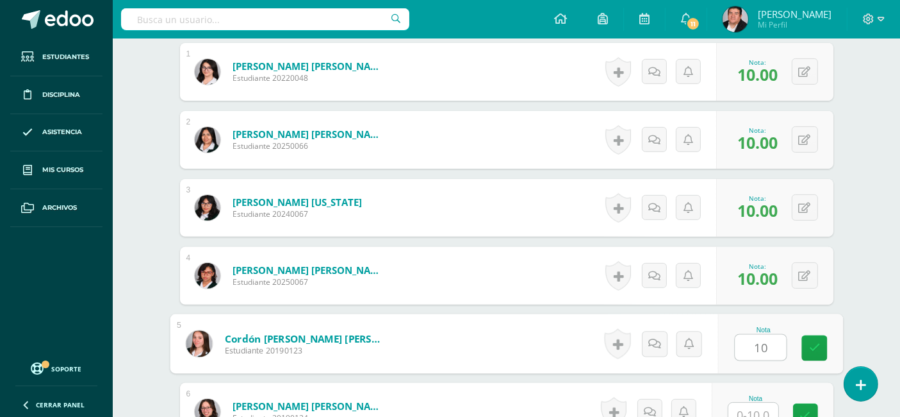
type input "10"
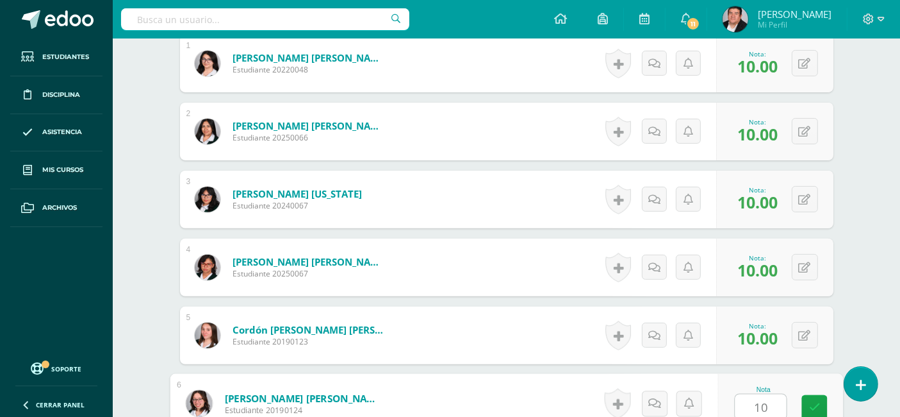
type input "10"
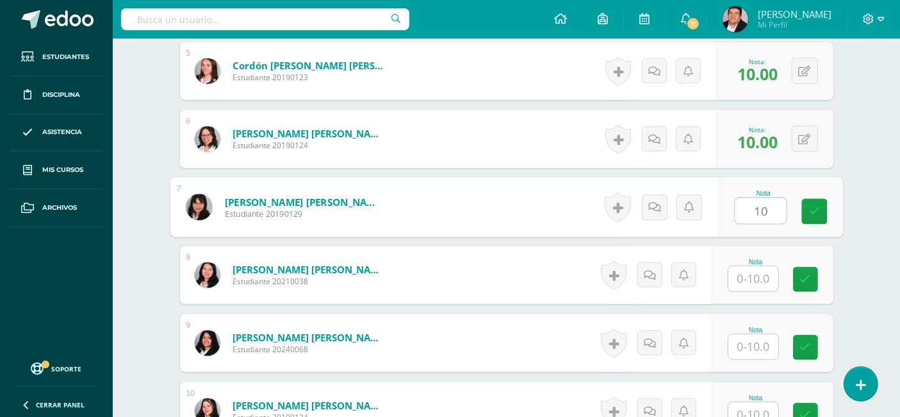
type input "10"
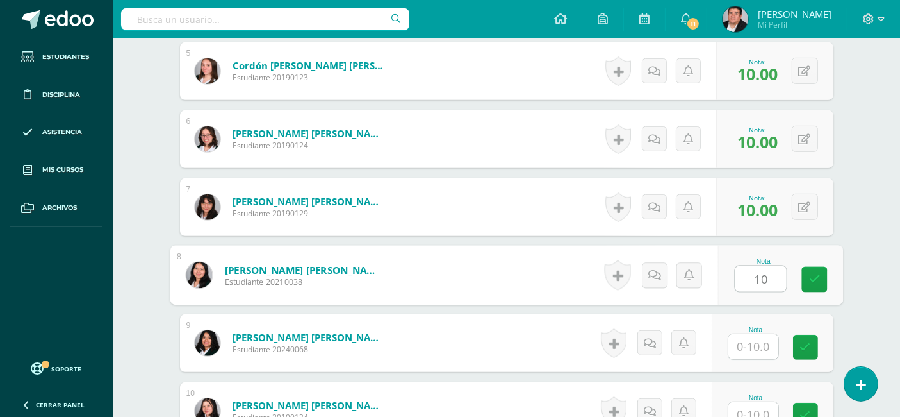
type input "10"
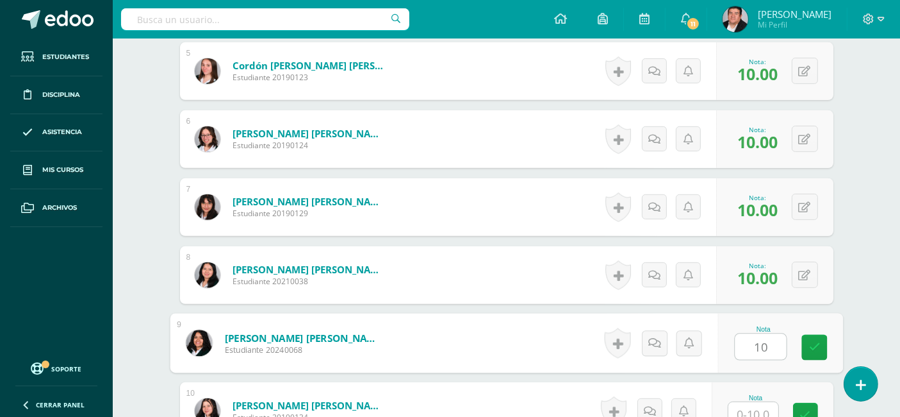
type input "10"
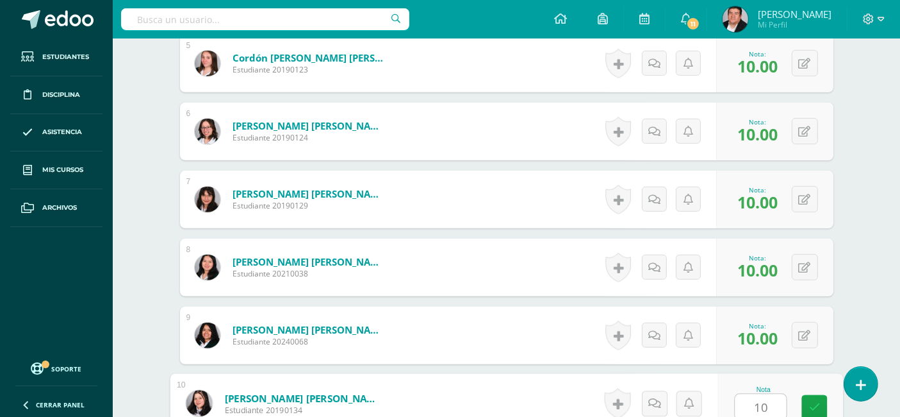
type input "10"
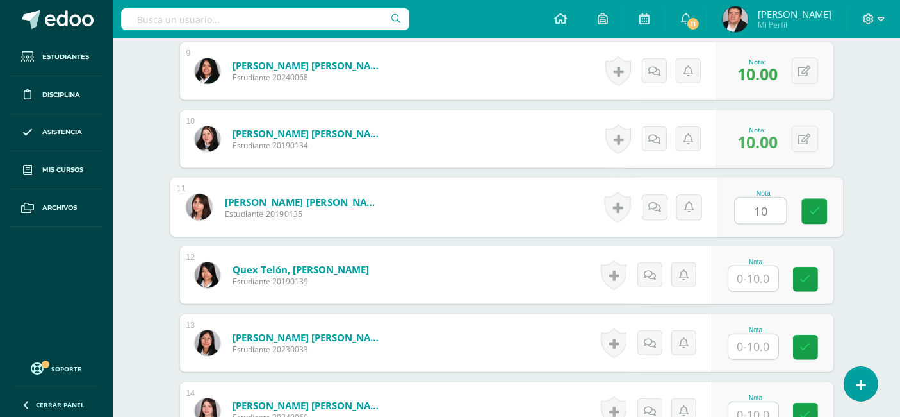
type input "10"
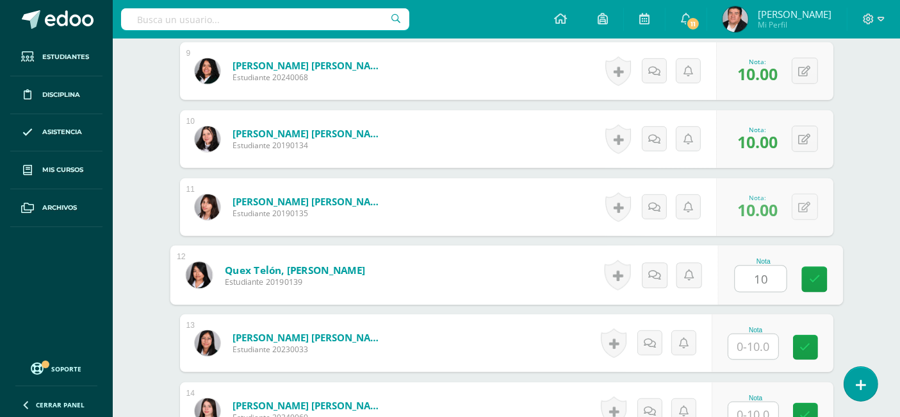
type input "10"
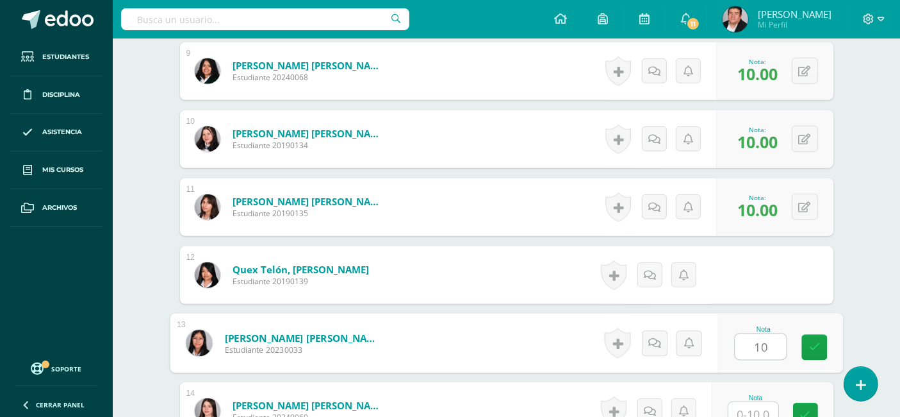
type input "10"
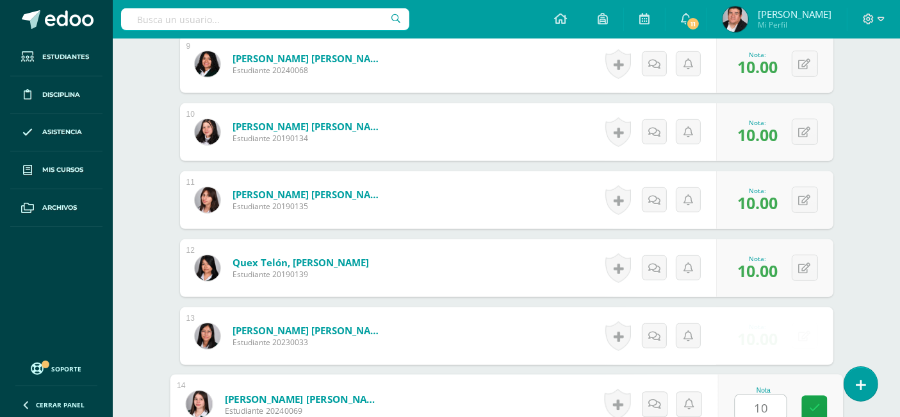
type input "10"
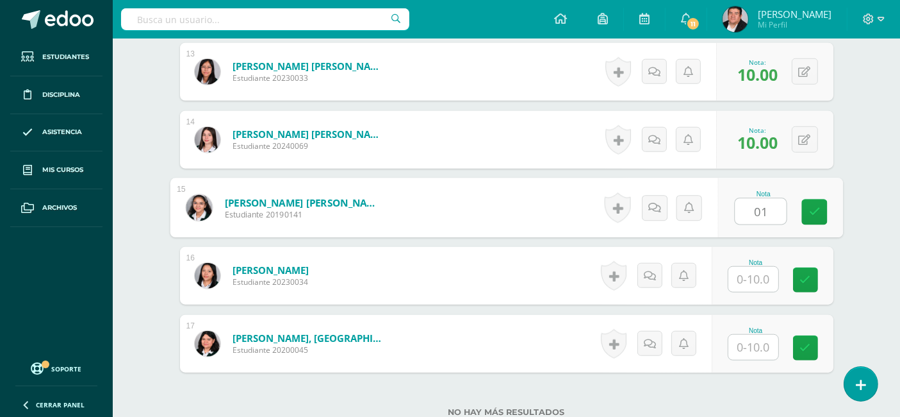
type input "0"
type input "10"
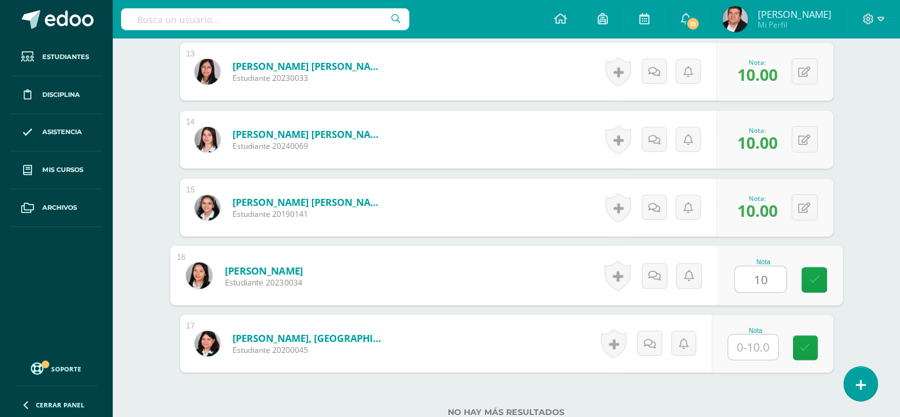
type input "10"
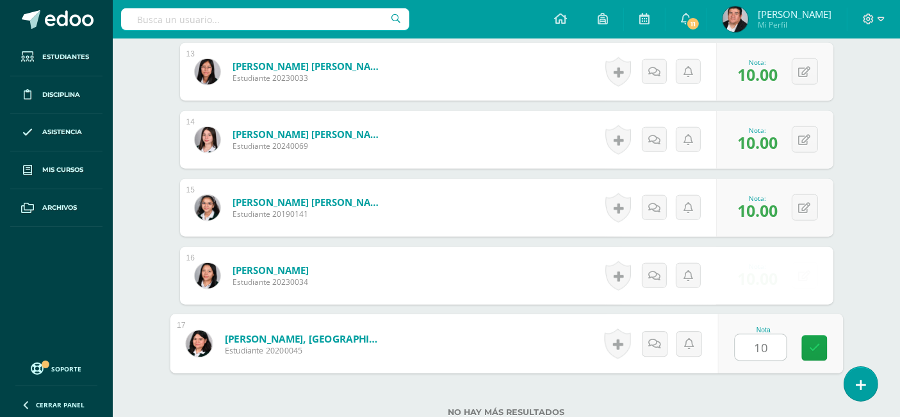
type input "10"
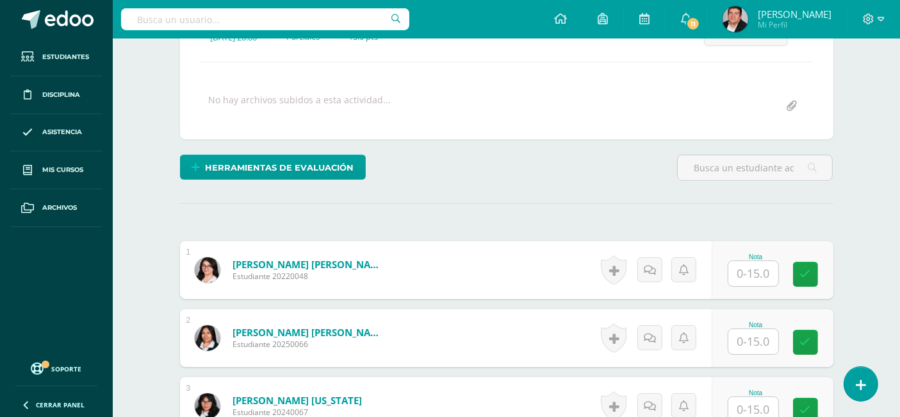
scroll to position [206, 0]
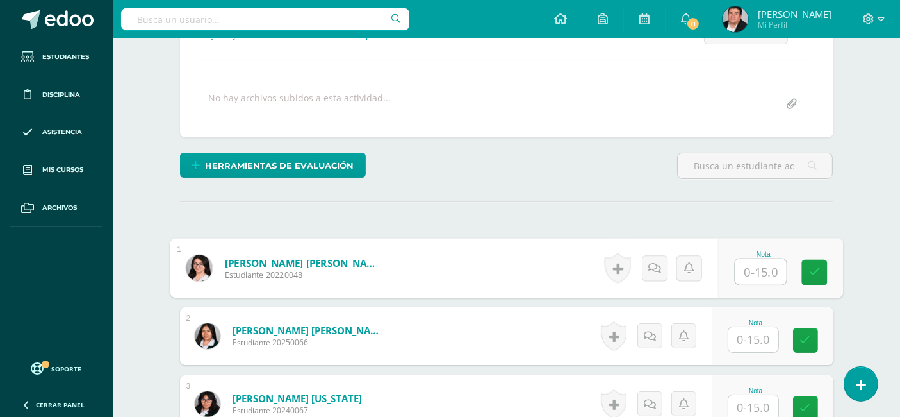
click at [745, 272] on input "text" at bounding box center [760, 272] width 51 height 26
type input "15"
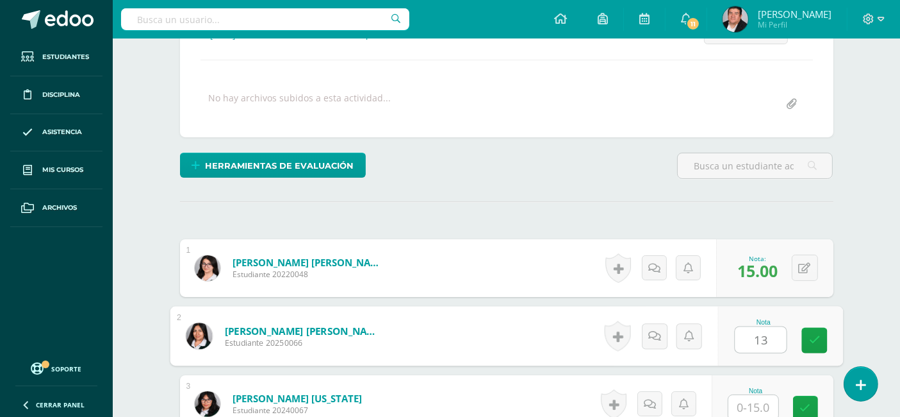
type input "13"
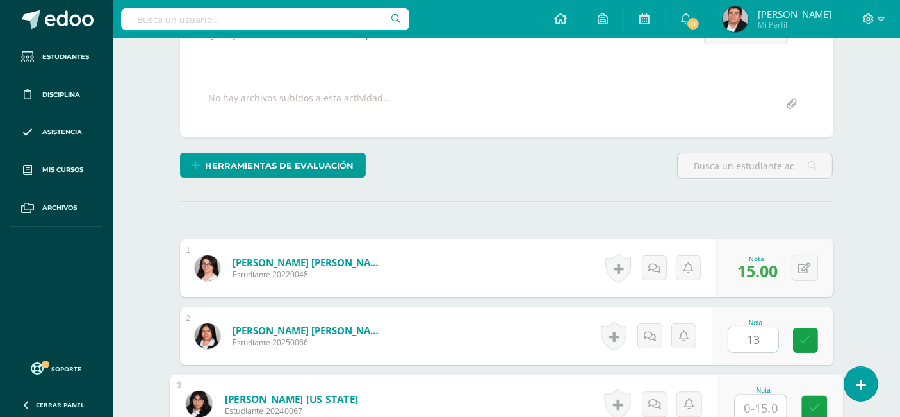
scroll to position [207, 0]
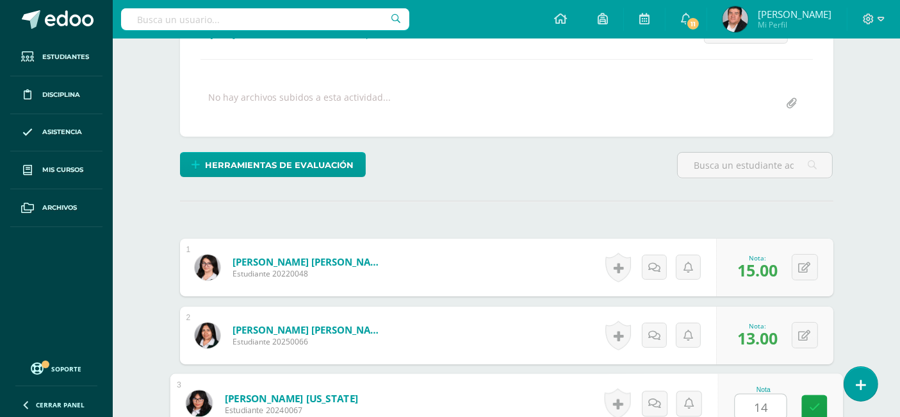
type input "14"
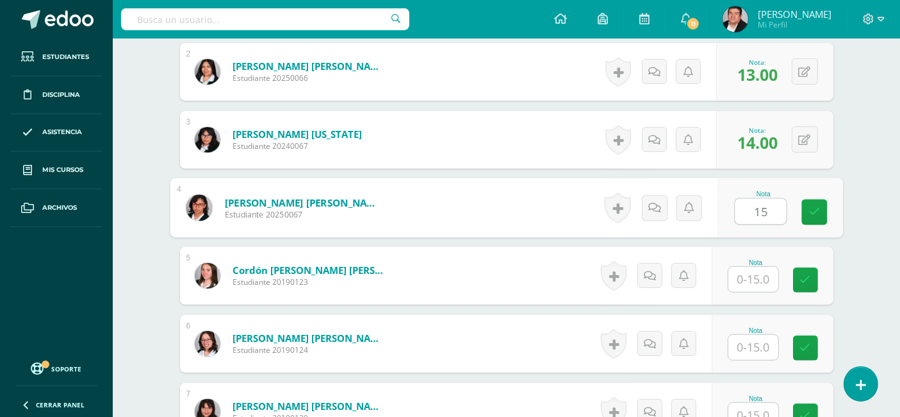
type input "15"
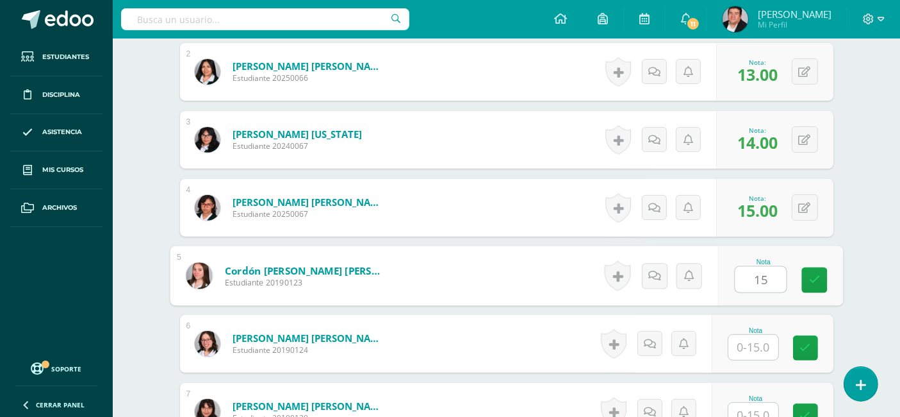
type input "15"
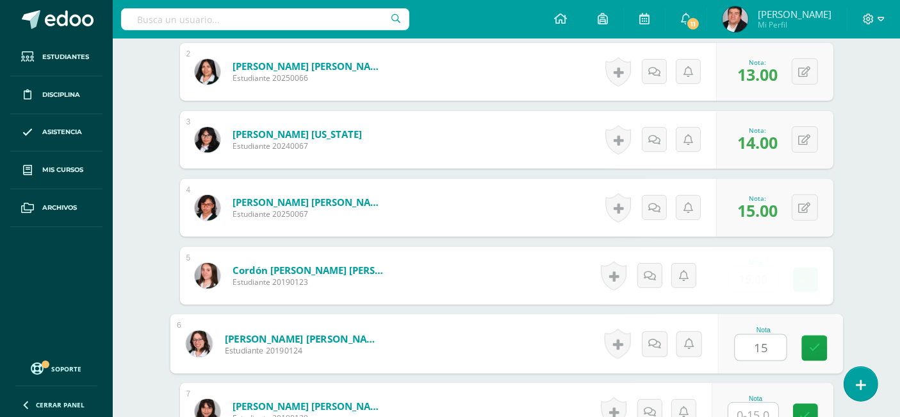
type input "15"
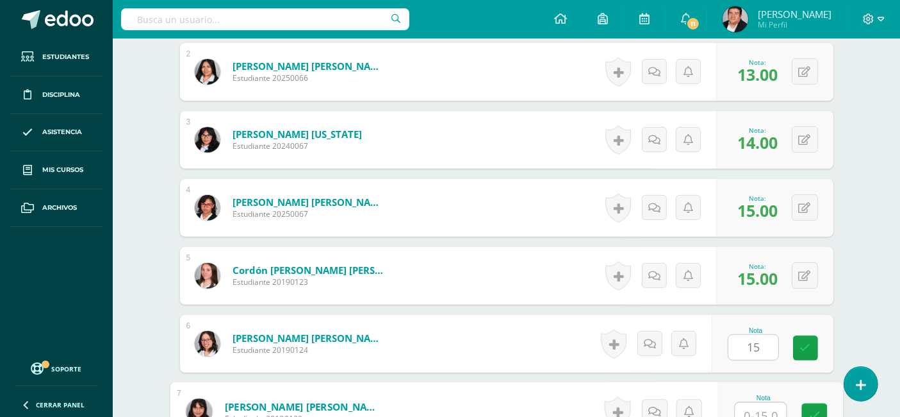
scroll to position [479, 0]
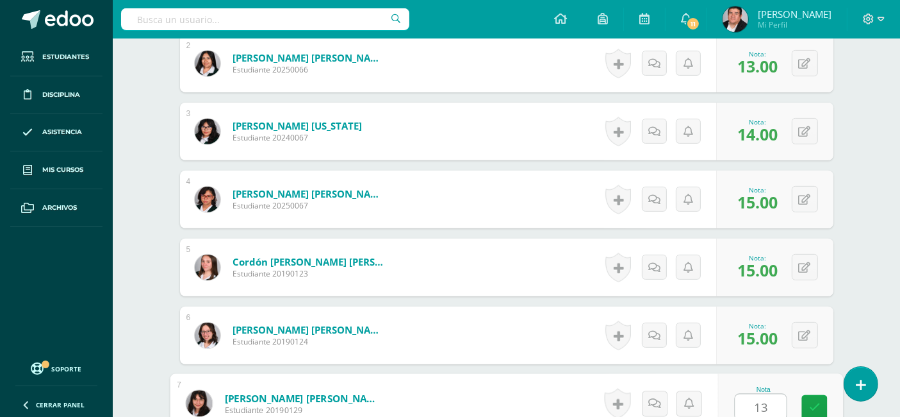
type input "13"
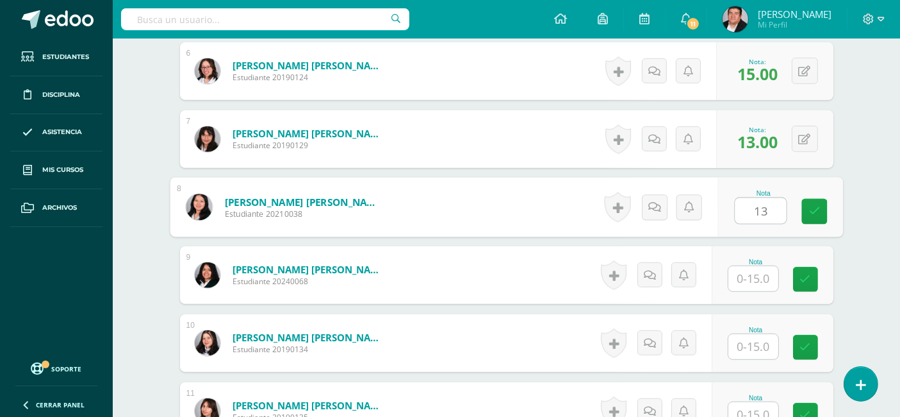
type input "13"
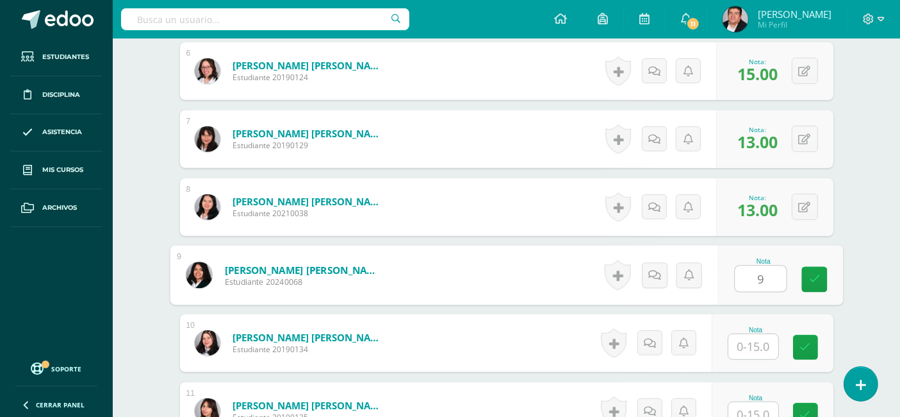
type input "9"
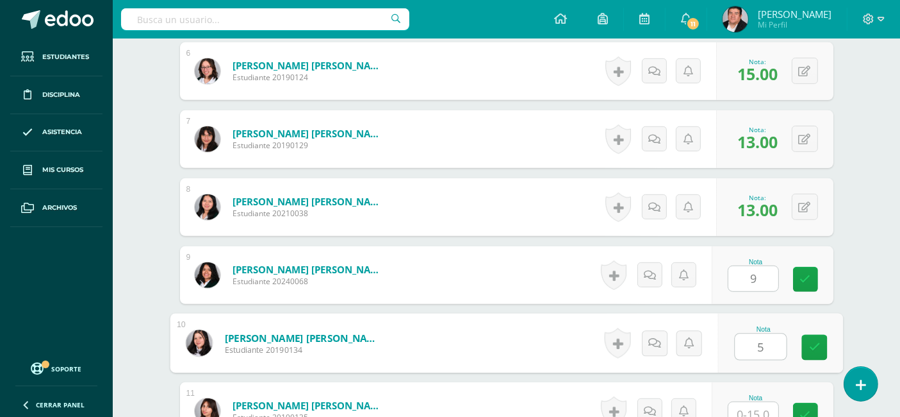
type input "5"
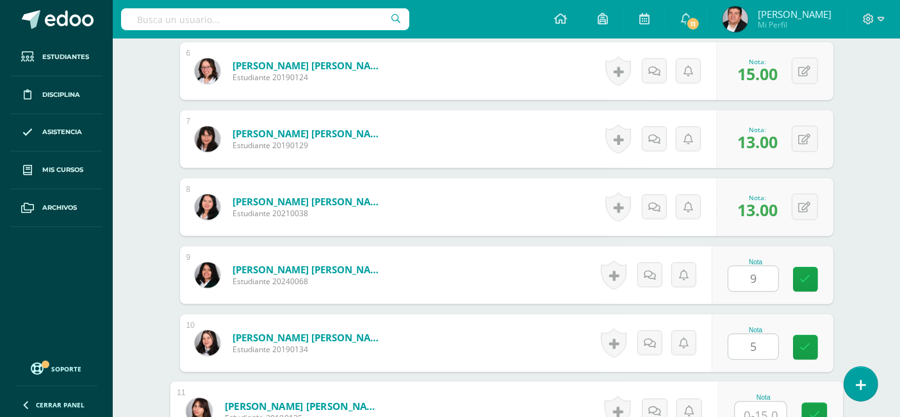
scroll to position [750, 0]
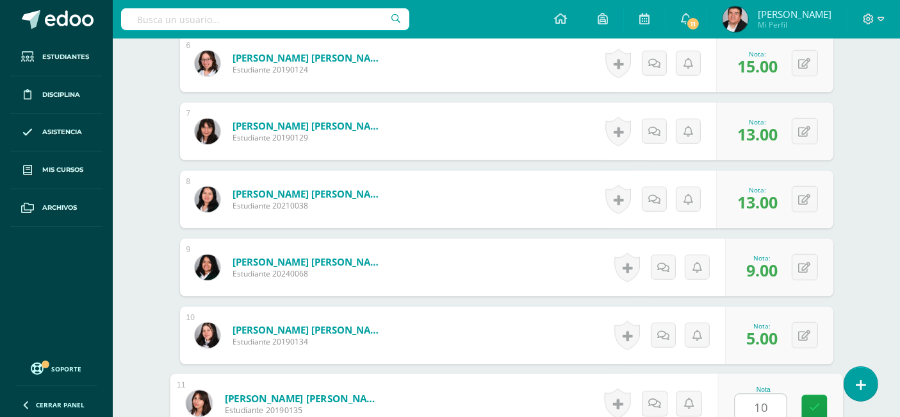
type input "10"
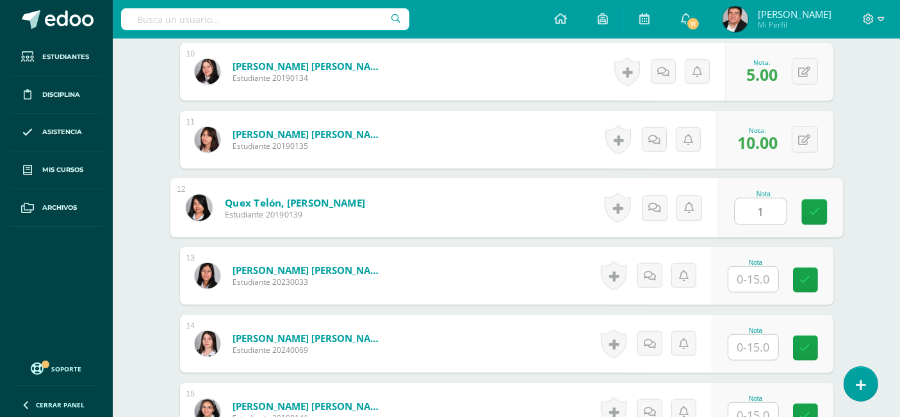
type input "1"
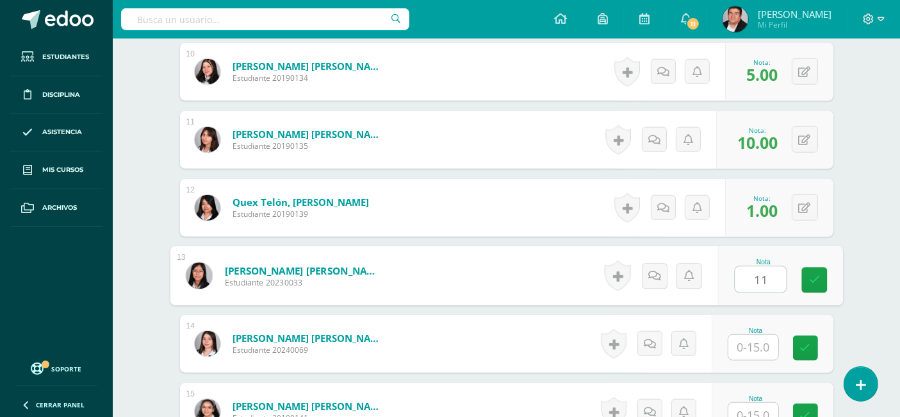
type input "11"
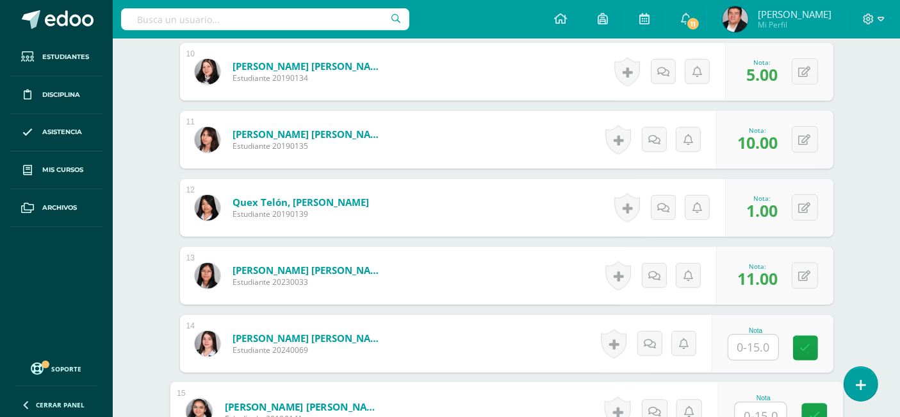
scroll to position [1022, 0]
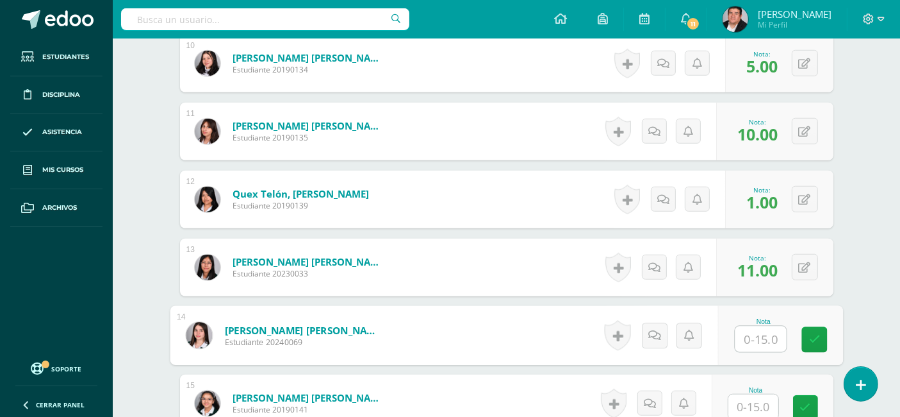
click at [762, 332] on input "text" at bounding box center [760, 339] width 51 height 26
type input "15"
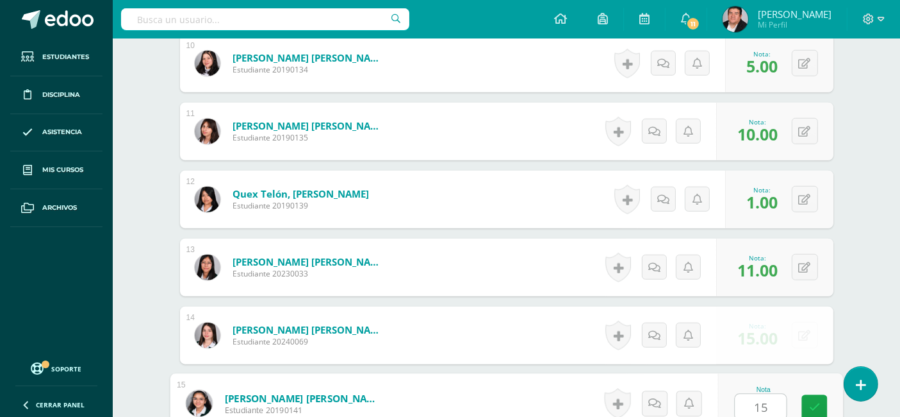
type input "15"
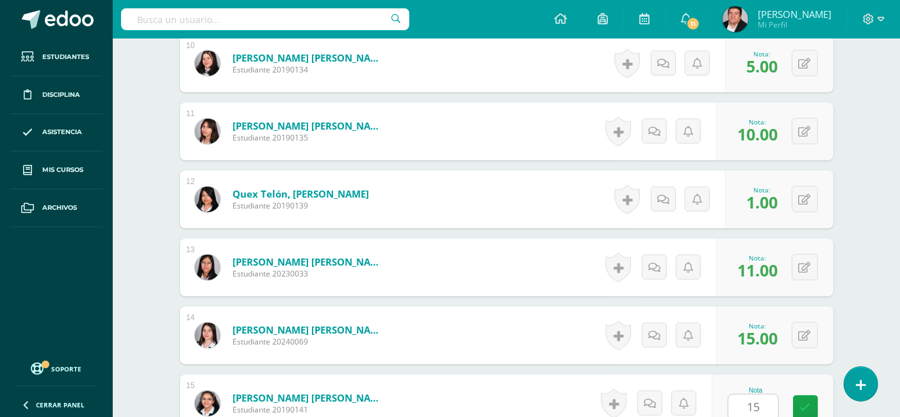
scroll to position [1285, 0]
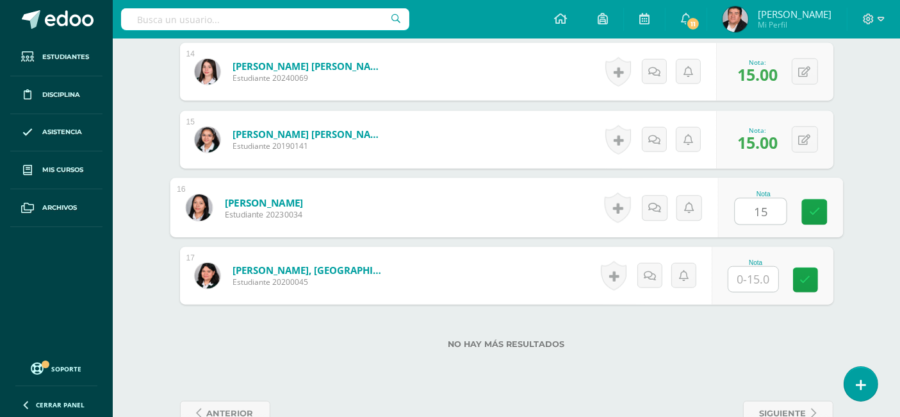
type input "15"
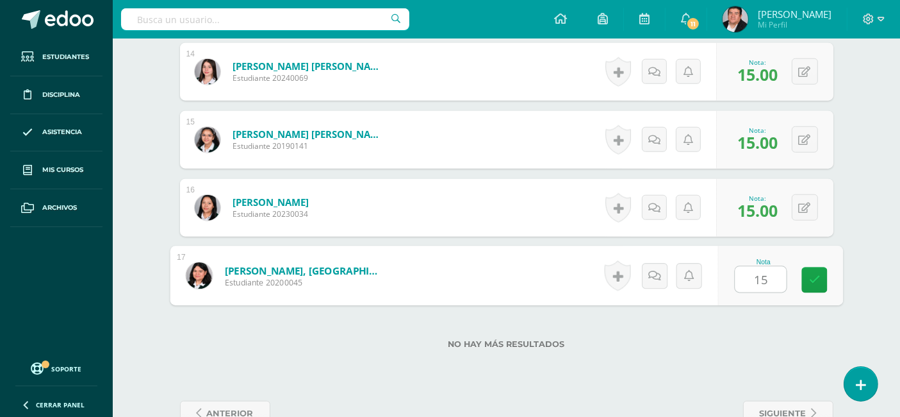
type input "15"
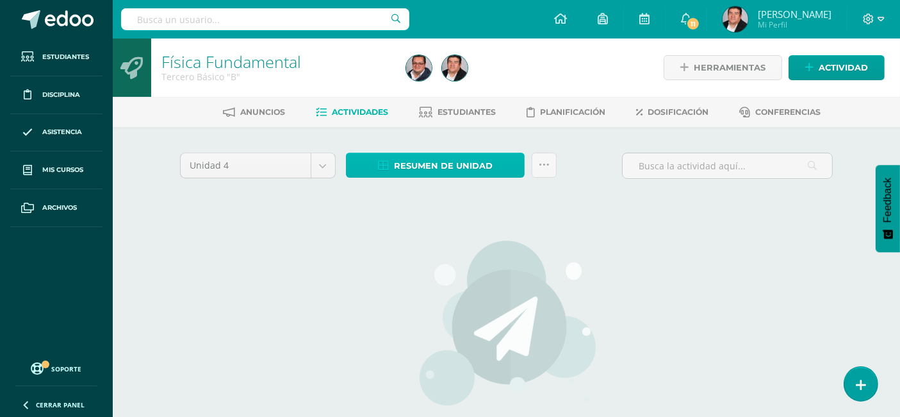
click at [443, 156] on span "Resumen de unidad" at bounding box center [443, 166] width 99 height 24
click at [286, 165] on body "Estudiantes Disciplina Asistencia Mis cursos Archivos Soporte Centro de ayuda Ú…" at bounding box center [450, 275] width 900 height 550
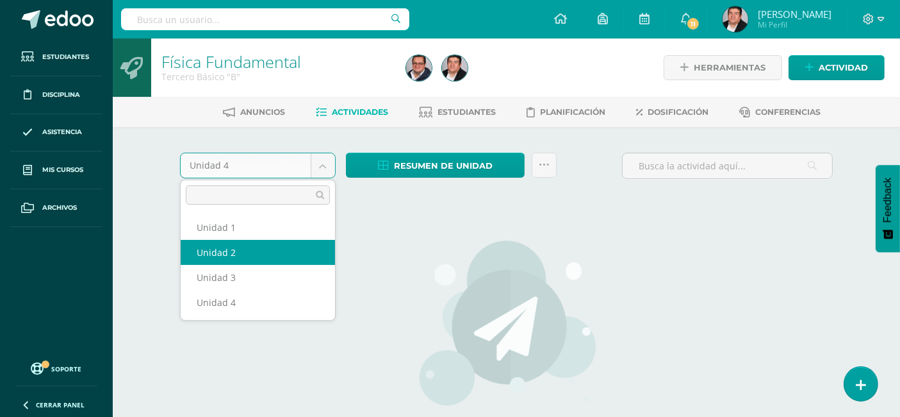
select select "Unidad 2"
click at [256, 164] on body "Estudiantes Disciplina Asistencia Mis cursos Archivos Soporte Centro de ayuda Ú…" at bounding box center [450, 275] width 900 height 550
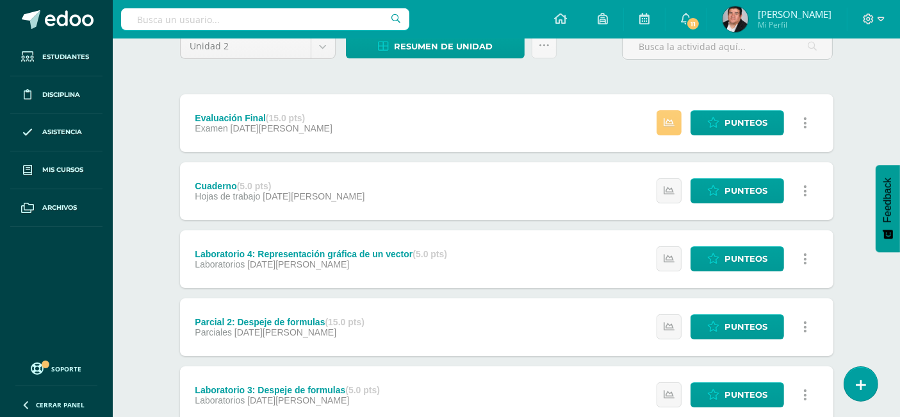
scroll to position [142, 0]
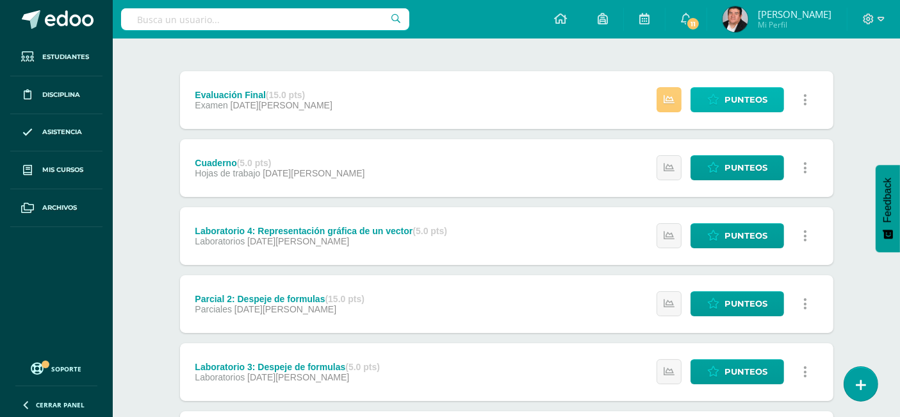
click at [739, 93] on span "Punteos" at bounding box center [746, 100] width 43 height 24
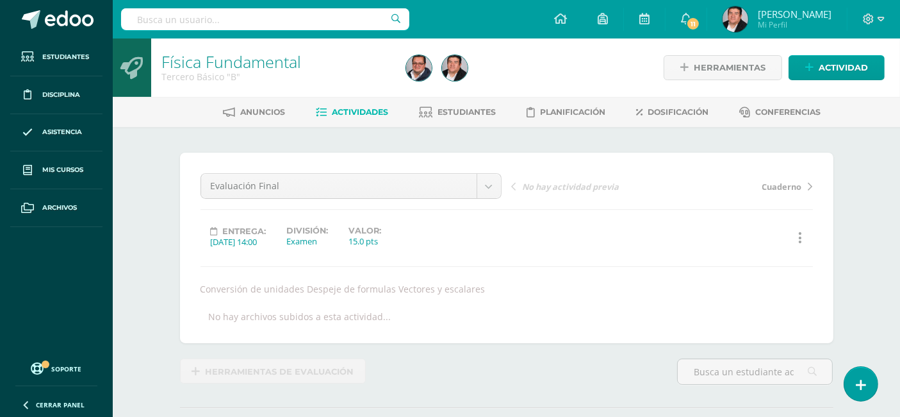
click at [190, 63] on link "Física Fundamental" at bounding box center [231, 62] width 140 height 22
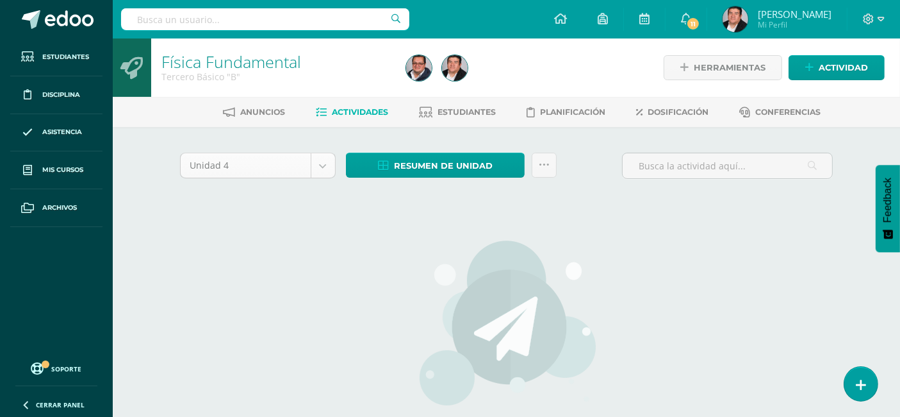
click at [259, 165] on body "Estudiantes Disciplina Asistencia Mis cursos Archivos Soporte Centro de ayuda Ú…" at bounding box center [450, 275] width 900 height 550
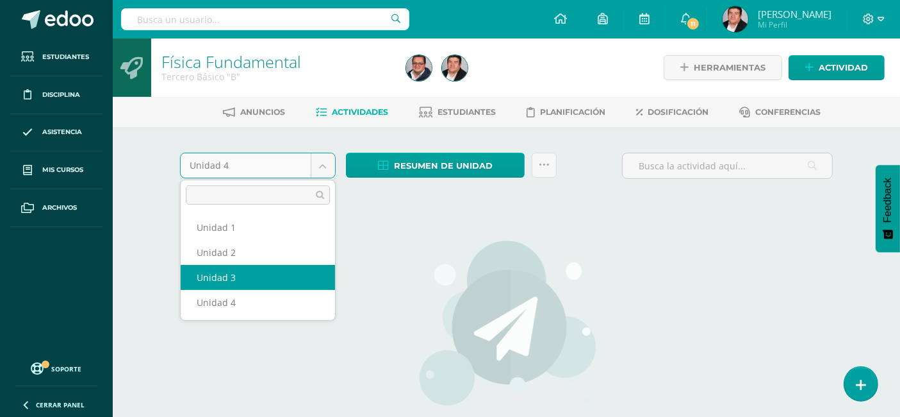
select select "Unidad 3"
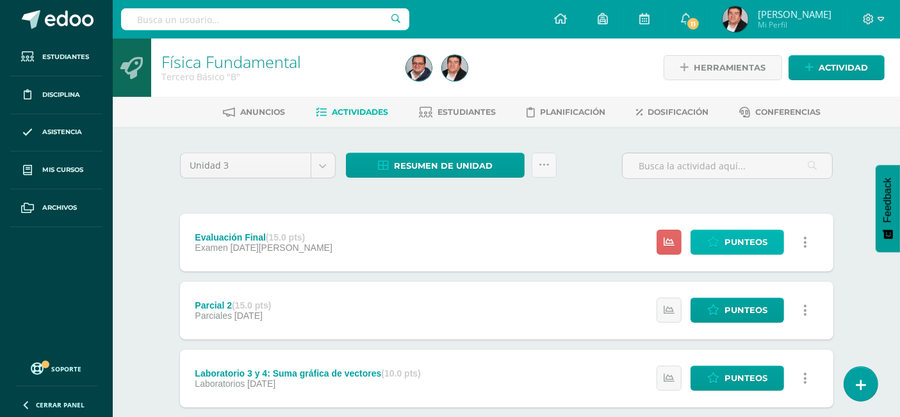
click at [736, 243] on span "Punteos" at bounding box center [746, 242] width 43 height 24
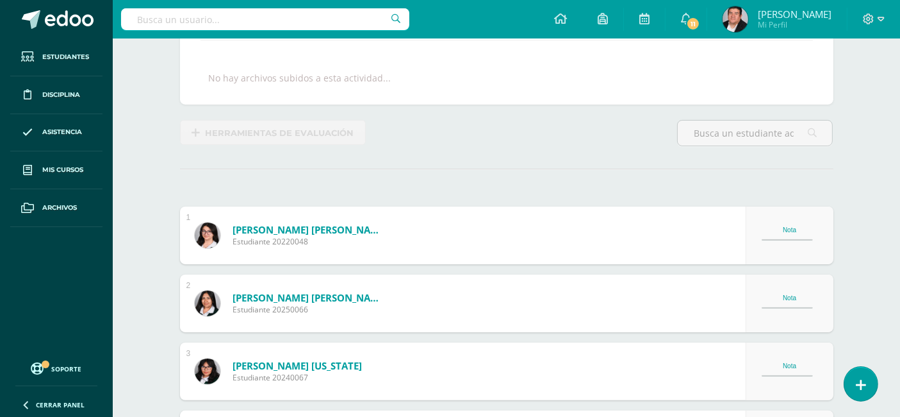
scroll to position [227, 0]
click at [775, 229] on div "Nota" at bounding box center [790, 229] width 56 height 7
click at [774, 229] on div "Nota" at bounding box center [790, 229] width 56 height 7
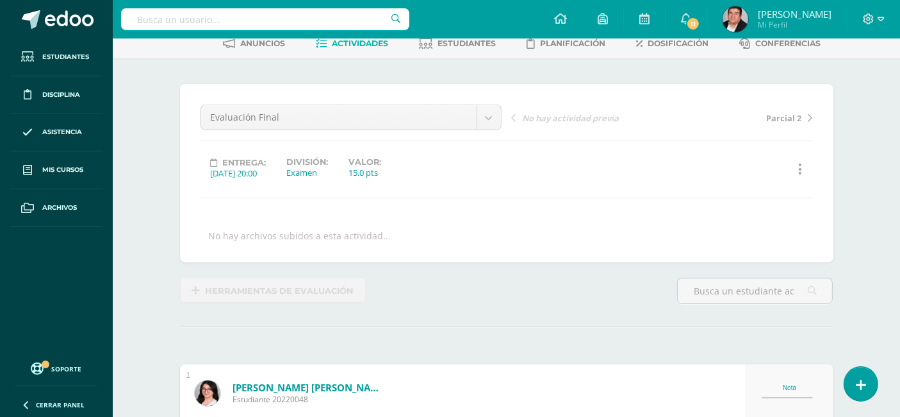
scroll to position [0, 0]
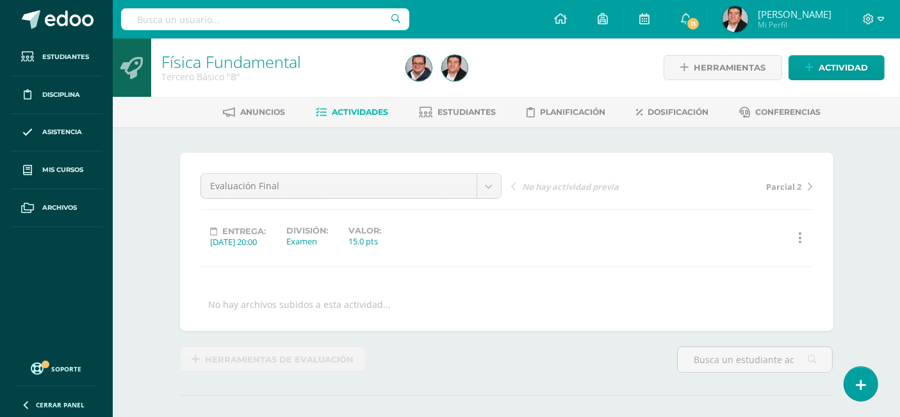
click at [238, 63] on link "Física Fundamental" at bounding box center [231, 62] width 140 height 22
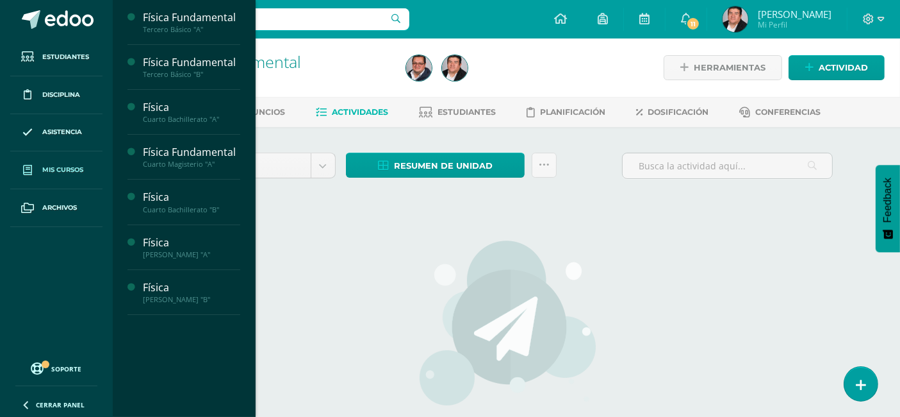
click at [60, 169] on span "Mis cursos" at bounding box center [62, 170] width 41 height 10
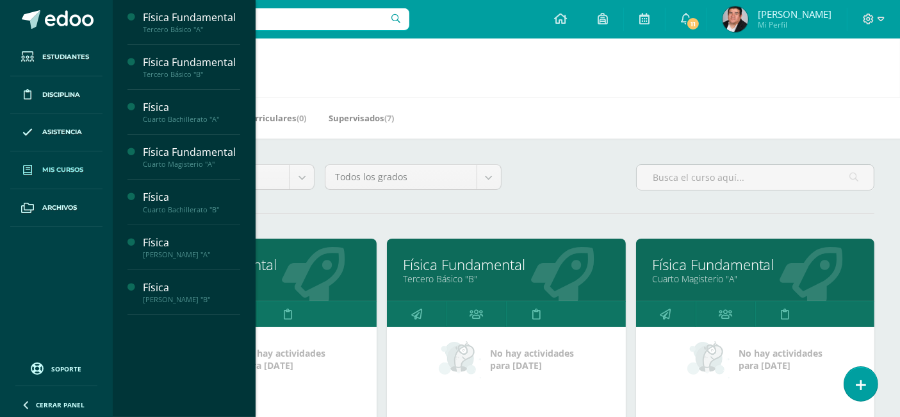
scroll to position [71, 0]
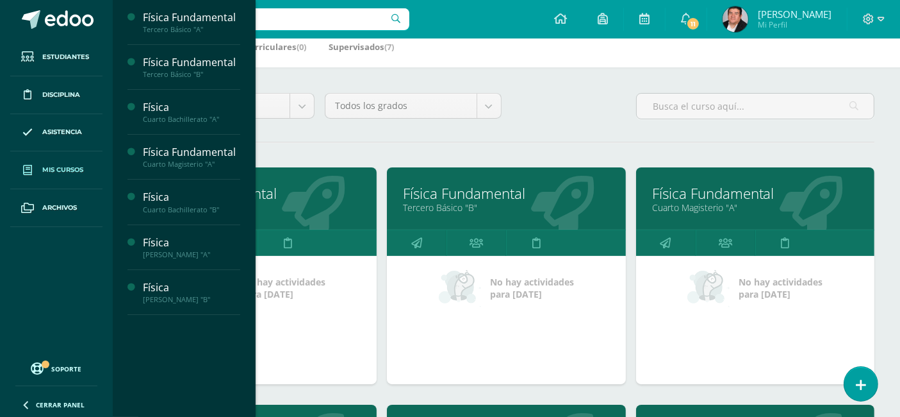
click at [666, 197] on link "Física Fundamental" at bounding box center [755, 193] width 206 height 20
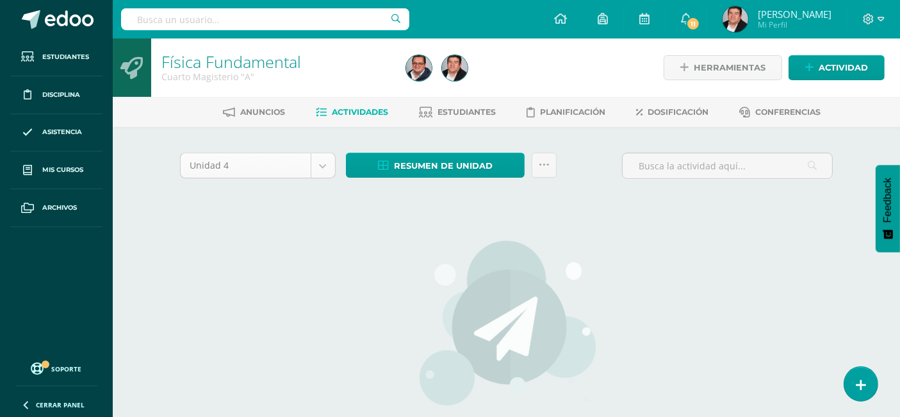
click at [265, 168] on body "Estudiantes Disciplina Asistencia Mis cursos Archivos Soporte Centro de ayuda Ú…" at bounding box center [450, 275] width 900 height 550
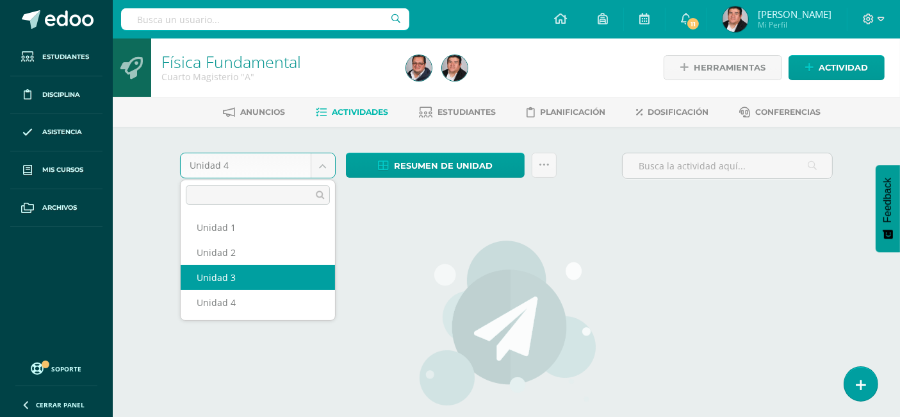
select select "Unidad 3"
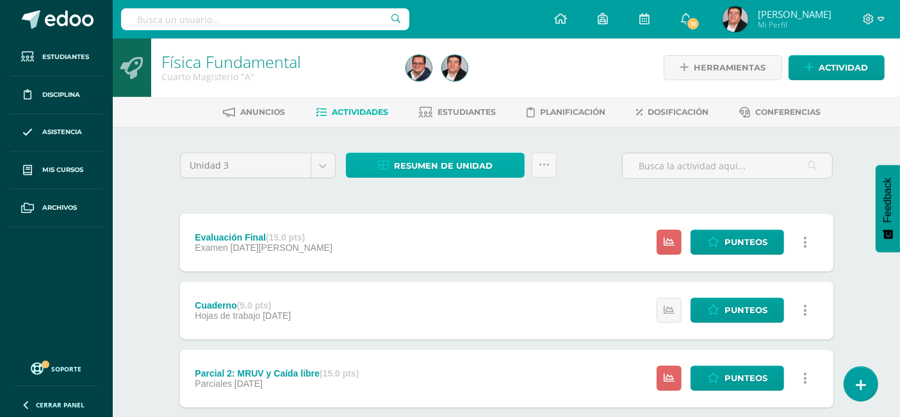
drag, startPoint x: 393, startPoint y: 147, endPoint x: 397, endPoint y: 167, distance: 20.2
click at [397, 168] on span "Resumen de unidad" at bounding box center [443, 166] width 99 height 24
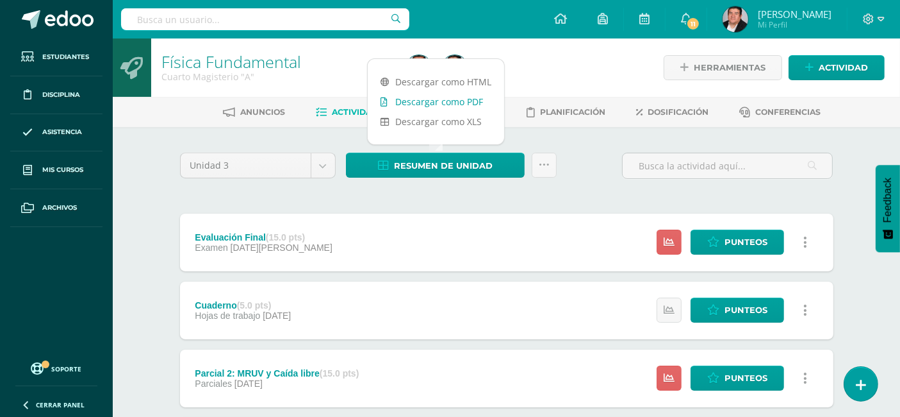
click at [415, 99] on link "Descargar como PDF" at bounding box center [436, 102] width 136 height 20
